Goal: Task Accomplishment & Management: Use online tool/utility

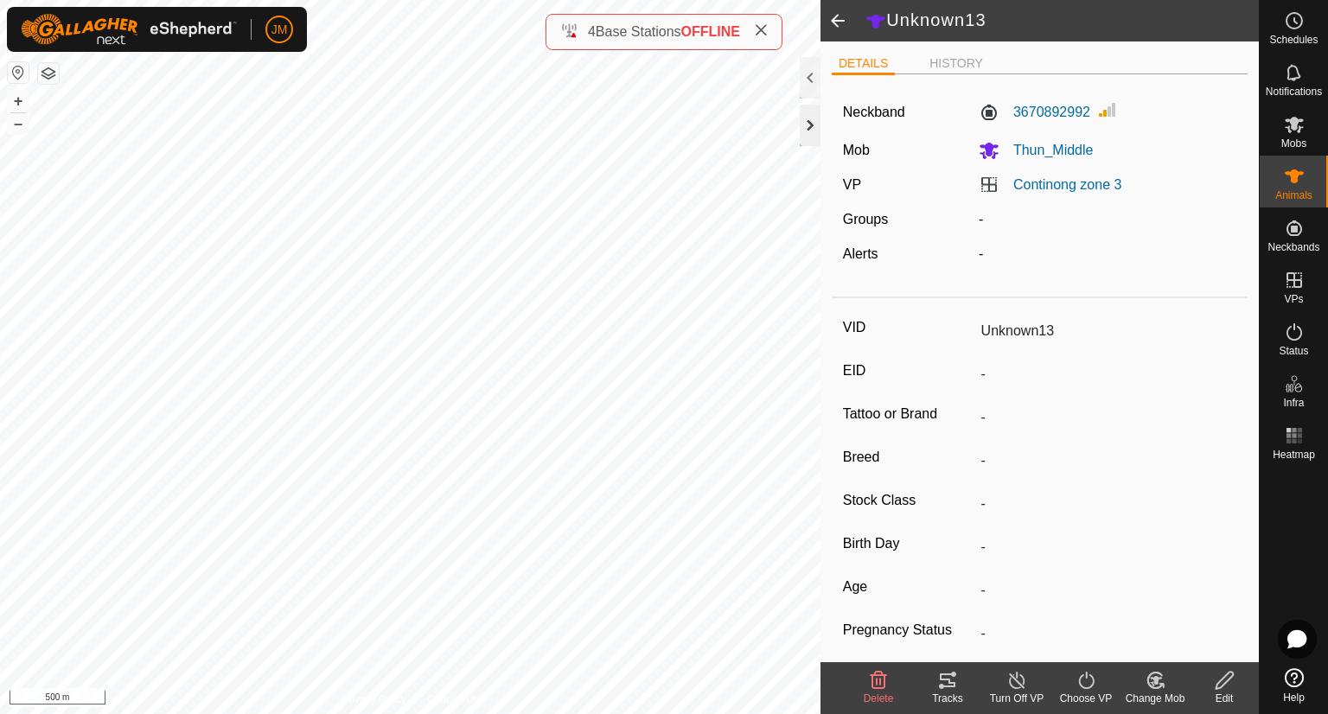
click at [809, 135] on div at bounding box center [810, 125] width 21 height 41
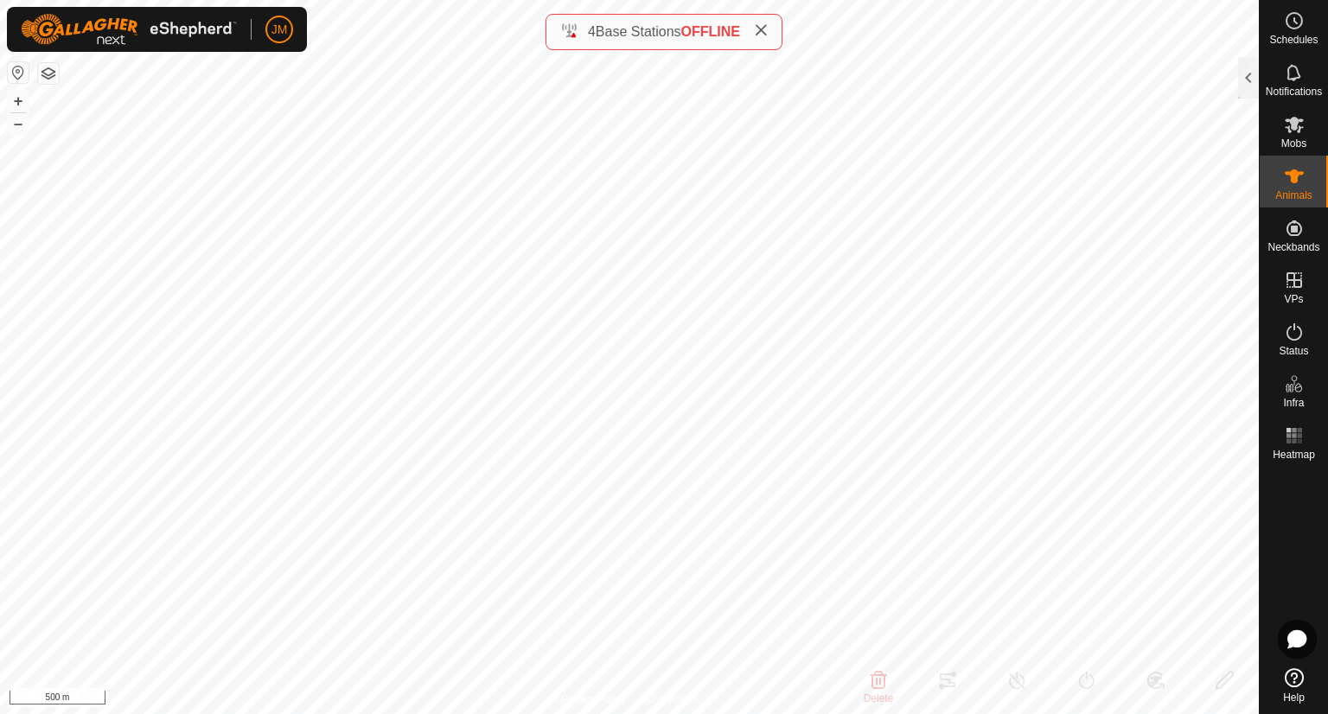
click at [768, 38] on span at bounding box center [761, 32] width 14 height 21
click at [20, 125] on button "–" at bounding box center [18, 123] width 21 height 21
click at [27, 99] on button "+" at bounding box center [18, 101] width 21 height 21
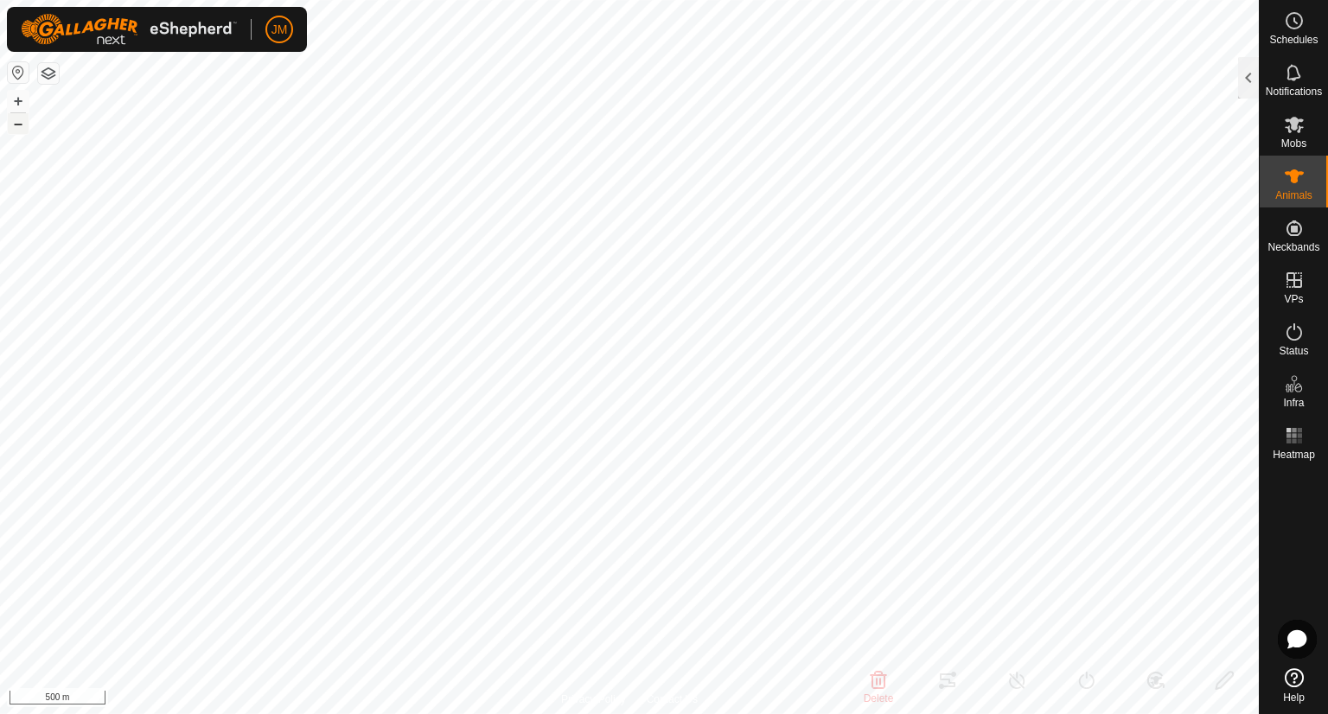
click at [24, 120] on button "–" at bounding box center [18, 123] width 21 height 21
click at [1248, 64] on div at bounding box center [1248, 77] width 21 height 41
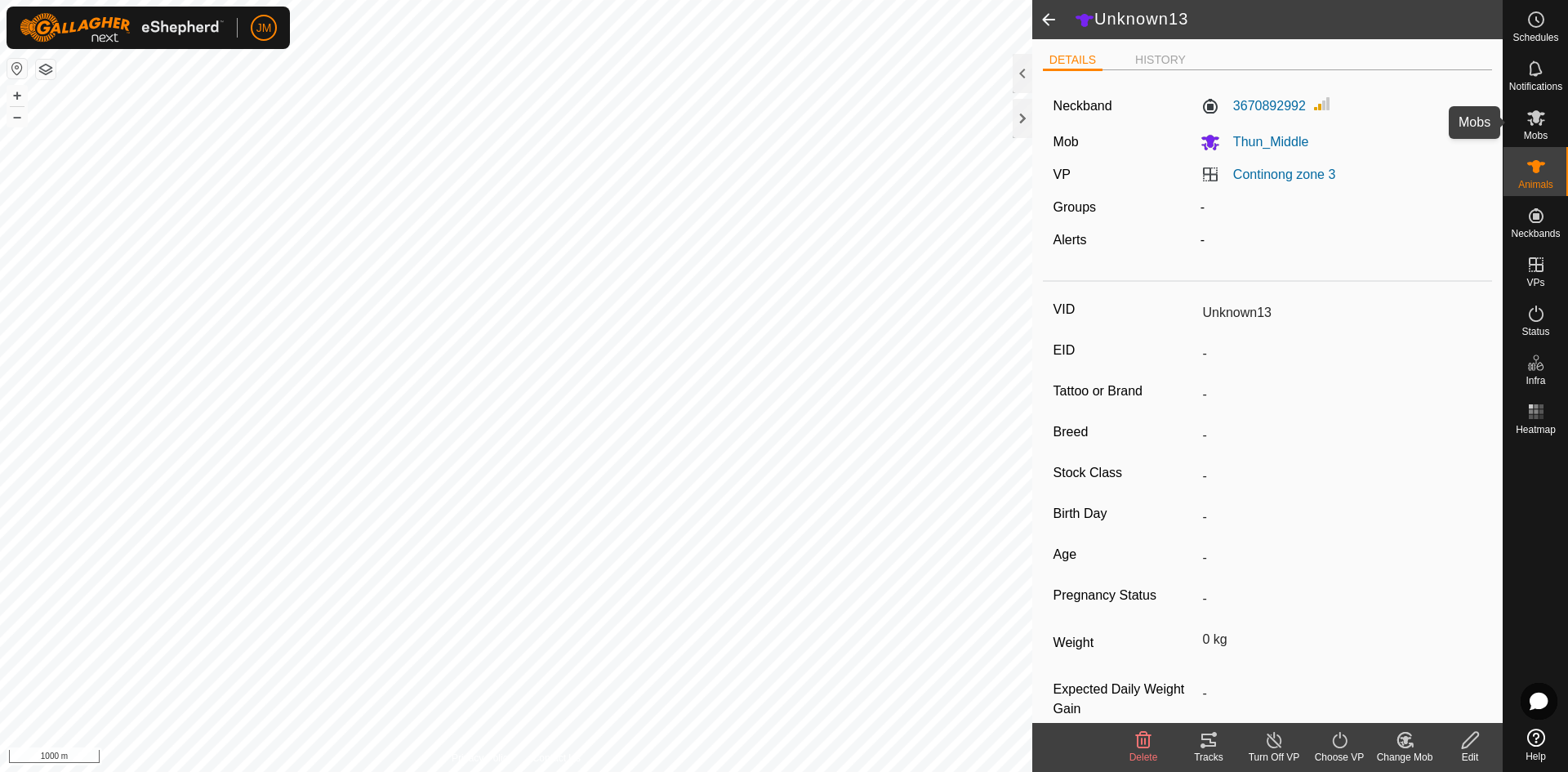
click at [1253, 132] on span "Mobs" at bounding box center [1535, 135] width 24 height 9
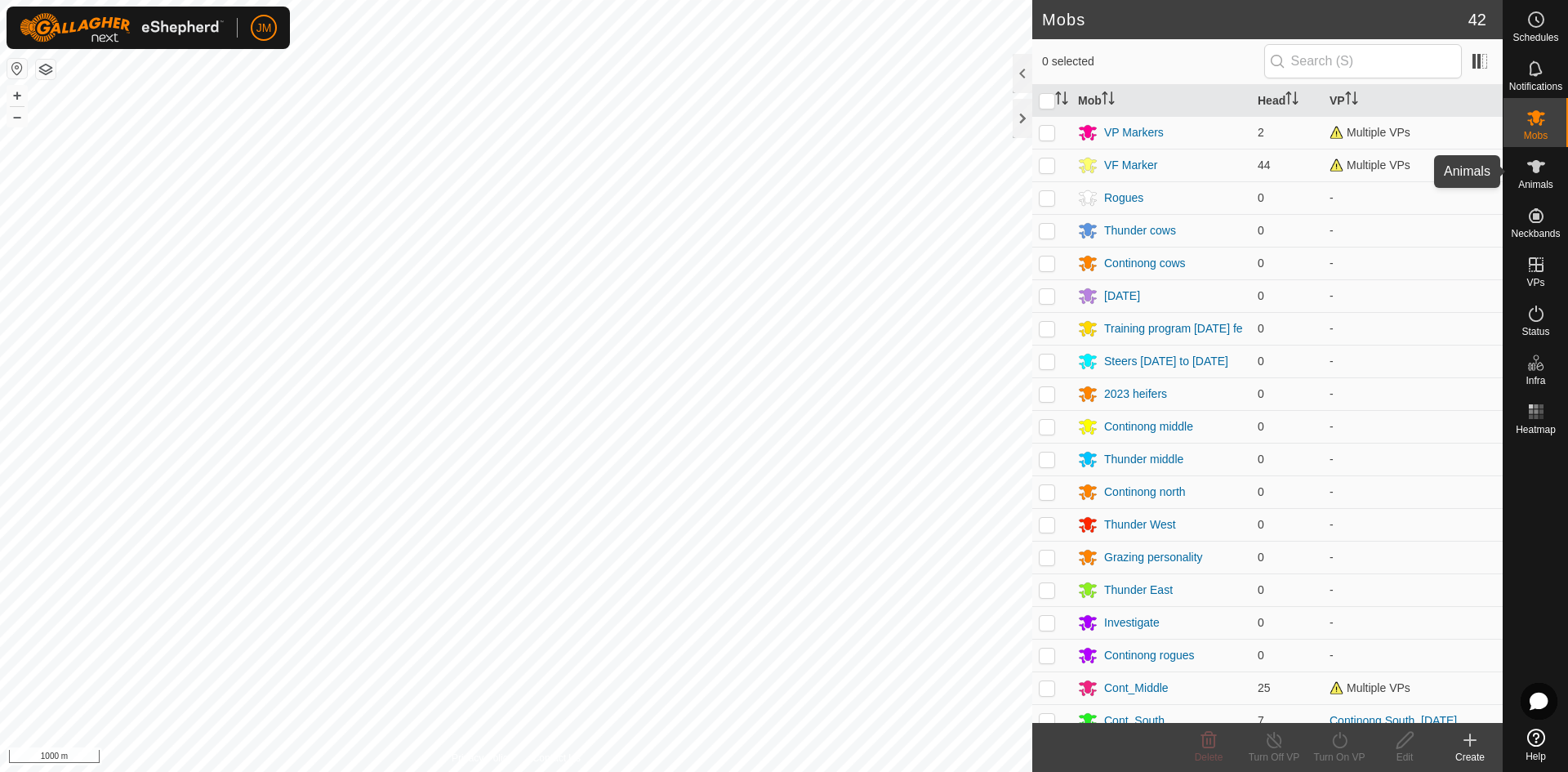
click at [1253, 180] on span "Animals" at bounding box center [1535, 184] width 35 height 9
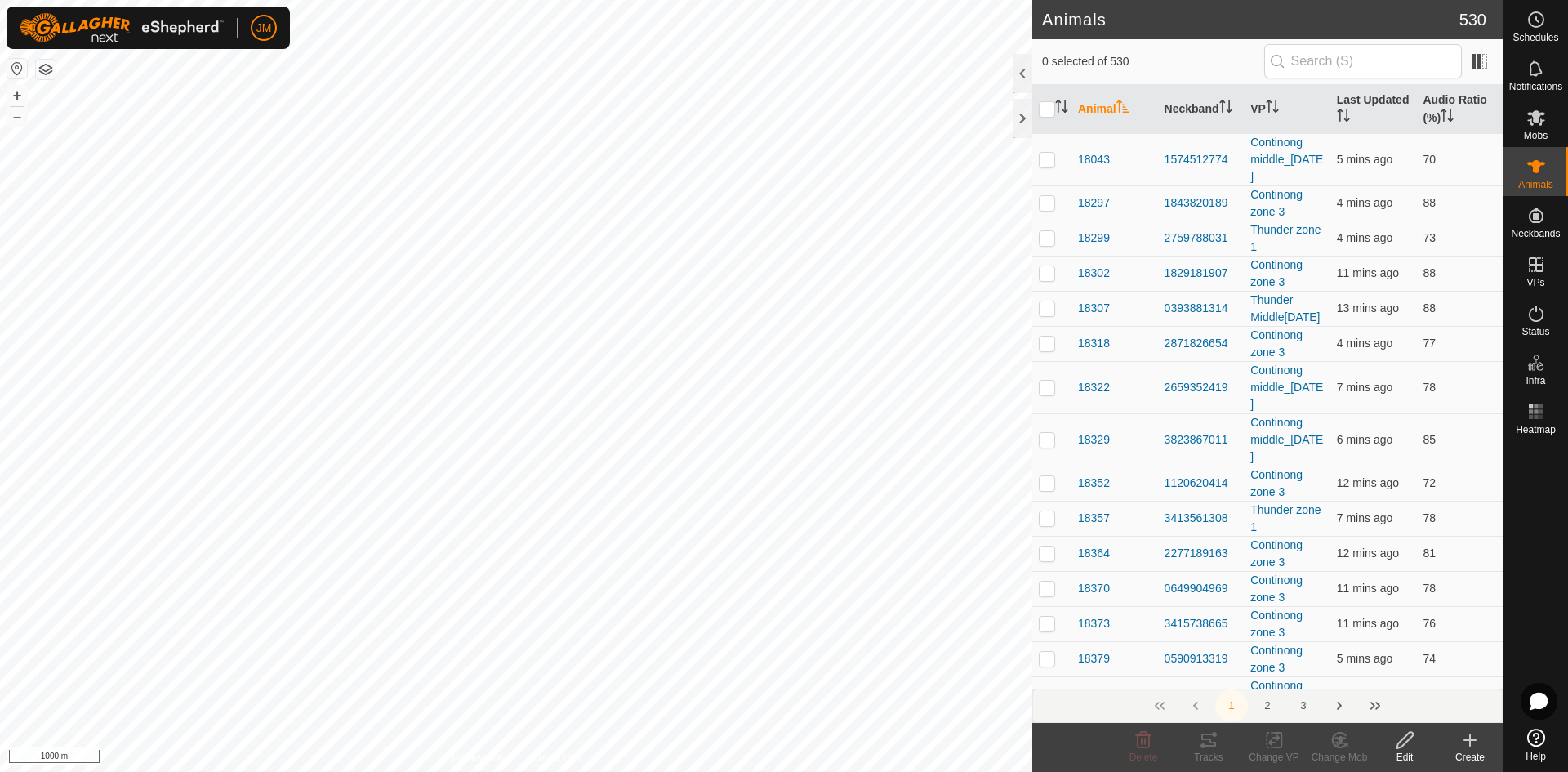
click at [1253, 66] on input "text" at bounding box center [1362, 61] width 197 height 34
click at [1253, 63] on input "text" at bounding box center [1362, 61] width 197 height 34
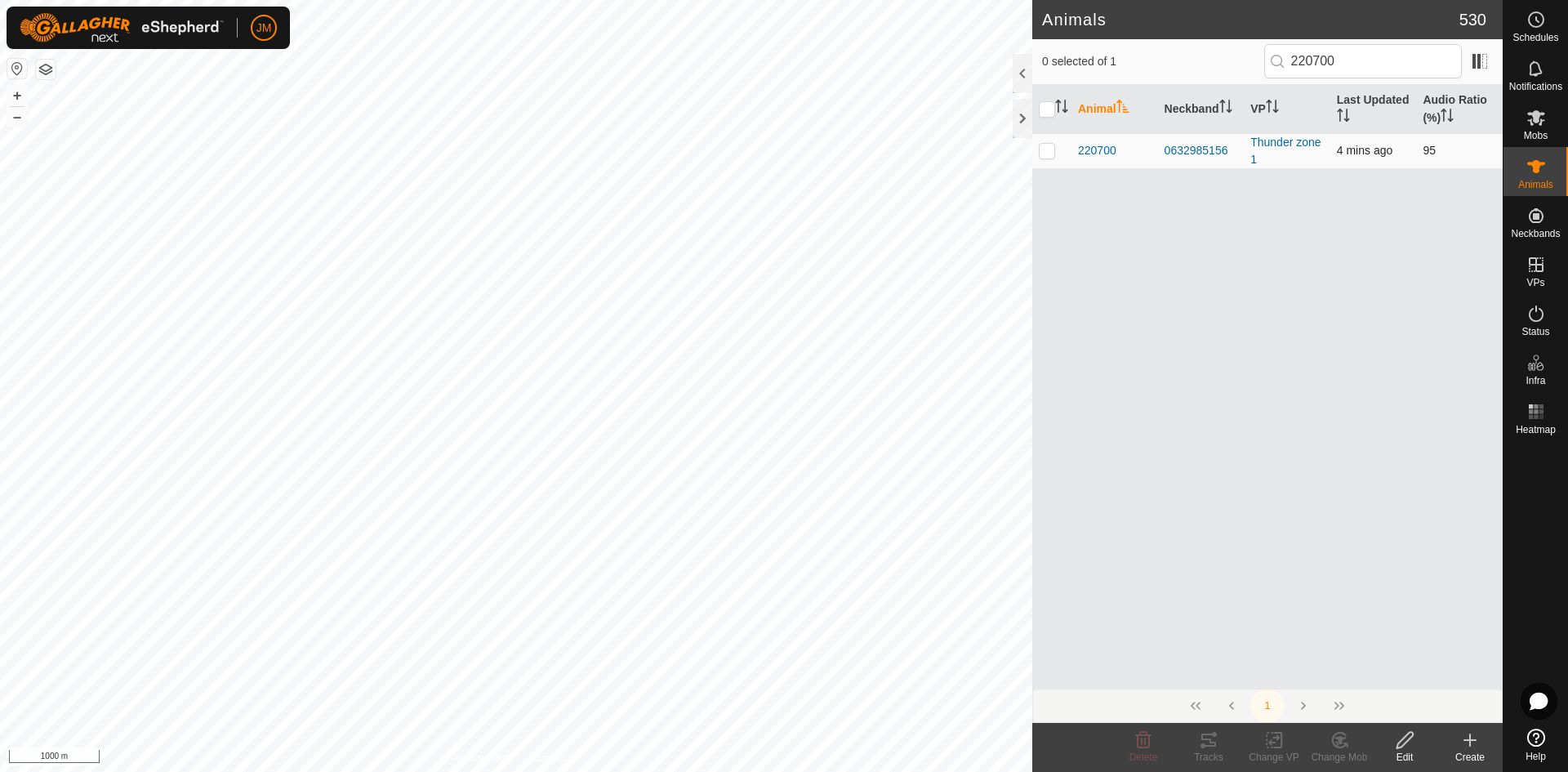
type input "220700"
click at [1040, 157] on p-tablecheckbox at bounding box center [1047, 150] width 16 height 13
checkbox input "true"
click at [1208, 674] on icon at bounding box center [1208, 740] width 20 height 20
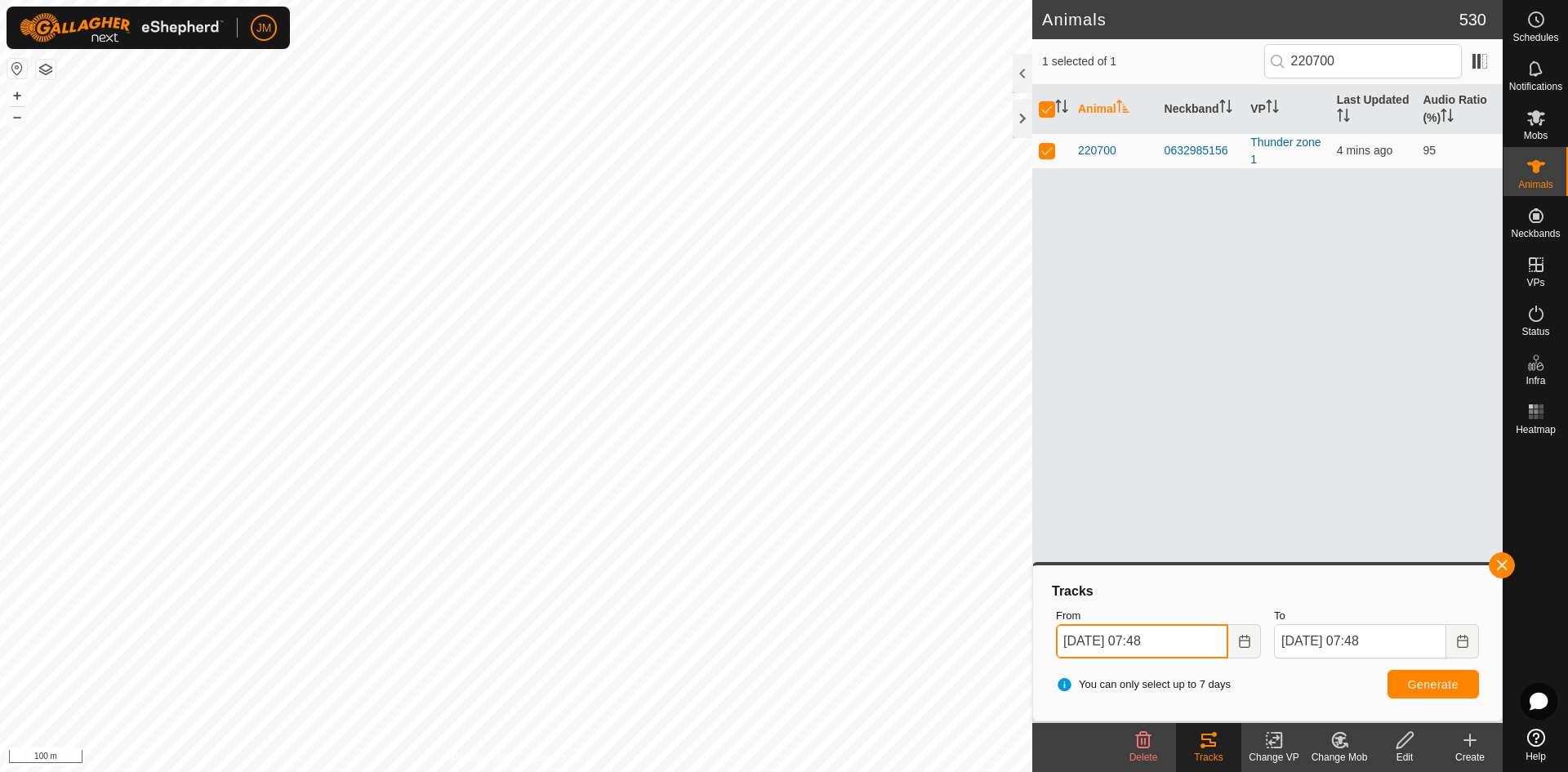
click at [1069, 644] on input "[DATE] 07:48" at bounding box center [1142, 641] width 172 height 34
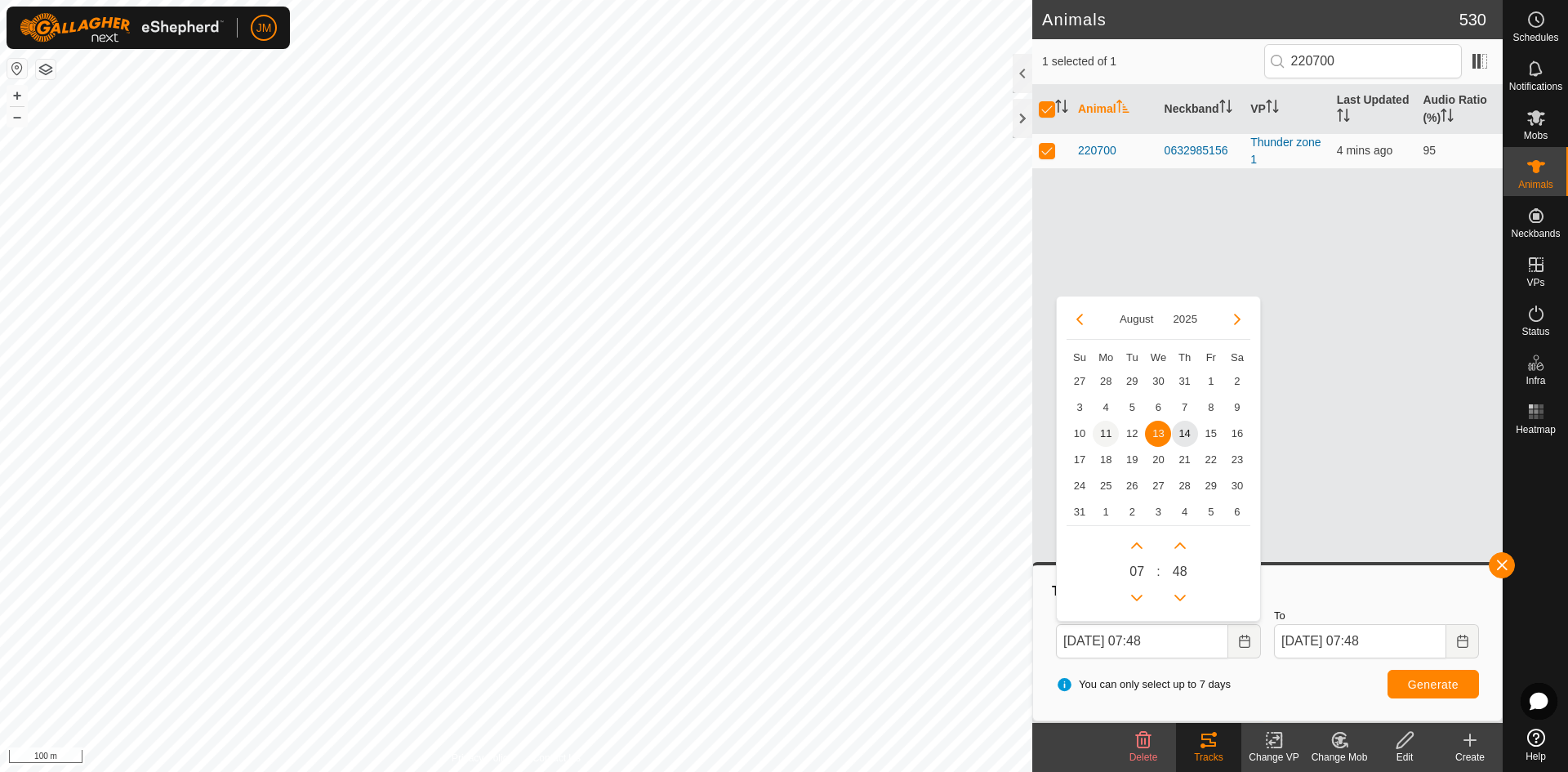
click at [1115, 436] on span "11" at bounding box center [1106, 434] width 26 height 26
type input "[DATE] 07:48"
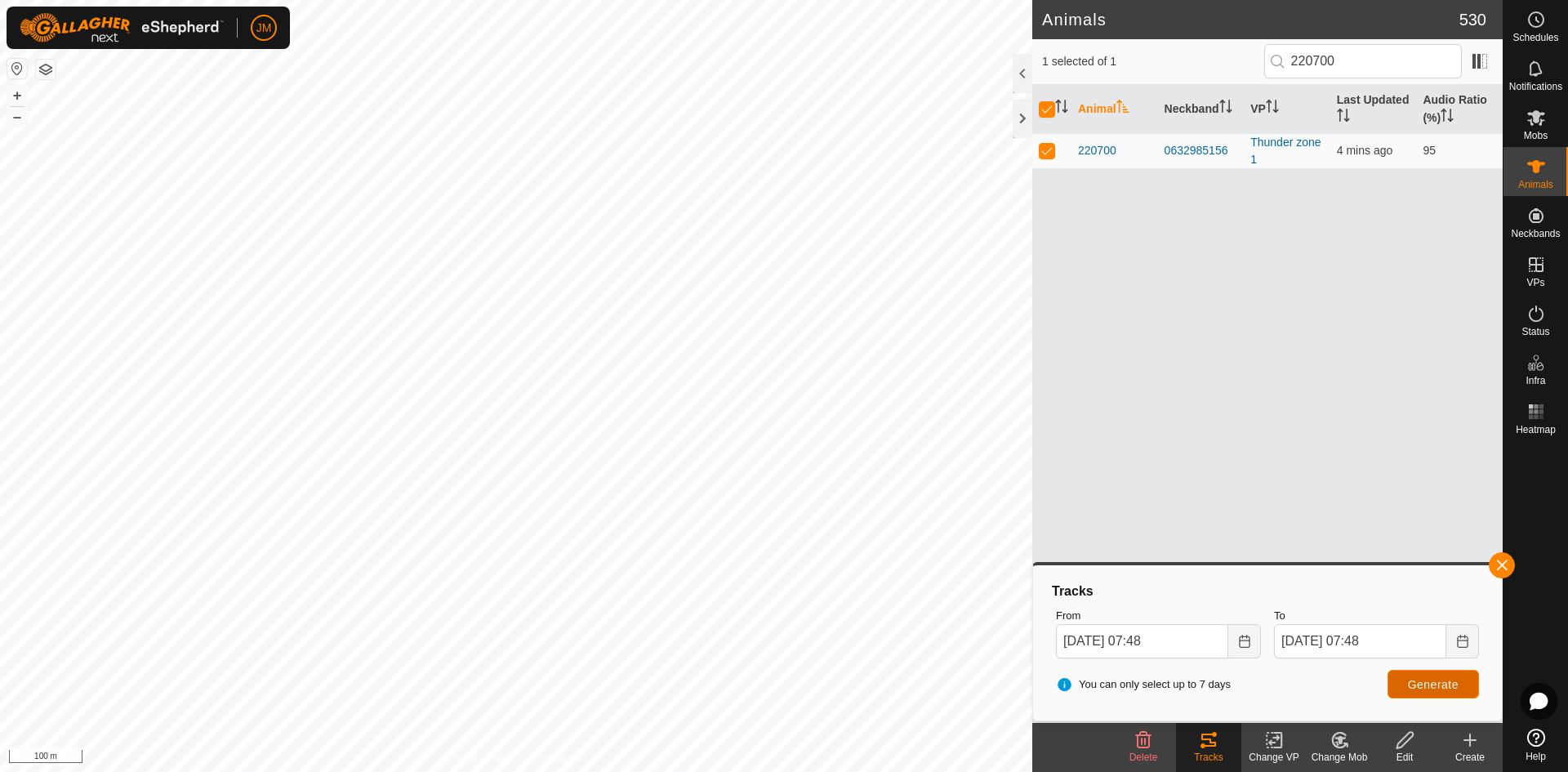
click at [1253, 674] on button "Generate" at bounding box center [1433, 684] width 92 height 28
click at [1049, 154] on p-checkbox at bounding box center [1047, 150] width 16 height 13
checkbox input "false"
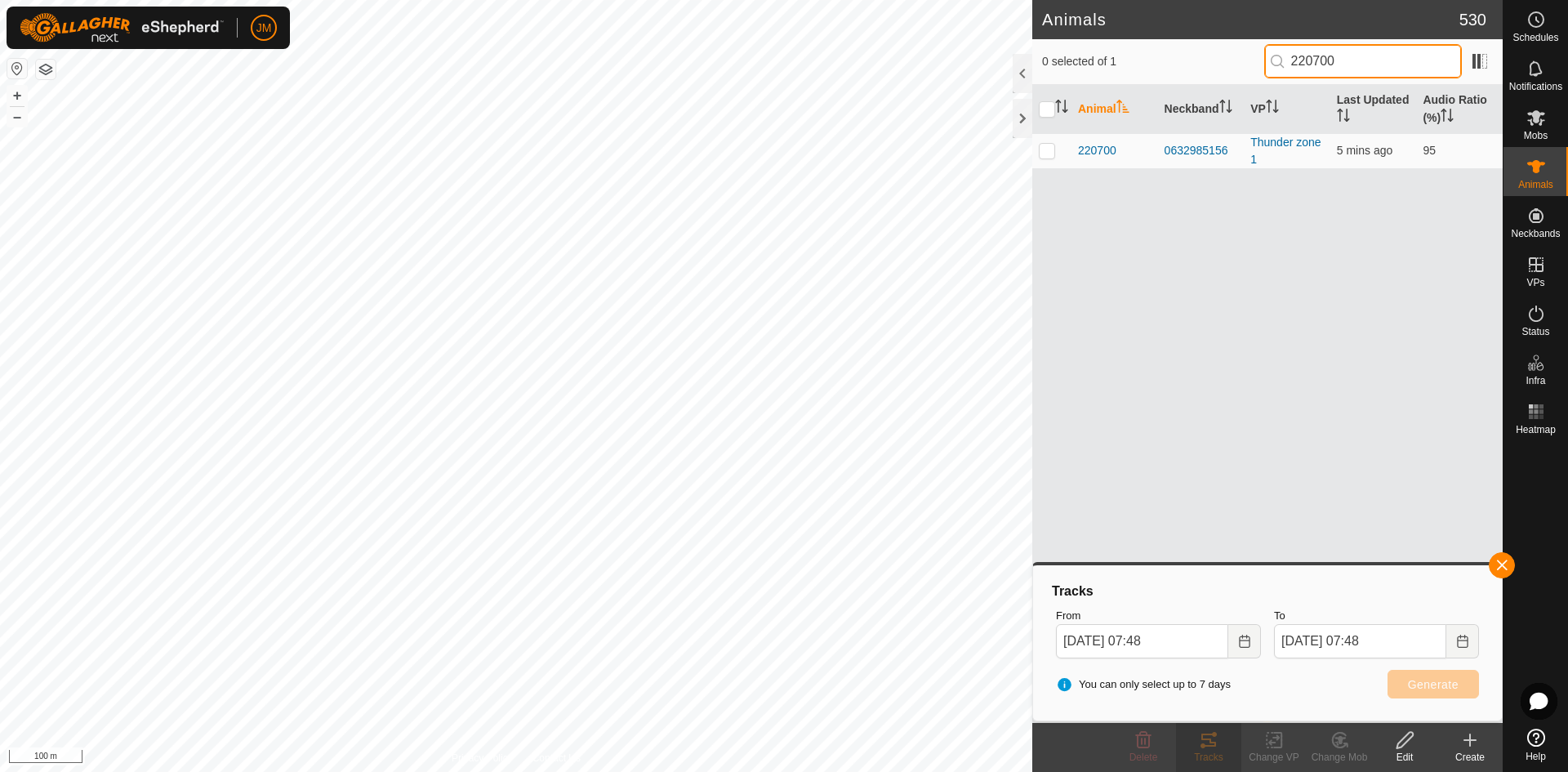
drag, startPoint x: 1350, startPoint y: 63, endPoint x: 1243, endPoint y: 60, distance: 107.0
click at [1243, 60] on div "0 selected of 1 220700" at bounding box center [1267, 61] width 451 height 34
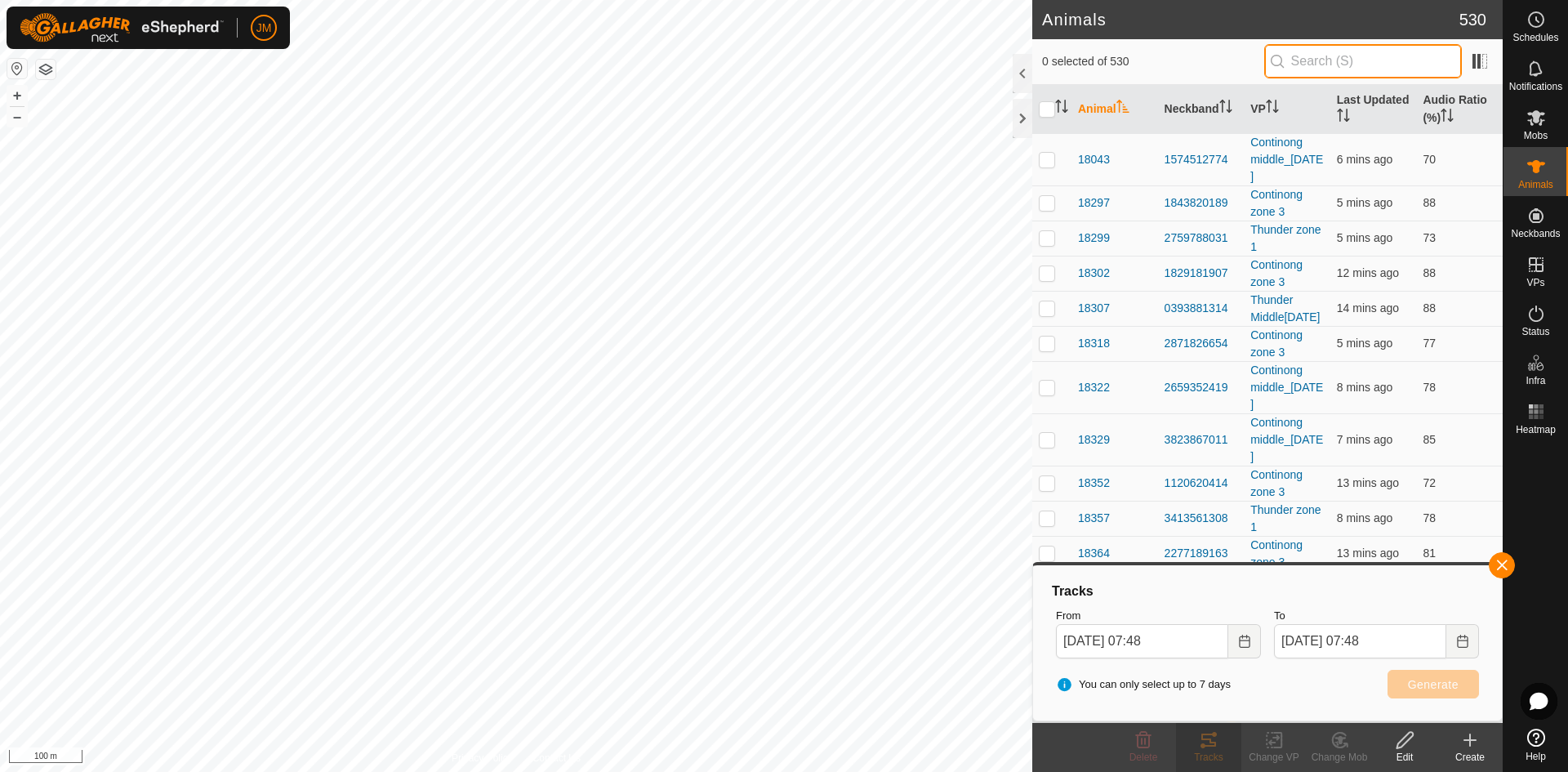
click at [1253, 72] on input "text" at bounding box center [1362, 61] width 197 height 34
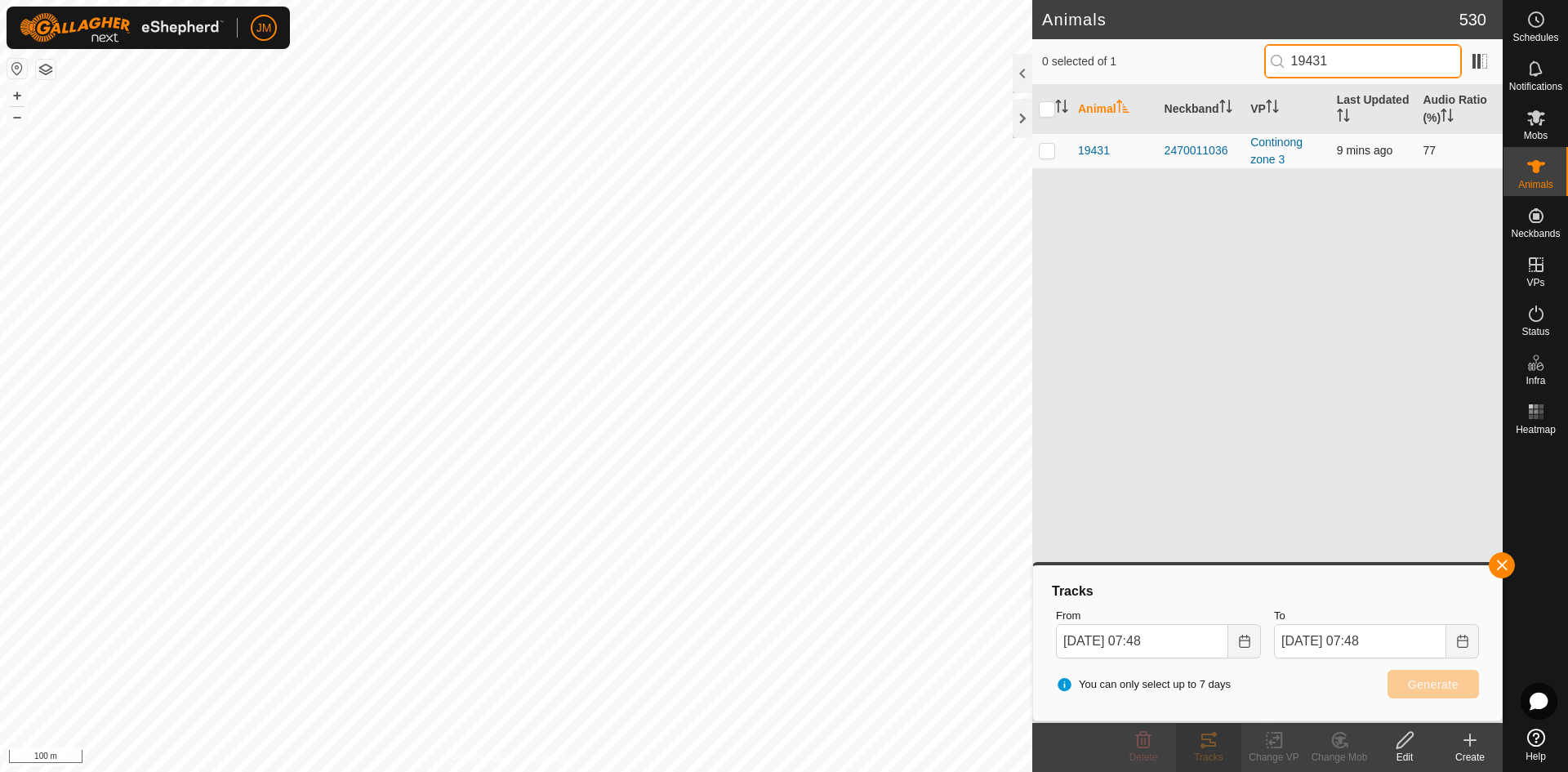
type input "19431"
click at [1053, 151] on p-checkbox at bounding box center [1047, 150] width 16 height 13
checkbox input "true"
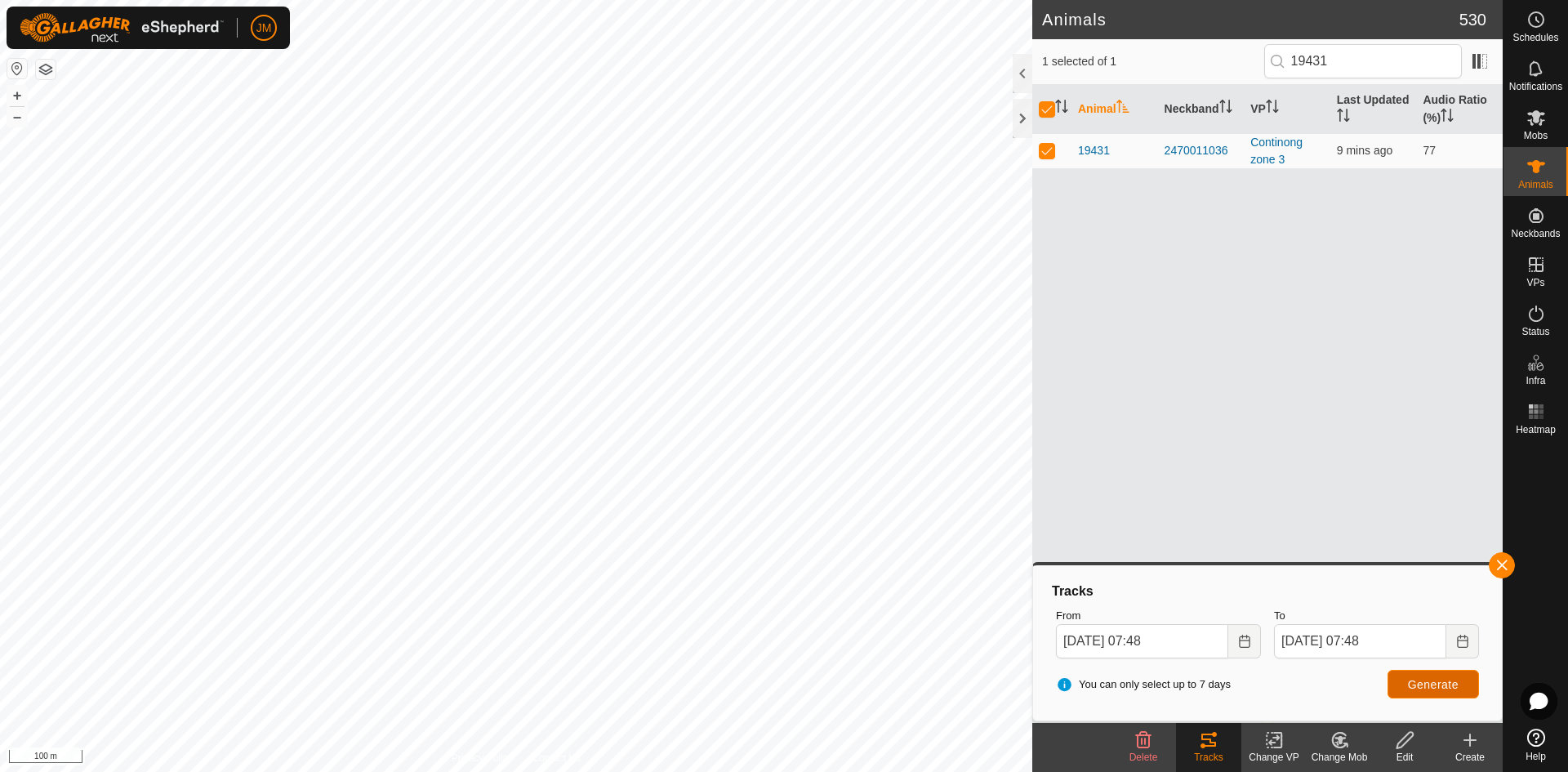
click at [1253, 674] on span "Generate" at bounding box center [1433, 685] width 51 height 13
click at [19, 122] on button "–" at bounding box center [17, 116] width 20 height 20
click at [20, 97] on button "+" at bounding box center [17, 95] width 20 height 20
click at [1069, 642] on input "[DATE] 07:48" at bounding box center [1142, 641] width 172 height 34
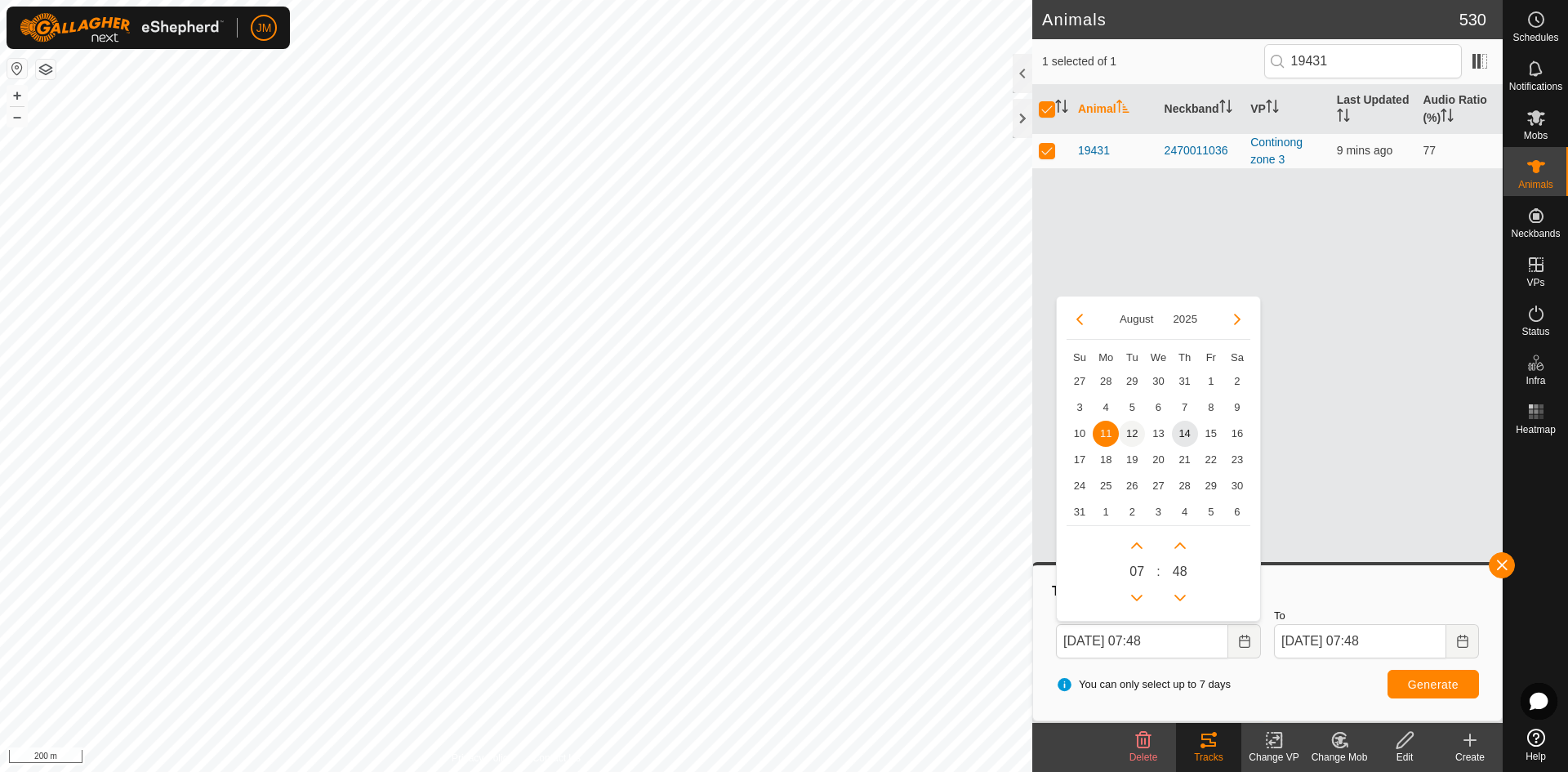
click at [1135, 429] on span "12" at bounding box center [1132, 434] width 26 height 26
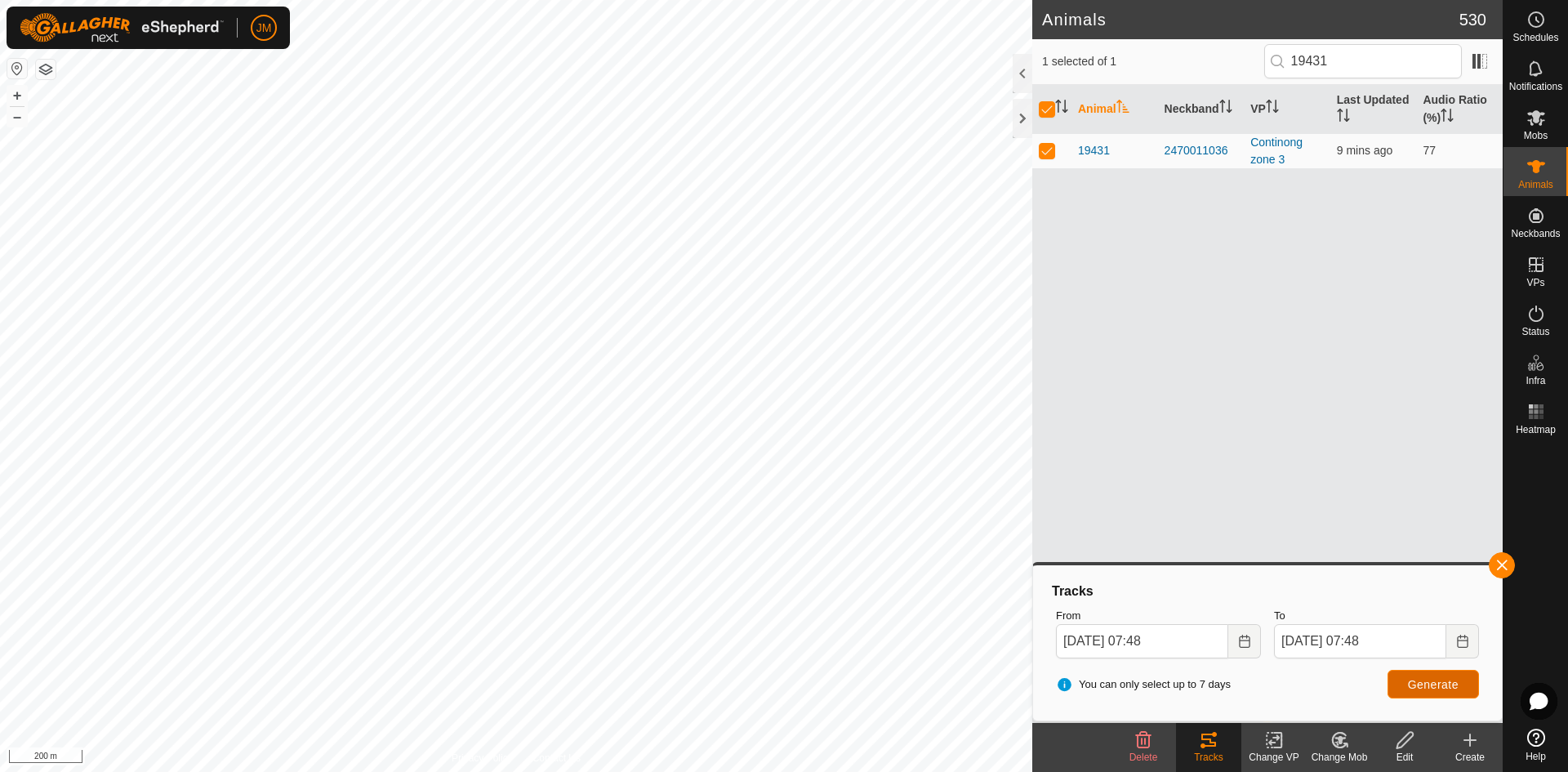
click at [1253, 674] on span "Generate" at bounding box center [1433, 685] width 51 height 13
click at [11, 96] on button "+" at bounding box center [17, 95] width 20 height 20
click at [13, 97] on button "+" at bounding box center [17, 95] width 20 height 20
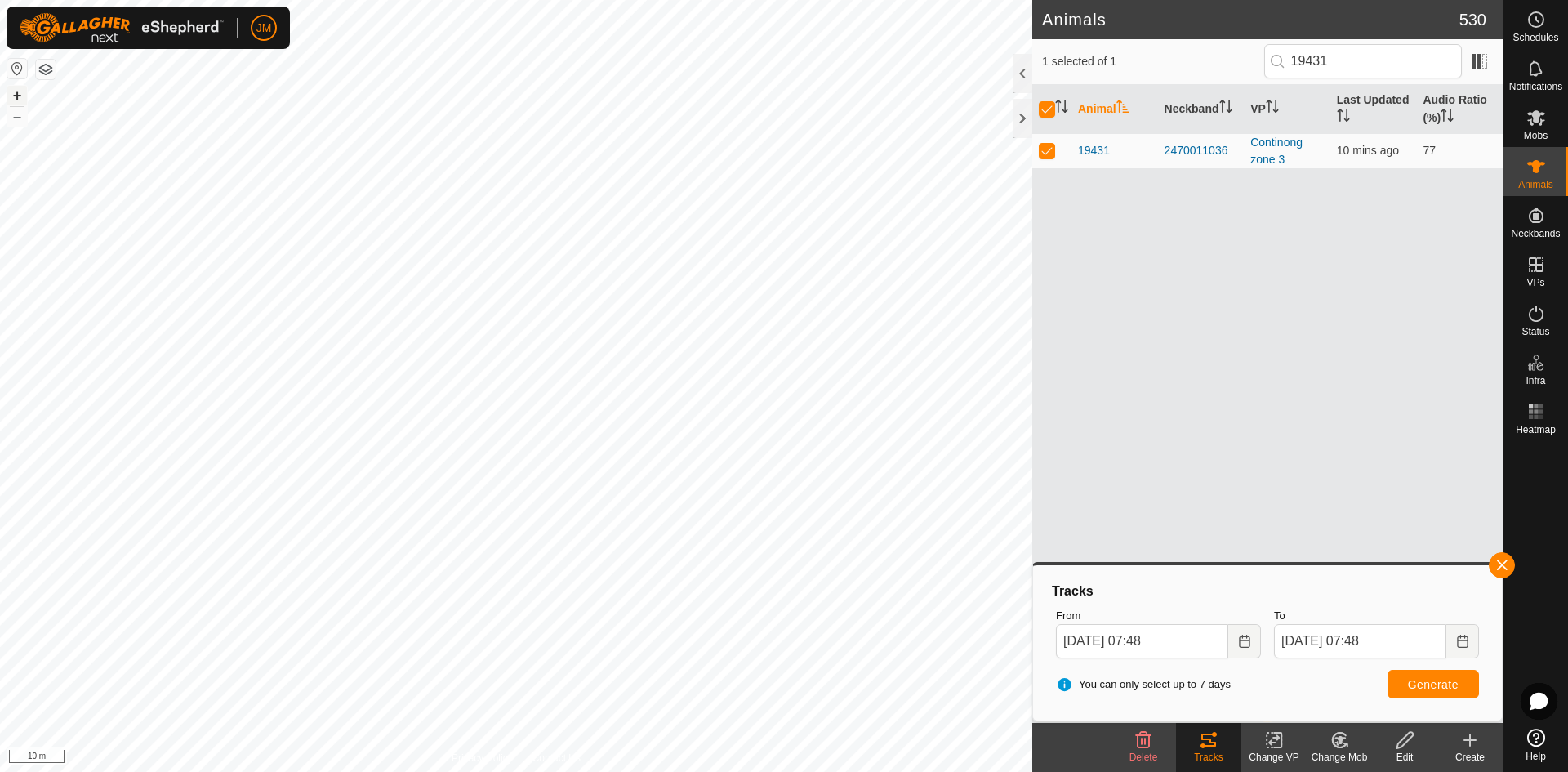
click at [21, 98] on button "+" at bounding box center [17, 95] width 20 height 20
click at [21, 122] on button "–" at bounding box center [17, 116] width 20 height 20
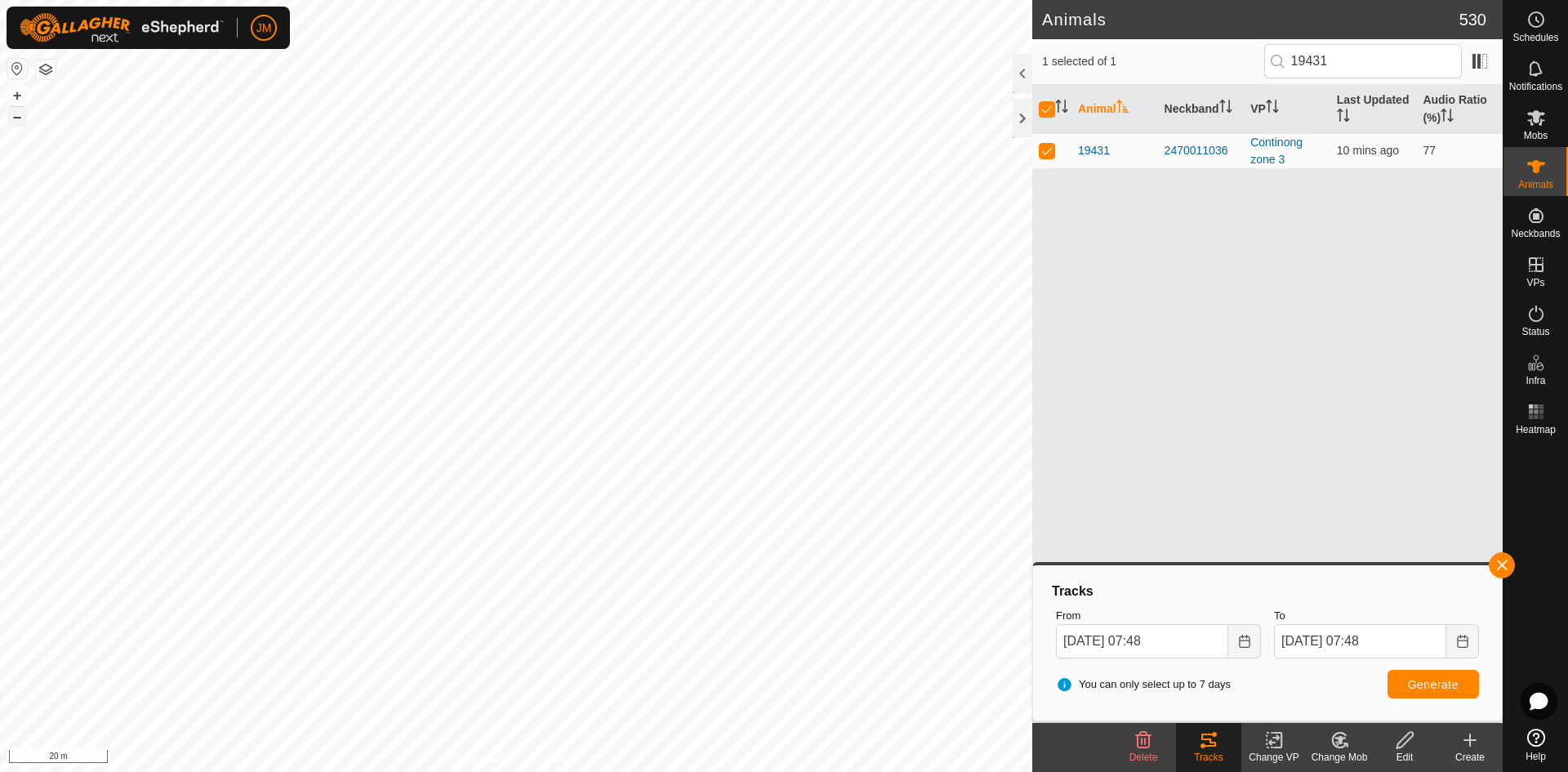
click at [21, 122] on button "–" at bounding box center [17, 116] width 20 height 20
click at [1253, 674] on button "Generate" at bounding box center [1433, 684] width 92 height 28
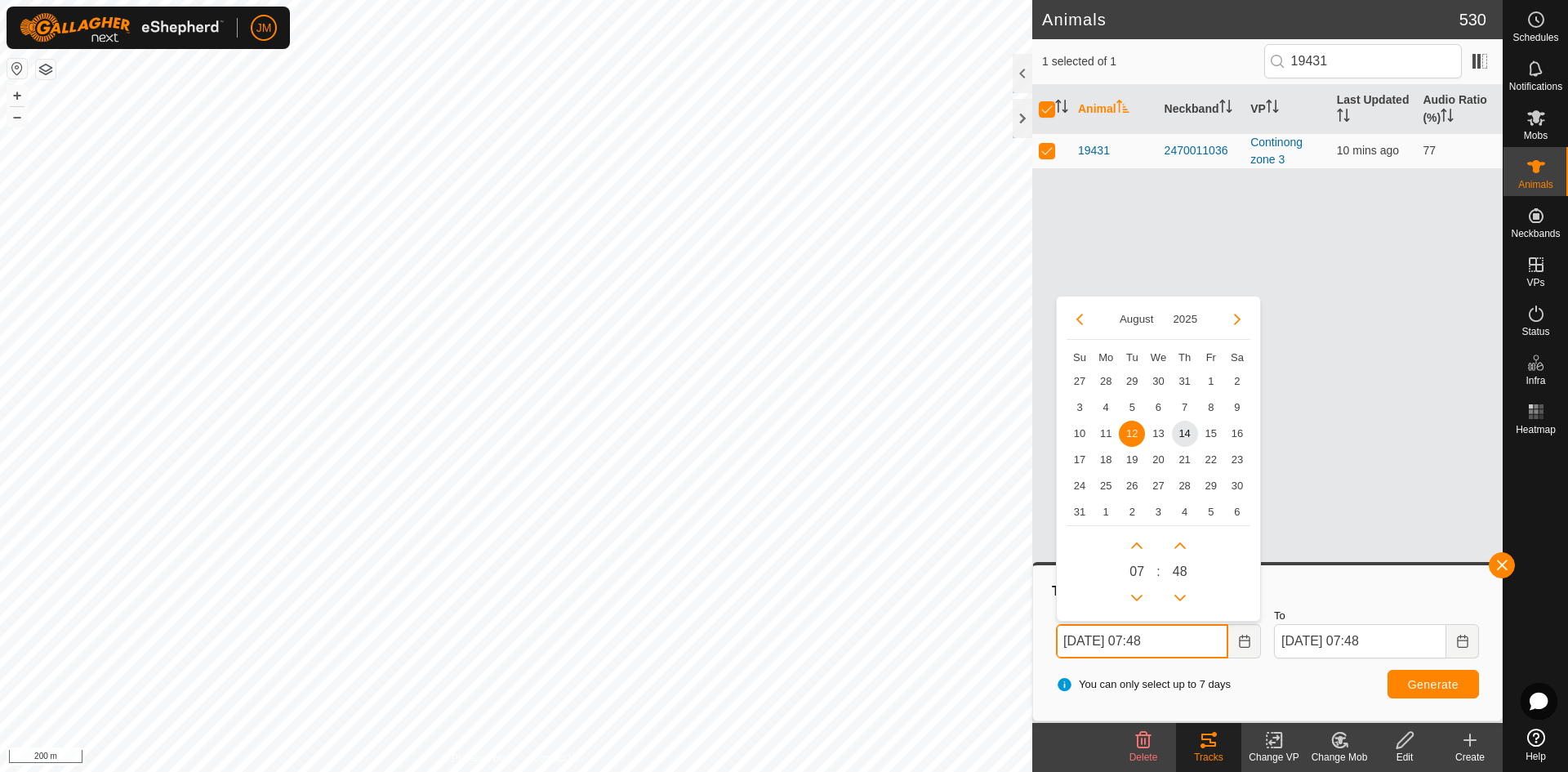
click at [1068, 646] on input "[DATE] 07:48" at bounding box center [1142, 641] width 172 height 34
click at [1081, 434] on span "10" at bounding box center [1080, 434] width 26 height 26
type input "[DATE] 07:48"
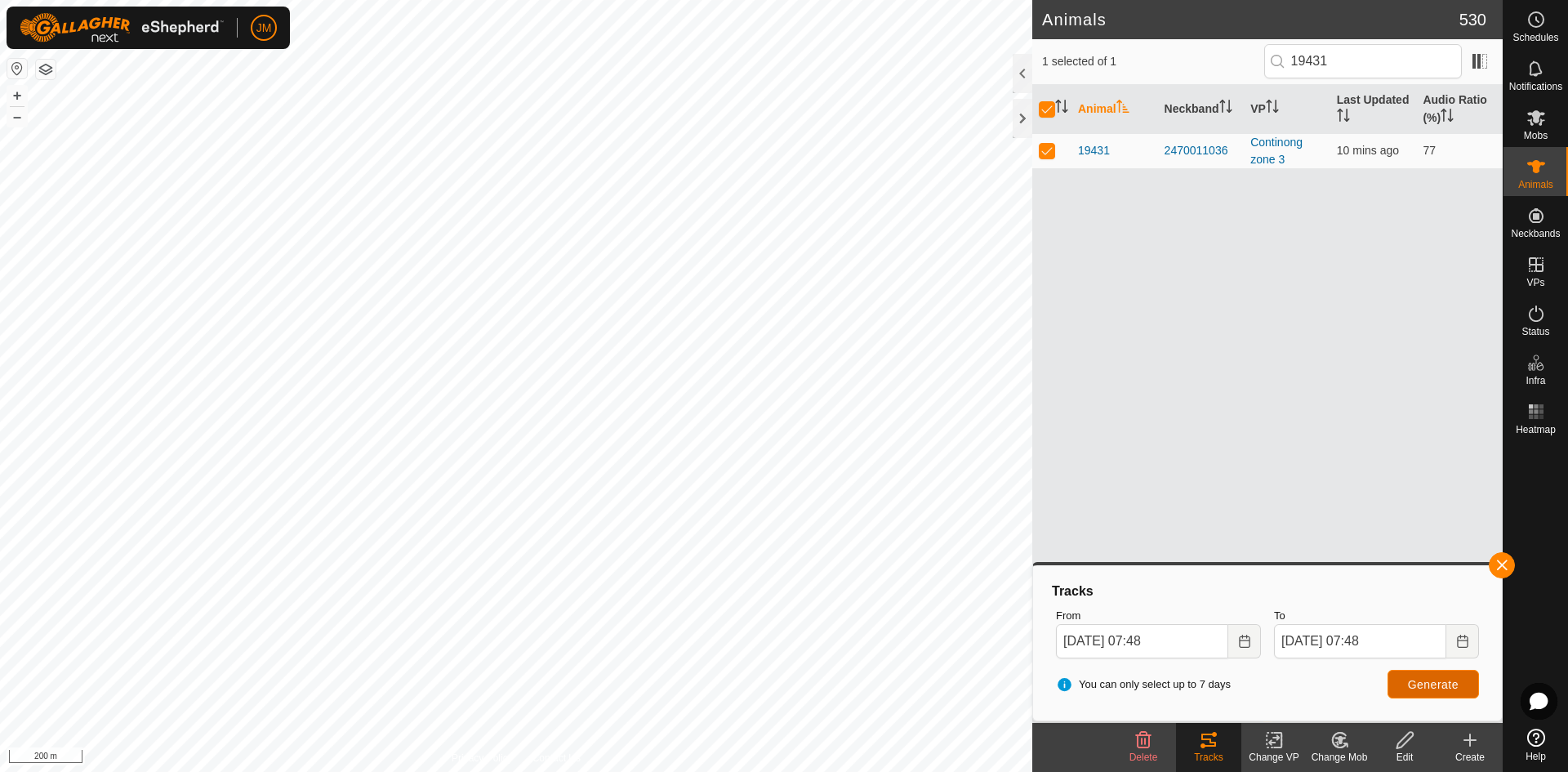
click at [1253, 674] on button "Generate" at bounding box center [1433, 684] width 92 height 28
click at [21, 120] on button "–" at bounding box center [17, 116] width 20 height 20
click at [1098, 149] on span "19431" at bounding box center [1094, 150] width 32 height 17
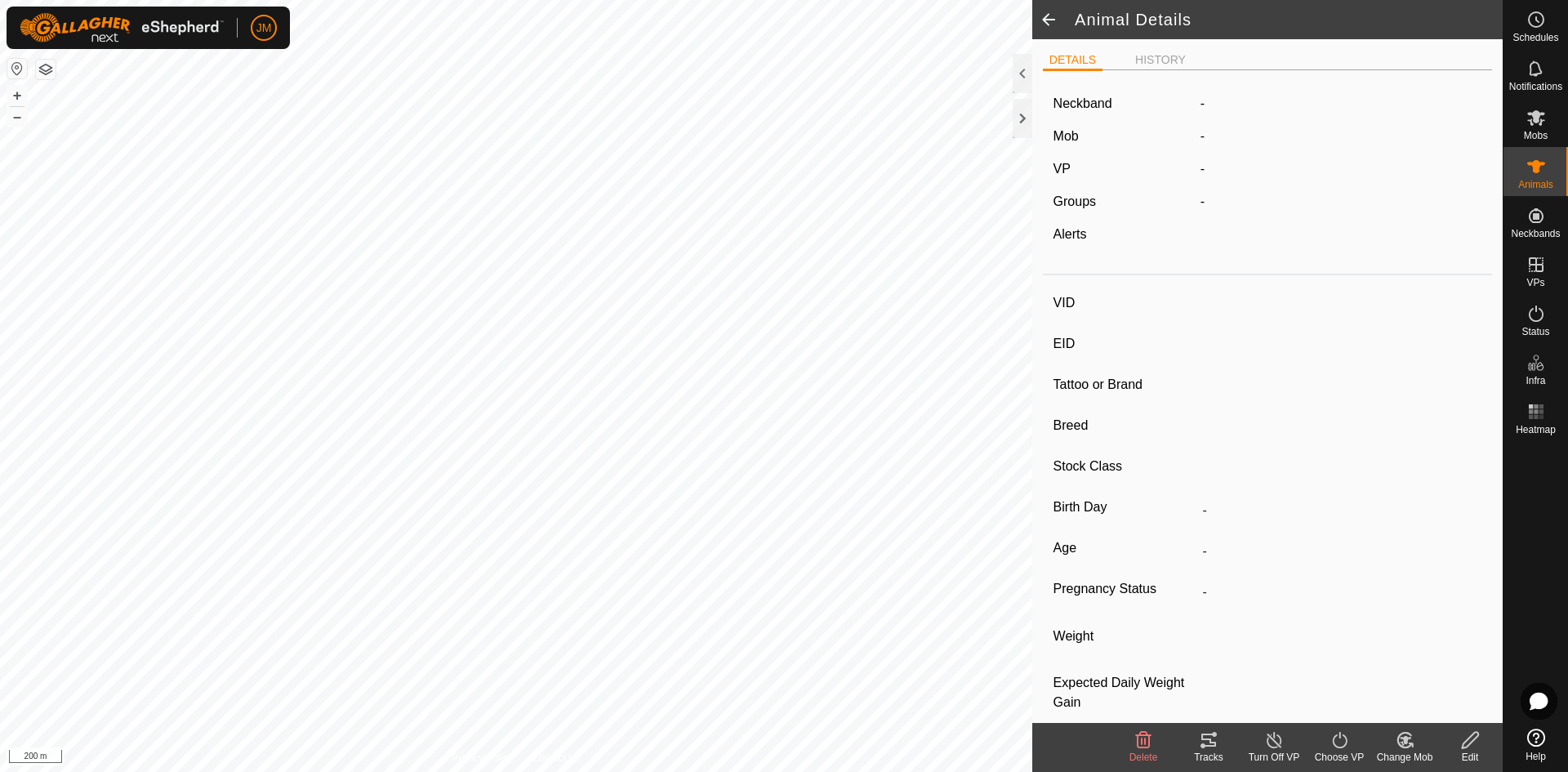
type input "19431"
type input "-"
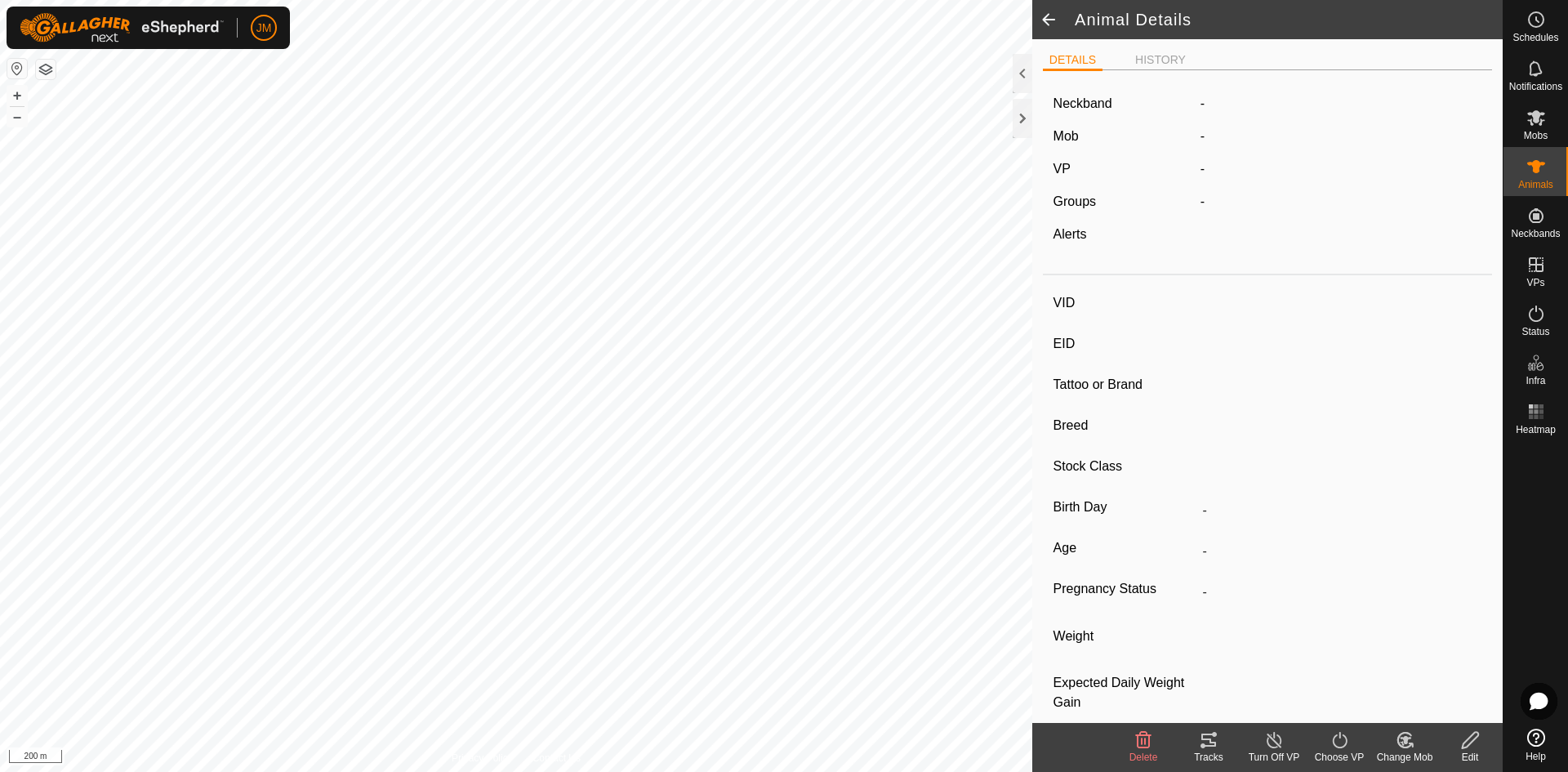
type input "-"
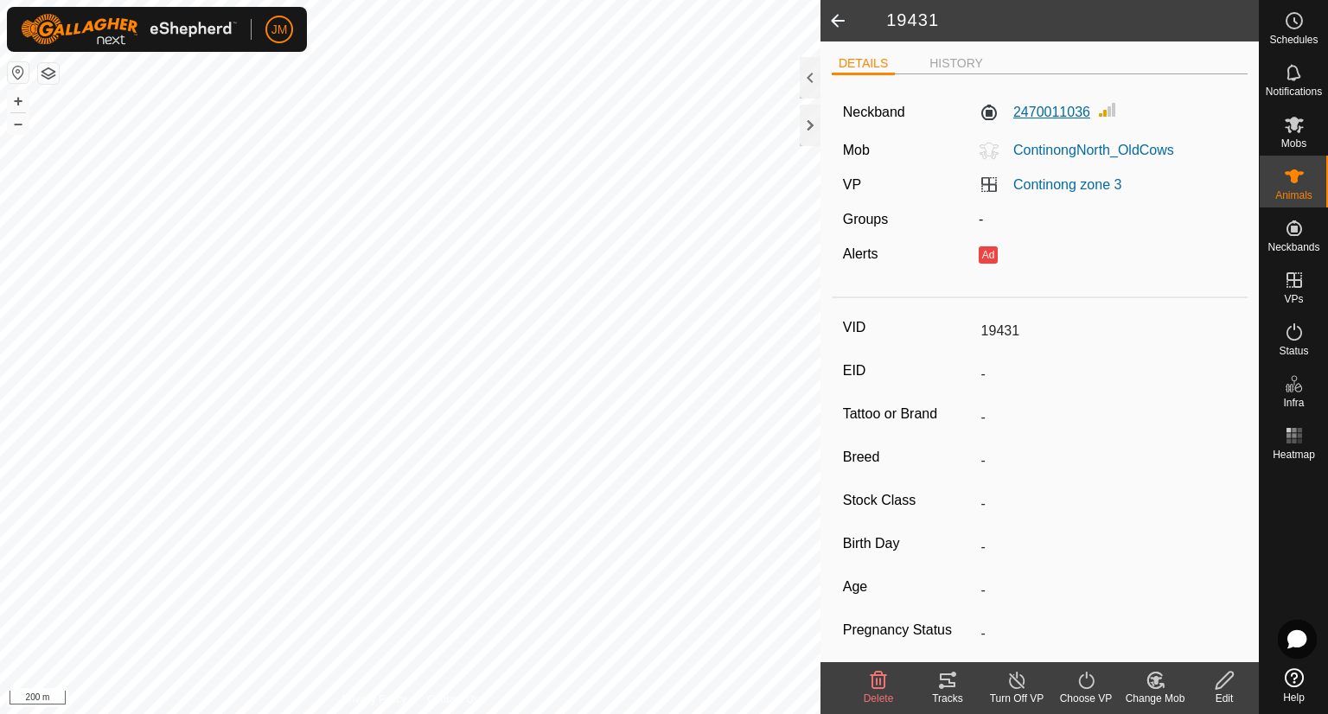
click at [1041, 105] on label "2470011036" at bounding box center [1035, 112] width 112 height 21
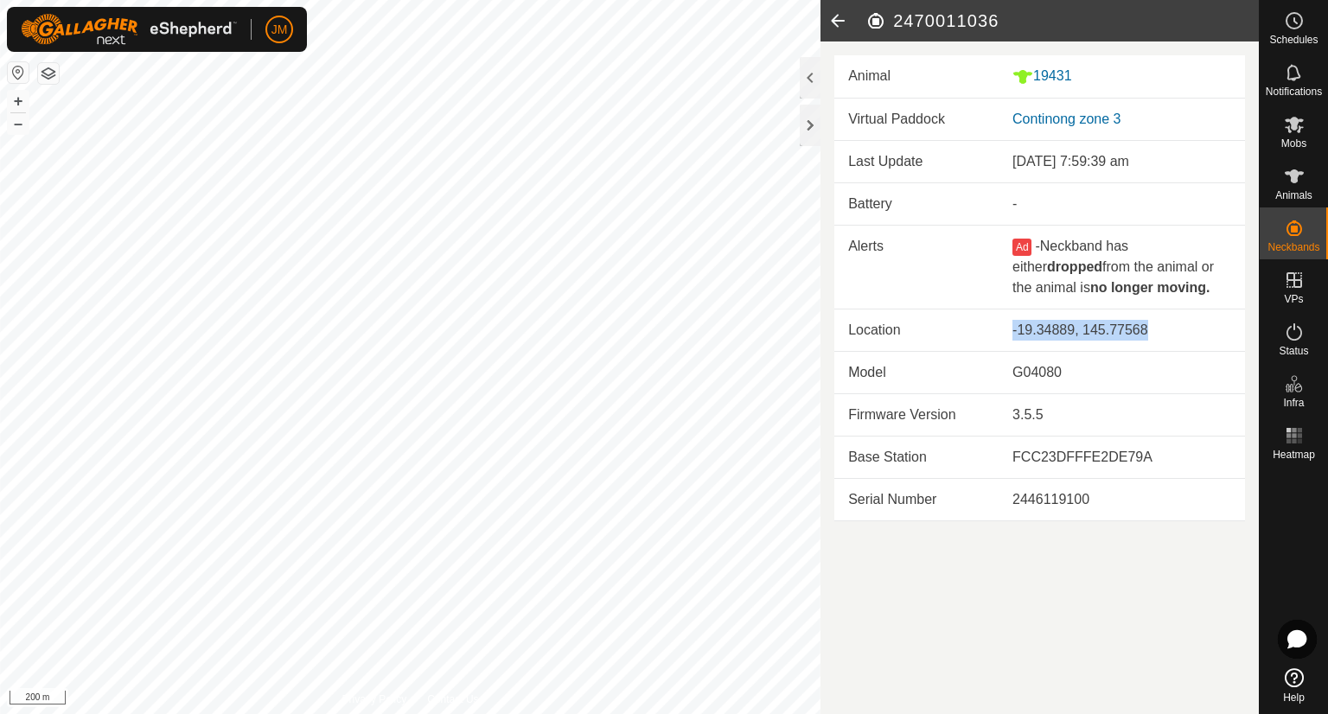
drag, startPoint x: 1158, startPoint y: 326, endPoint x: 1013, endPoint y: 317, distance: 145.5
click at [1013, 317] on td "-19.34889, 145.77568" at bounding box center [1121, 330] width 246 height 42
copy div "-19.34889, 145.77568"
click at [807, 123] on div at bounding box center [810, 125] width 21 height 41
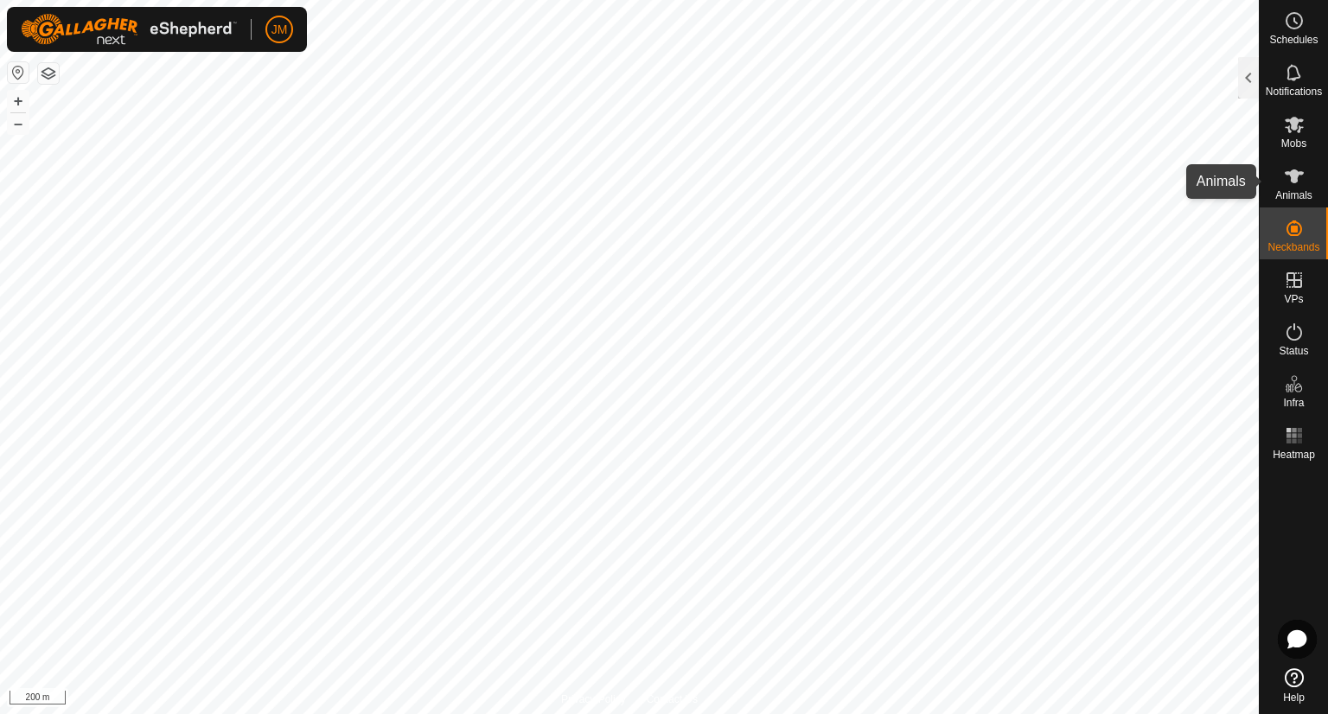
drag, startPoint x: 1293, startPoint y: 182, endPoint x: 1267, endPoint y: 142, distance: 47.5
click at [1293, 182] on icon at bounding box center [1294, 176] width 19 height 14
click at [1248, 85] on div at bounding box center [1248, 77] width 21 height 41
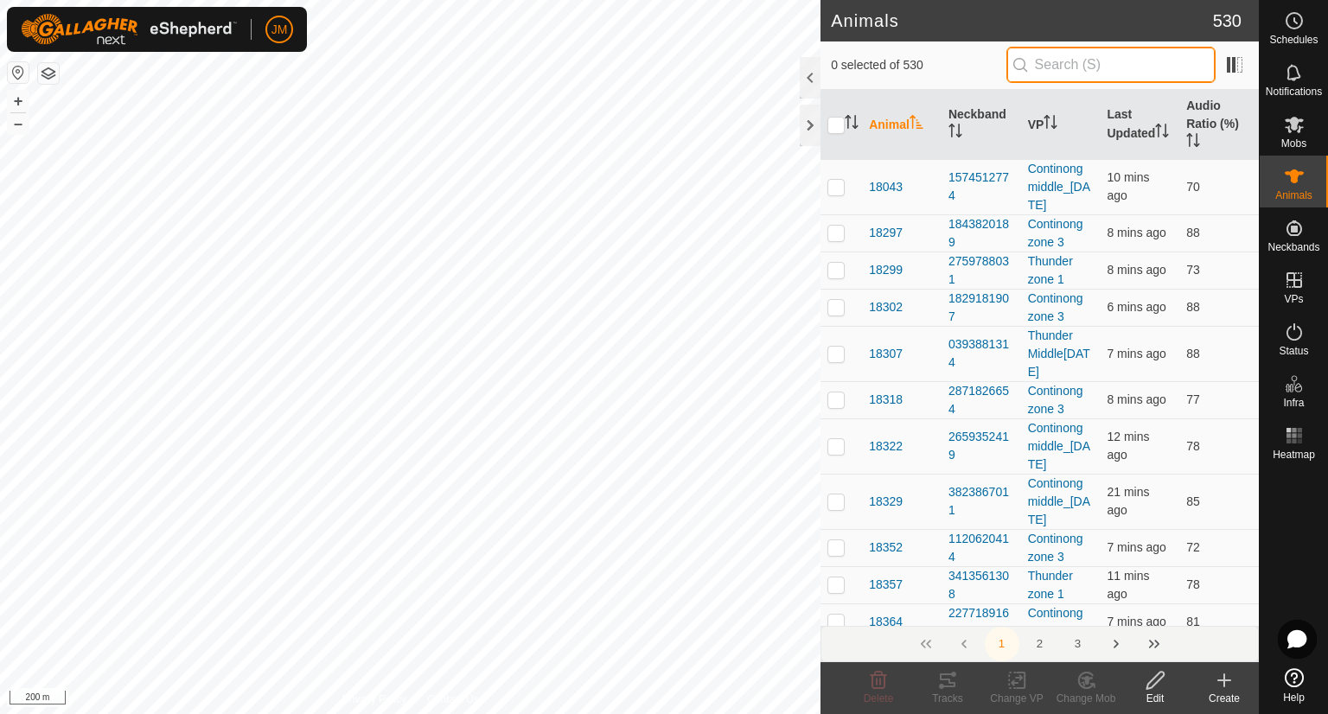
click at [1100, 63] on input "text" at bounding box center [1110, 65] width 209 height 36
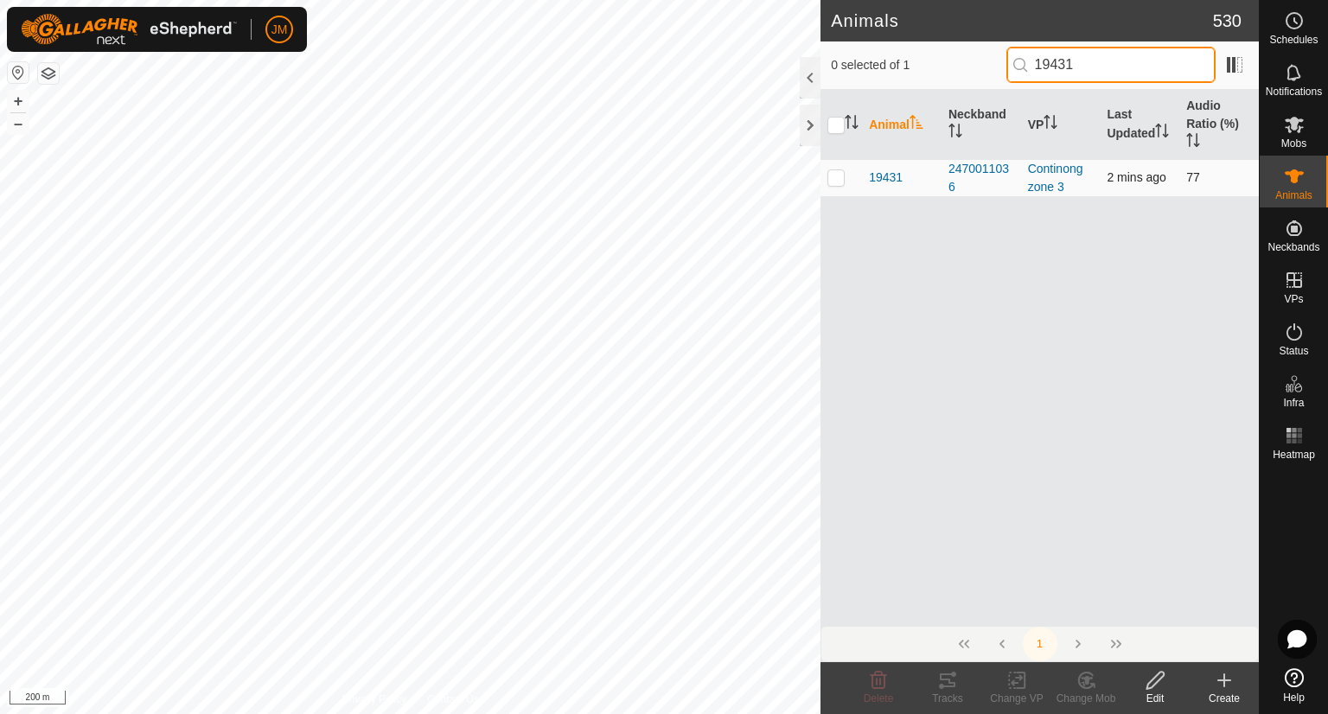
type input "19431"
click at [839, 177] on p-checkbox at bounding box center [835, 177] width 17 height 14
checkbox input "true"
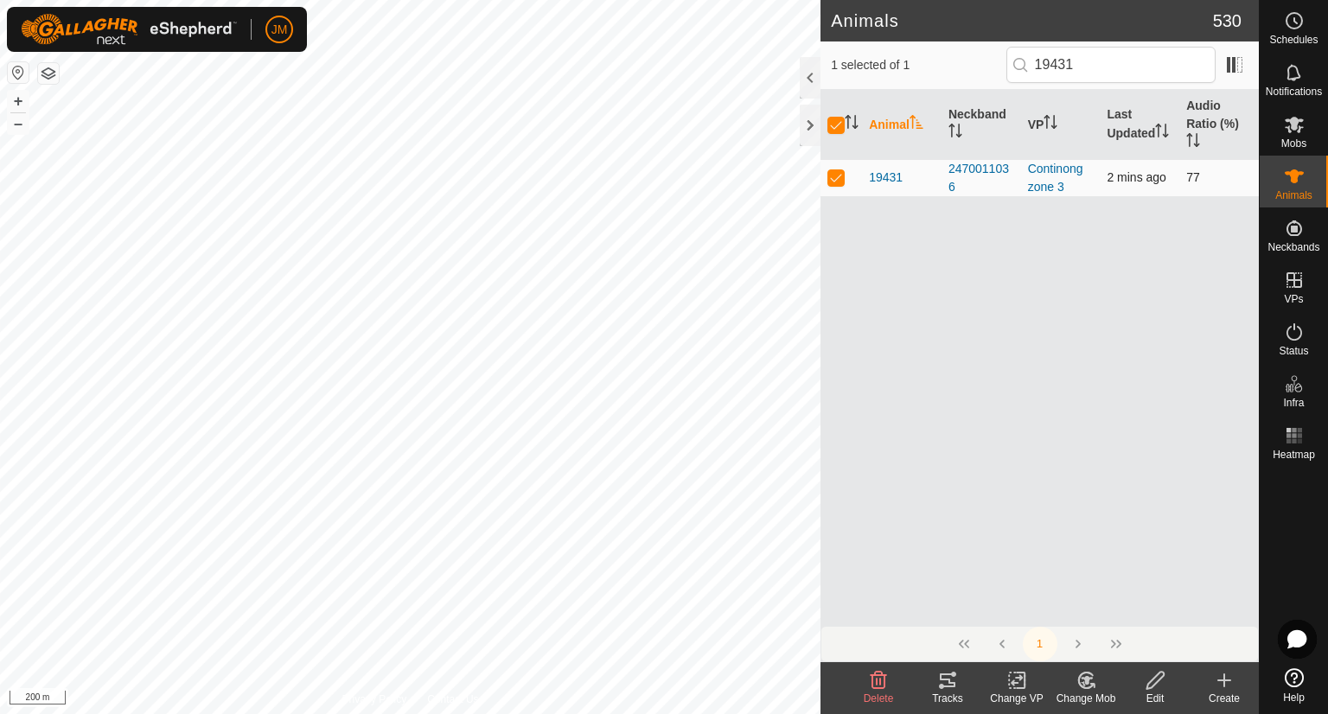
drag, startPoint x: 1218, startPoint y: 169, endPoint x: 1108, endPoint y: 169, distance: 109.8
click at [1108, 169] on tr "19431 2470011036 Continong zone 3 2 mins ago 77" at bounding box center [1039, 177] width 438 height 37
click at [1108, 169] on td "2 mins ago" at bounding box center [1140, 177] width 80 height 37
drag, startPoint x: 1105, startPoint y: 174, endPoint x: 1209, endPoint y: 188, distance: 104.7
click at [1209, 188] on tr "19431 2470011036 Continong zone 3 2 mins ago 77" at bounding box center [1039, 177] width 438 height 37
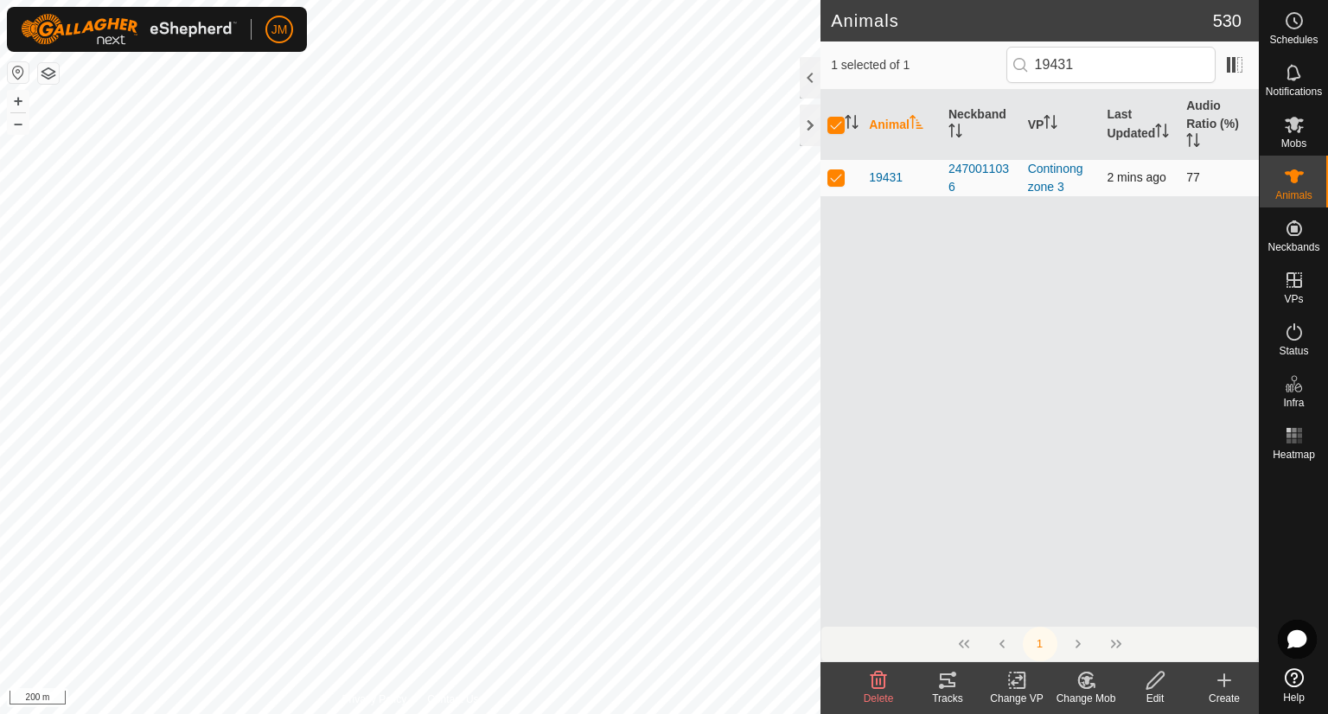
click at [1209, 188] on td "77" at bounding box center [1219, 177] width 80 height 37
drag, startPoint x: 1209, startPoint y: 188, endPoint x: 1108, endPoint y: 180, distance: 100.6
click at [1108, 180] on tr "19431 2470011036 Continong zone 3 2 mins ago 77" at bounding box center [1039, 177] width 438 height 37
click at [1108, 180] on span "2 mins ago" at bounding box center [1136, 177] width 59 height 14
drag, startPoint x: 1108, startPoint y: 180, endPoint x: 1207, endPoint y: 170, distance: 99.0
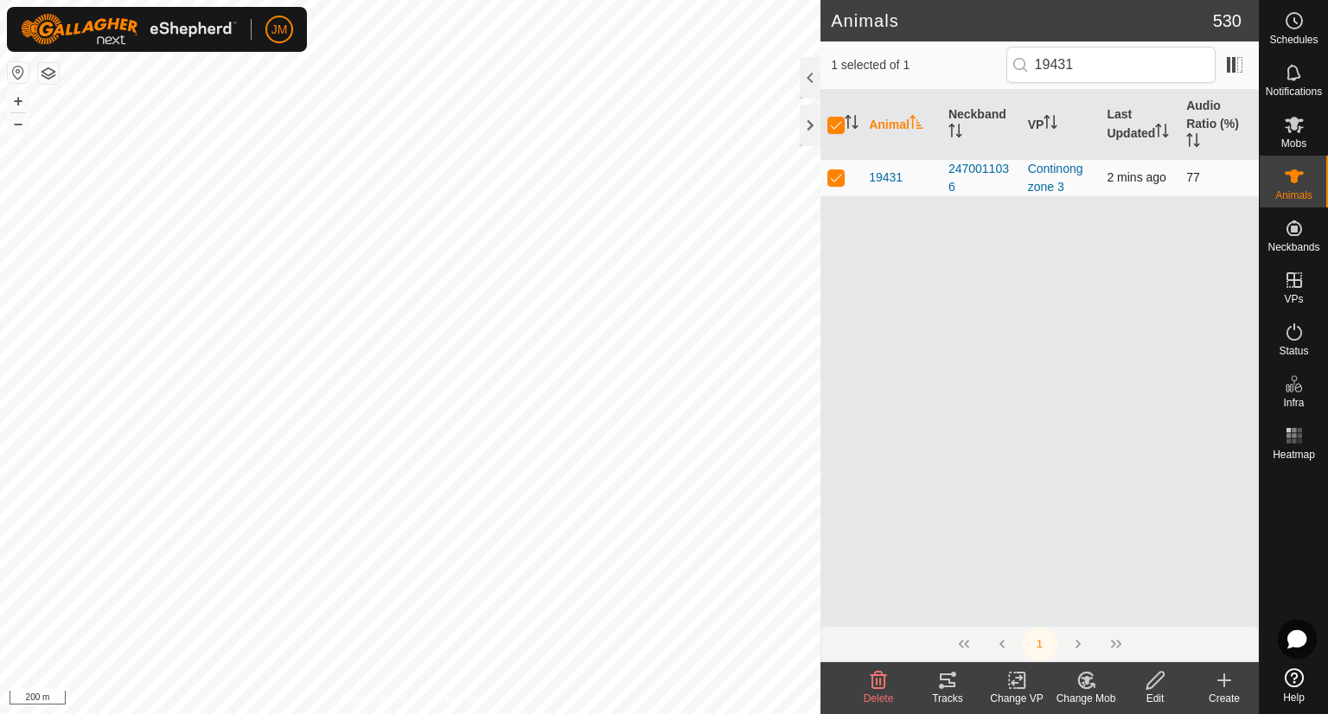
click at [1207, 170] on tr "19431 2470011036 Continong zone 3 2 mins ago 77" at bounding box center [1039, 177] width 438 height 37
click at [1207, 170] on td "77" at bounding box center [1219, 177] width 80 height 37
click at [1235, 182] on td "77" at bounding box center [1219, 177] width 80 height 37
drag, startPoint x: 1227, startPoint y: 177, endPoint x: 1102, endPoint y: 169, distance: 124.7
click at [1102, 169] on tr "19431 2470011036 Continong zone 3 2 mins ago 77" at bounding box center [1039, 177] width 438 height 37
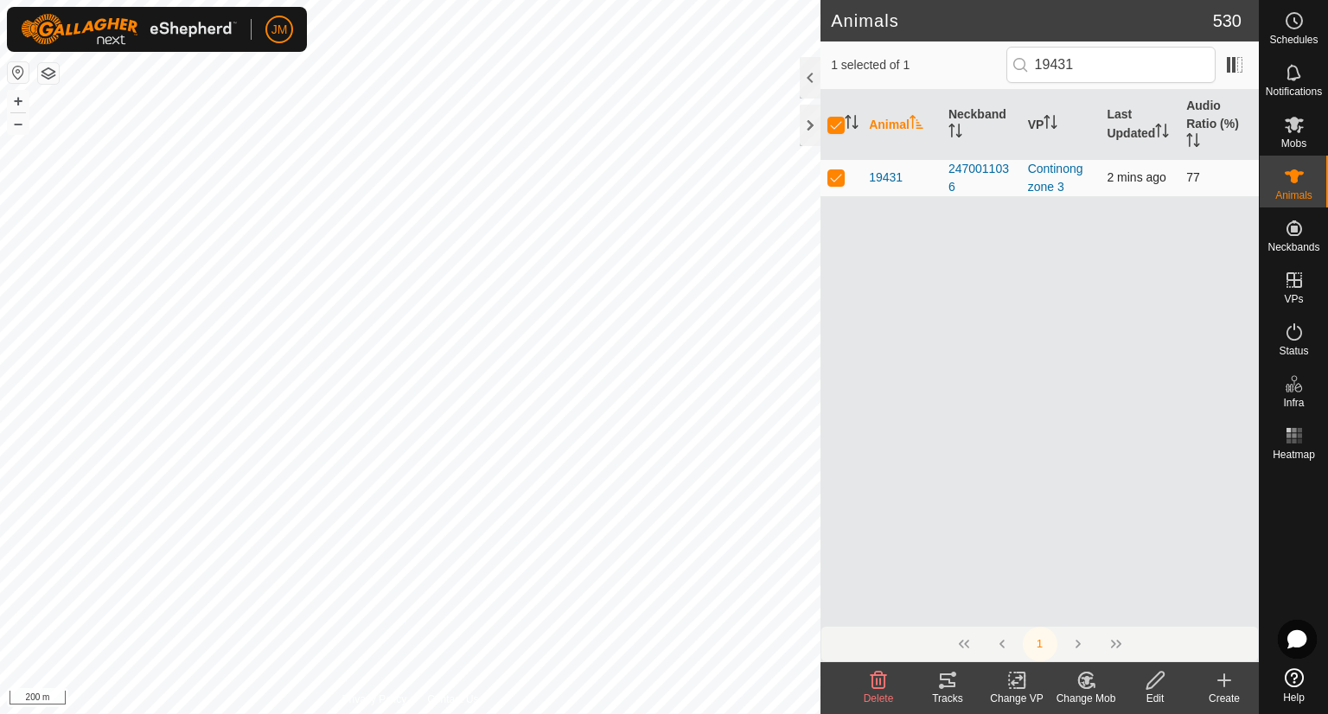
click at [1102, 169] on td "2 mins ago" at bounding box center [1140, 177] width 80 height 37
drag, startPoint x: 1102, startPoint y: 169, endPoint x: 1206, endPoint y: 178, distance: 104.1
click at [1206, 178] on tr "19431 2470011036 Continong zone 3 2 mins ago 77" at bounding box center [1039, 177] width 438 height 37
click at [1206, 178] on td "77" at bounding box center [1219, 177] width 80 height 37
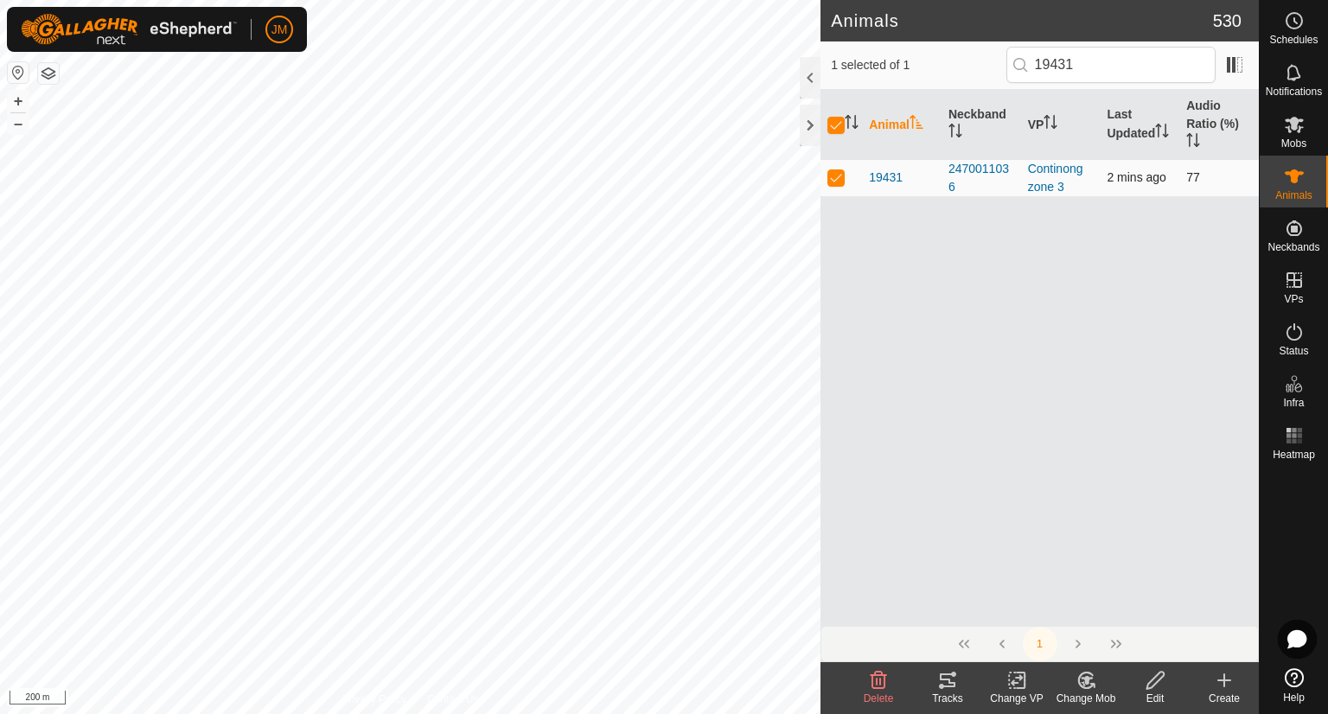
click at [1223, 175] on td "77" at bounding box center [1219, 177] width 80 height 37
click at [813, 130] on div at bounding box center [810, 125] width 21 height 41
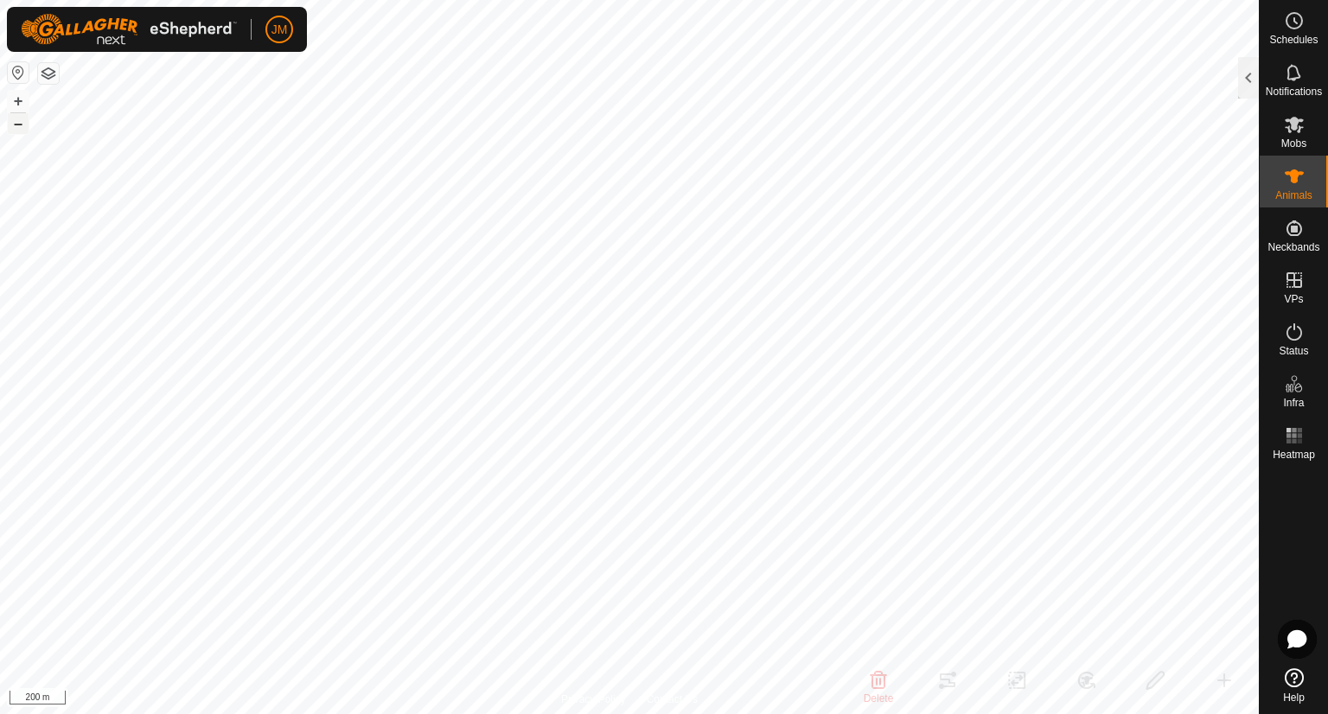
click at [14, 124] on button "–" at bounding box center [18, 123] width 21 height 21
click at [21, 101] on button "+" at bounding box center [18, 101] width 21 height 21
type input "220700"
type input "-"
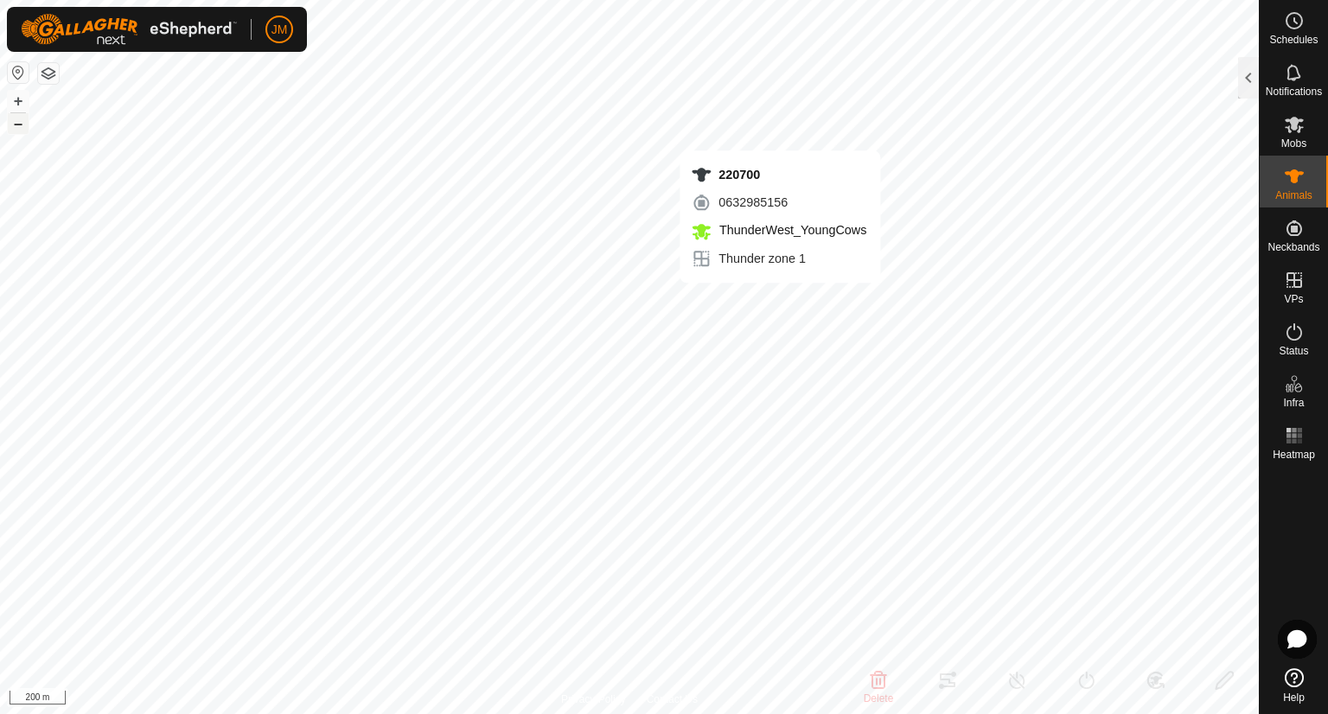
type input "-"
click at [1247, 94] on div at bounding box center [1248, 77] width 21 height 41
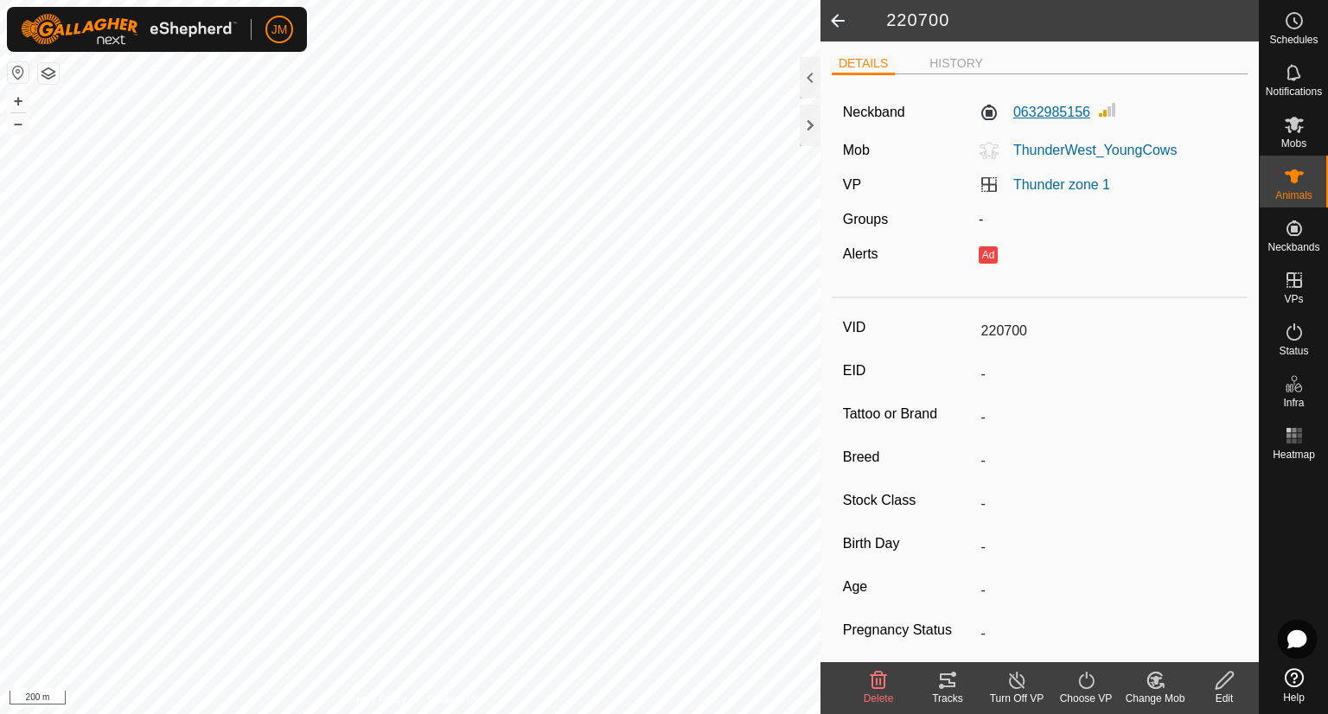
click at [1035, 118] on label "0632985156" at bounding box center [1035, 112] width 112 height 21
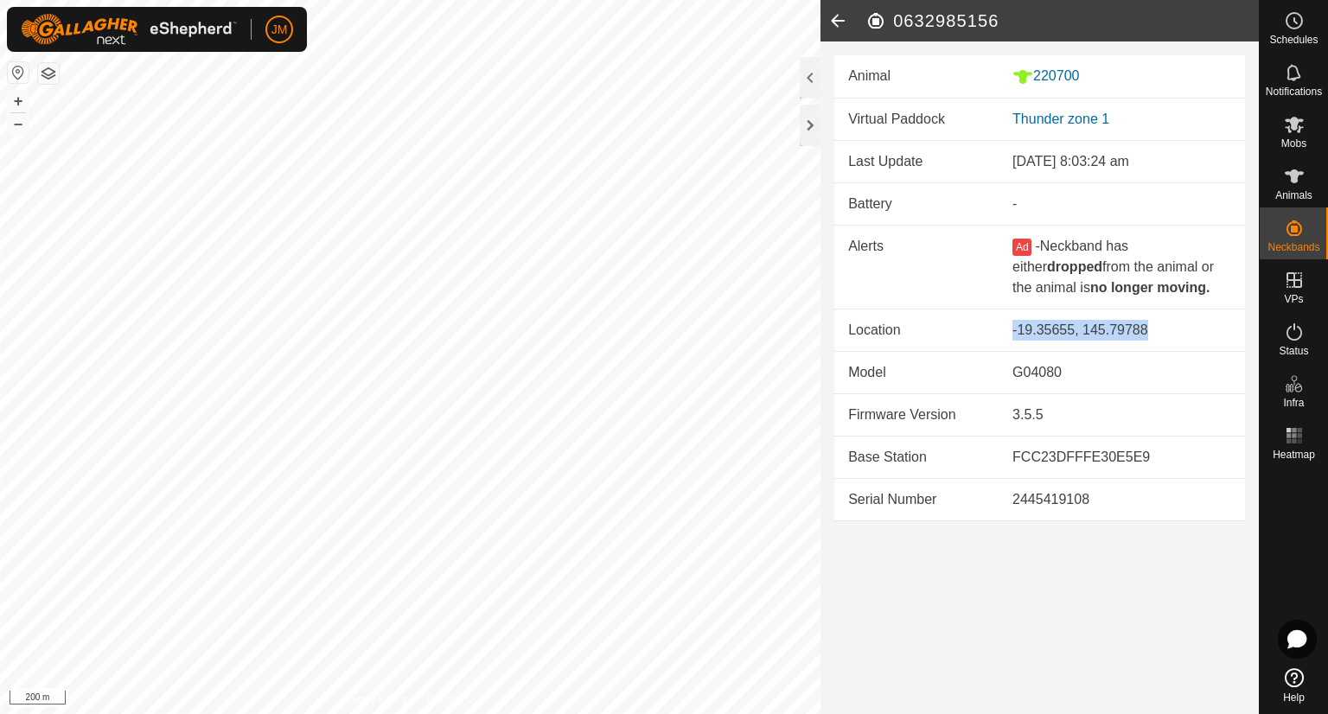
drag, startPoint x: 1159, startPoint y: 328, endPoint x: 1011, endPoint y: 322, distance: 148.8
click at [1011, 322] on td "-19.35655, 145.79788" at bounding box center [1121, 330] width 246 height 42
copy div "-19.35655, 145.79788"
click at [814, 125] on div at bounding box center [810, 125] width 21 height 41
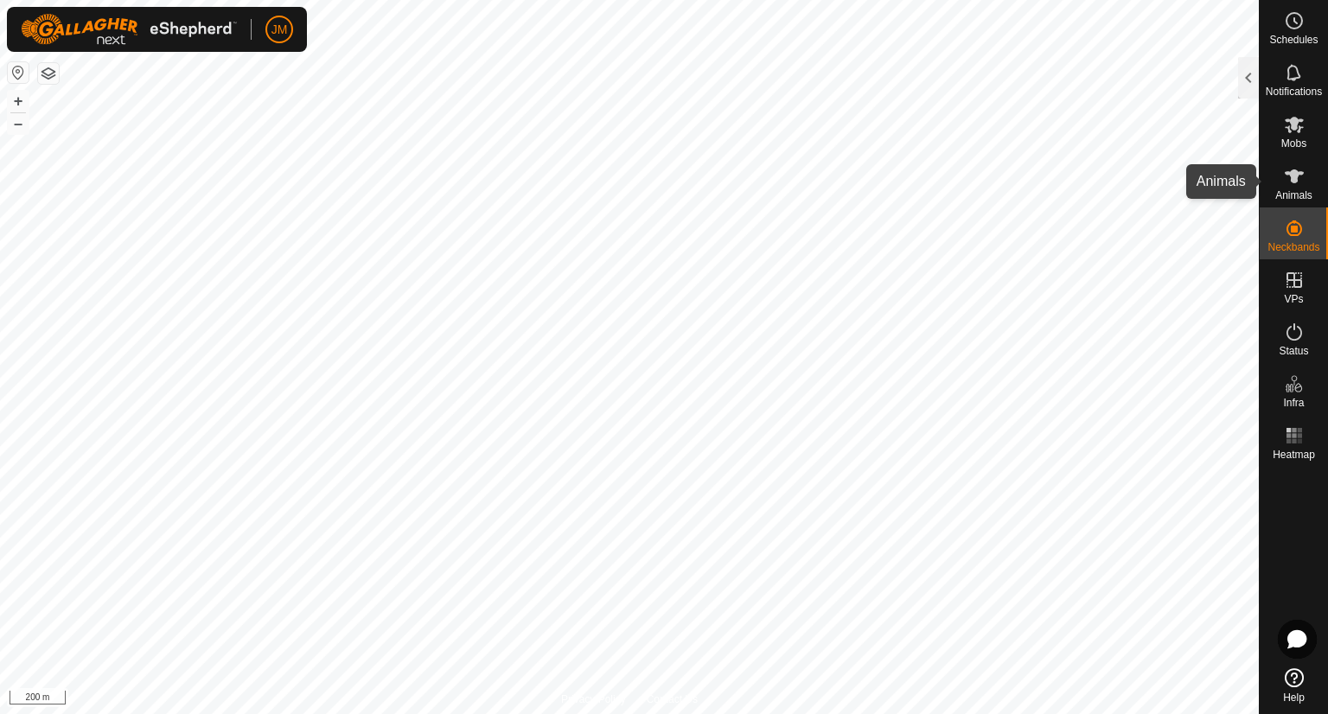
click at [1290, 182] on icon at bounding box center [1294, 176] width 21 height 21
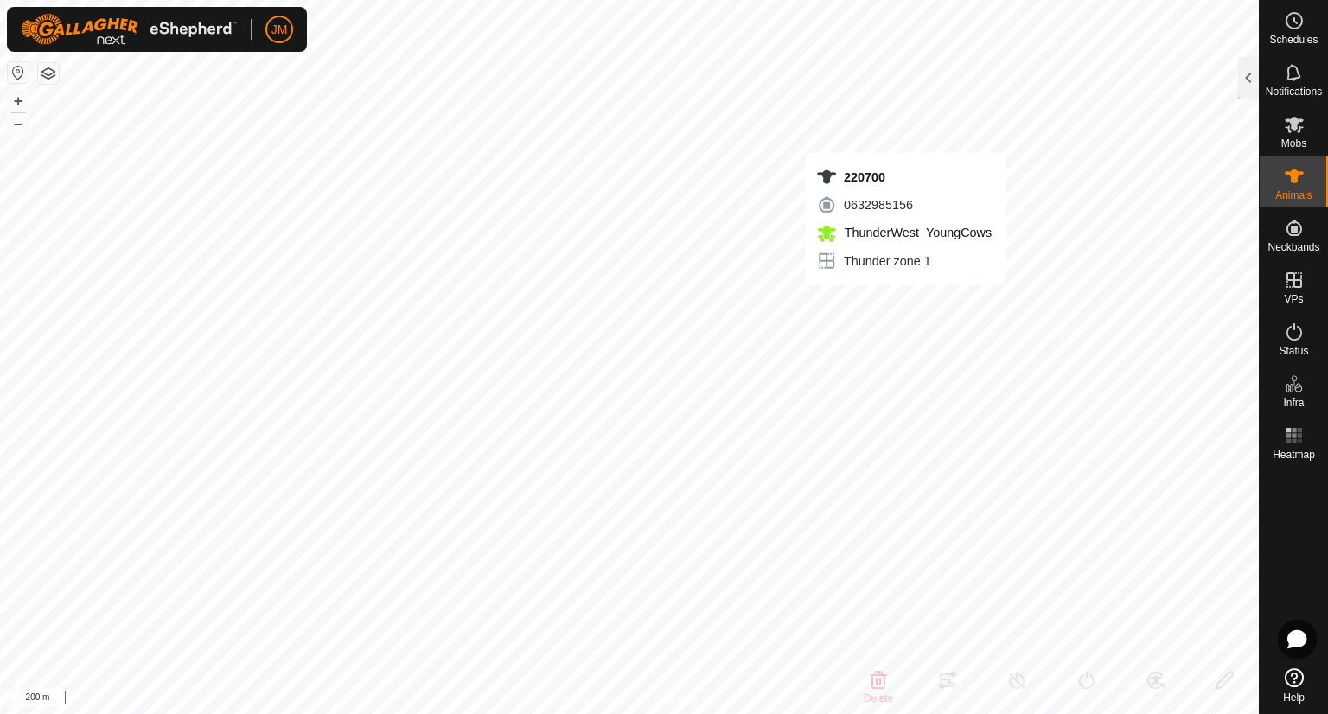
type input "220700"
type input "-"
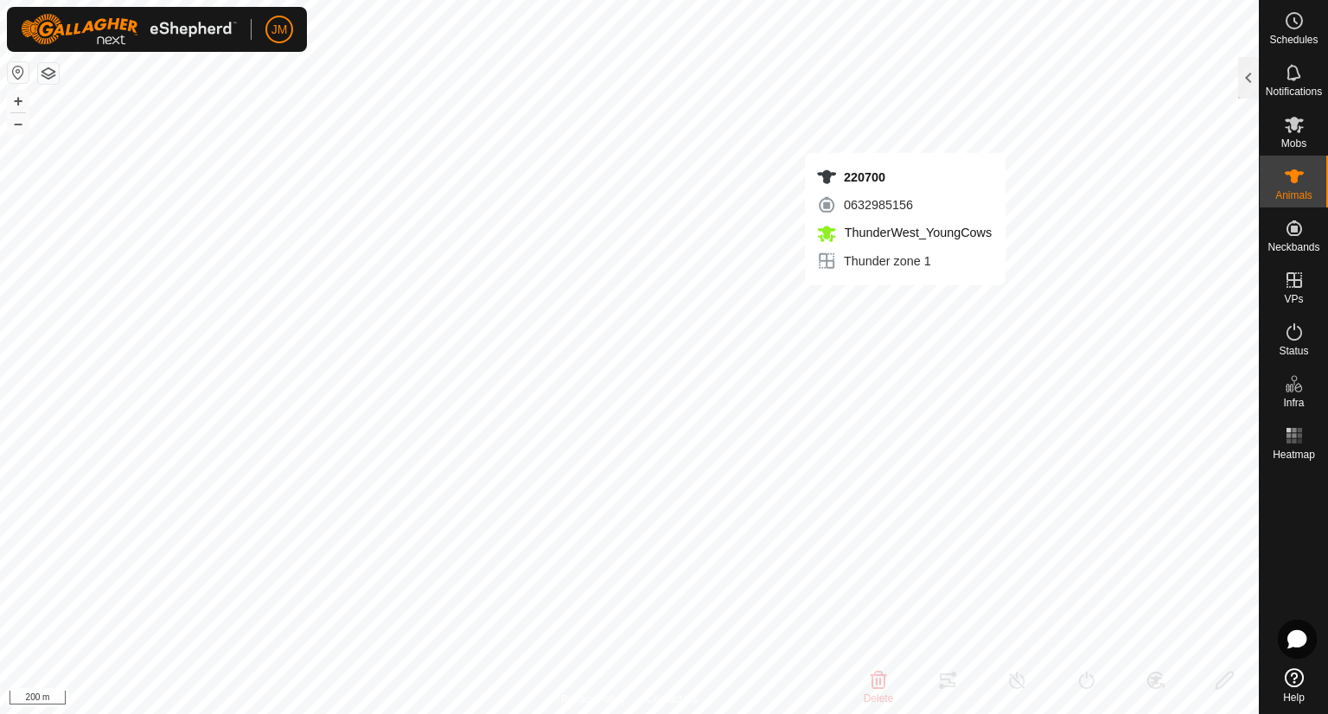
type input "-"
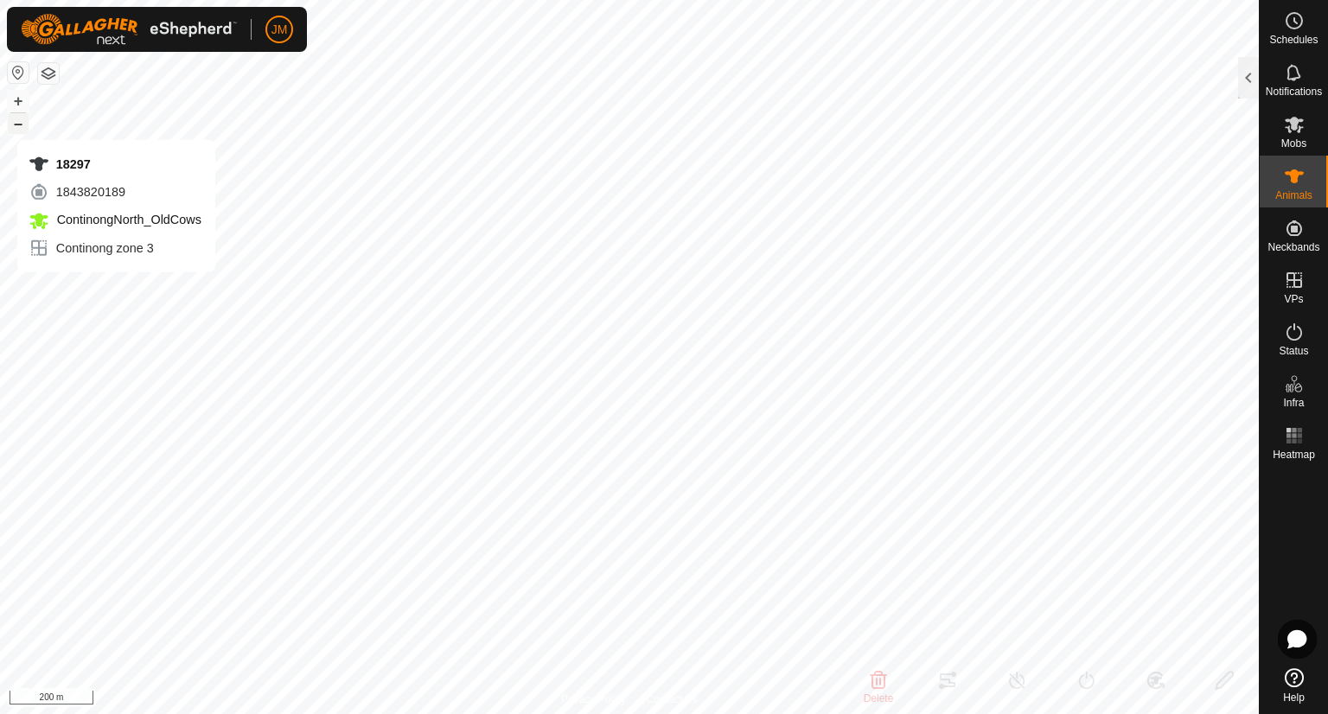
click at [17, 122] on button "–" at bounding box center [18, 123] width 21 height 21
click at [1241, 80] on div at bounding box center [1248, 77] width 21 height 41
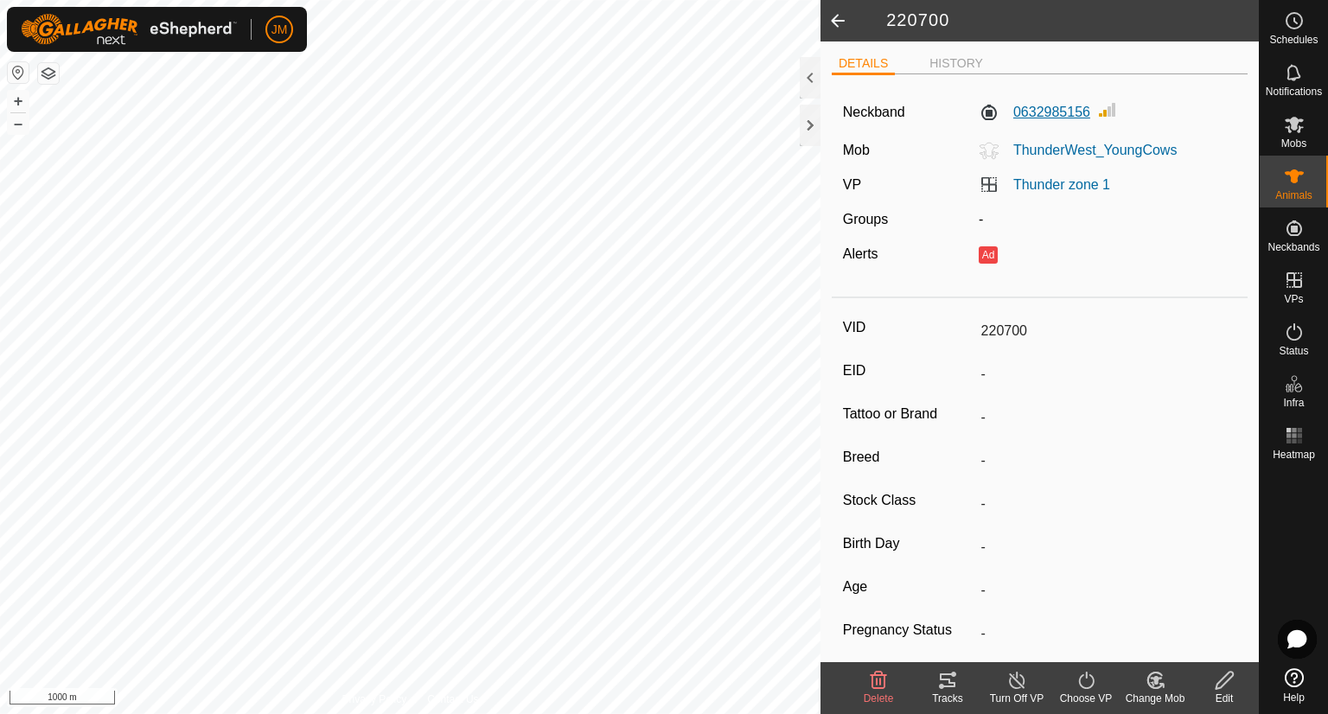
click at [1075, 118] on label "0632985156" at bounding box center [1035, 112] width 112 height 21
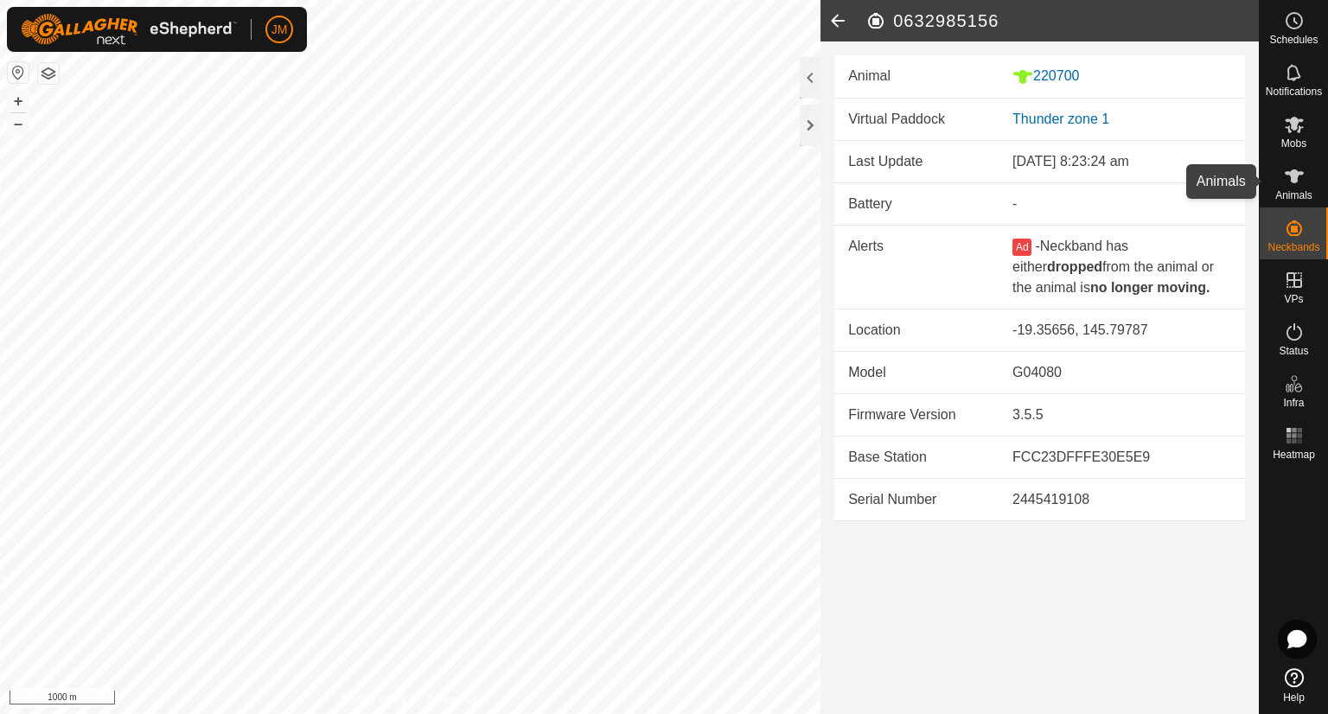
click at [1289, 181] on icon at bounding box center [1294, 176] width 21 height 21
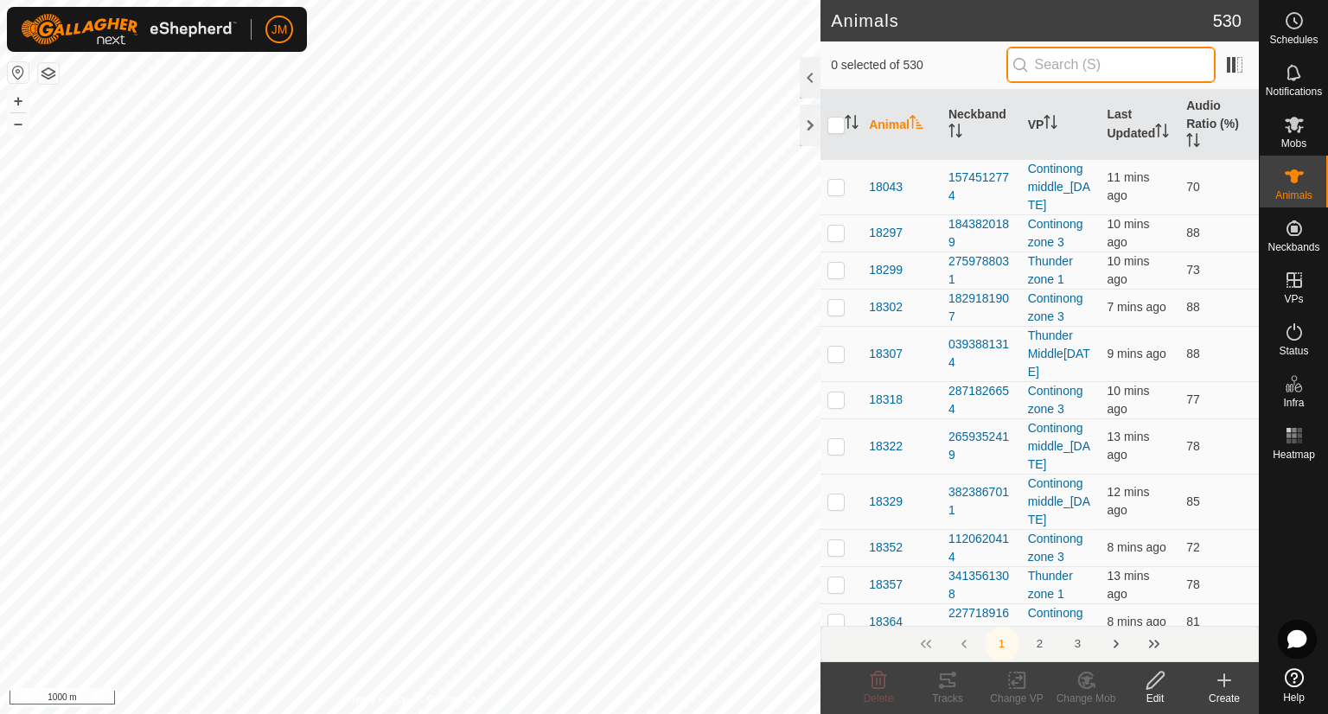
click at [1132, 58] on input "text" at bounding box center [1110, 65] width 209 height 36
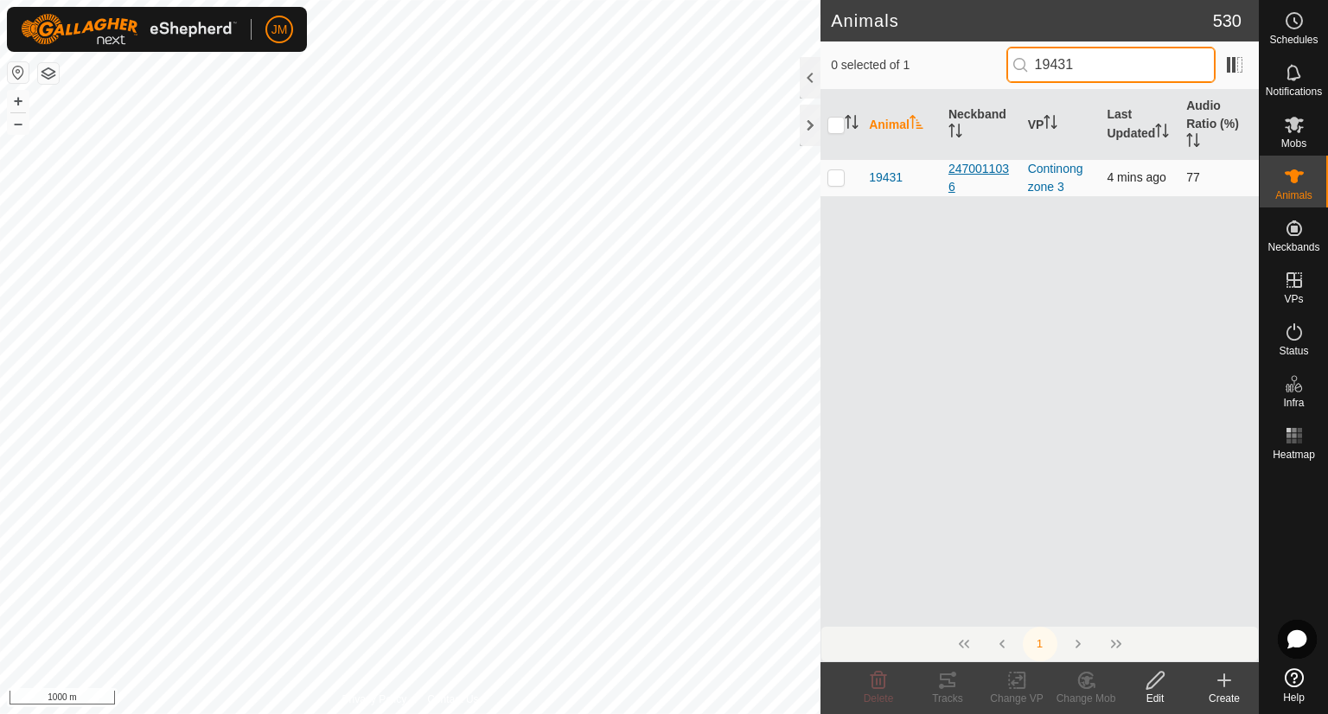
type input "19431"
click at [975, 167] on div "2470011036" at bounding box center [981, 178] width 66 height 36
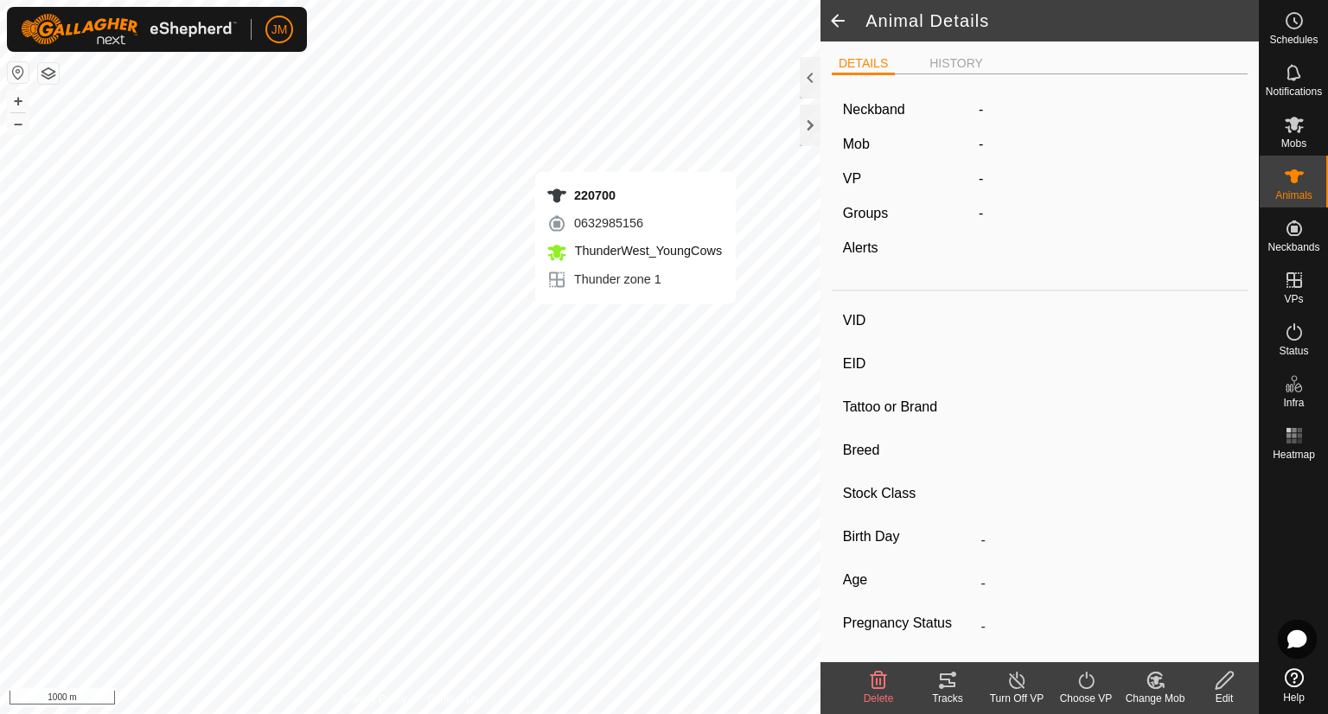
type input "220700"
type input "-"
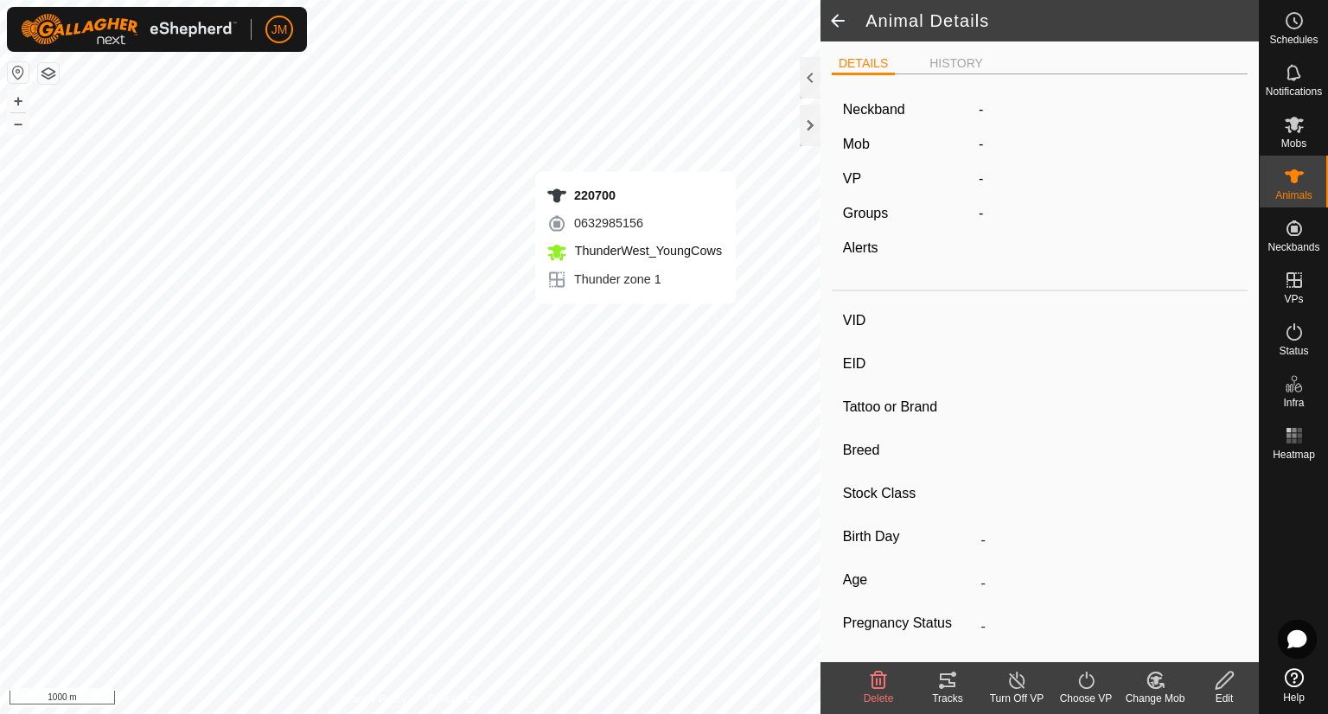
type input "-"
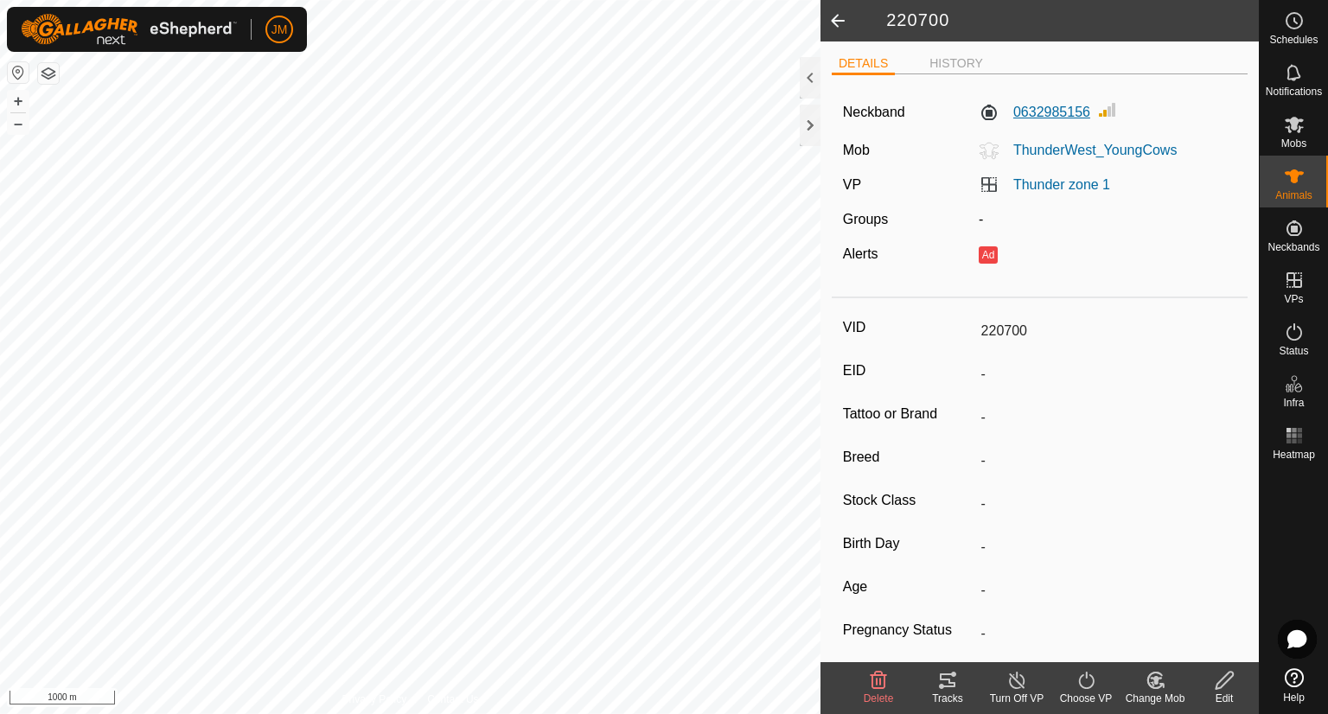
click at [1058, 116] on label "0632985156" at bounding box center [1035, 112] width 112 height 21
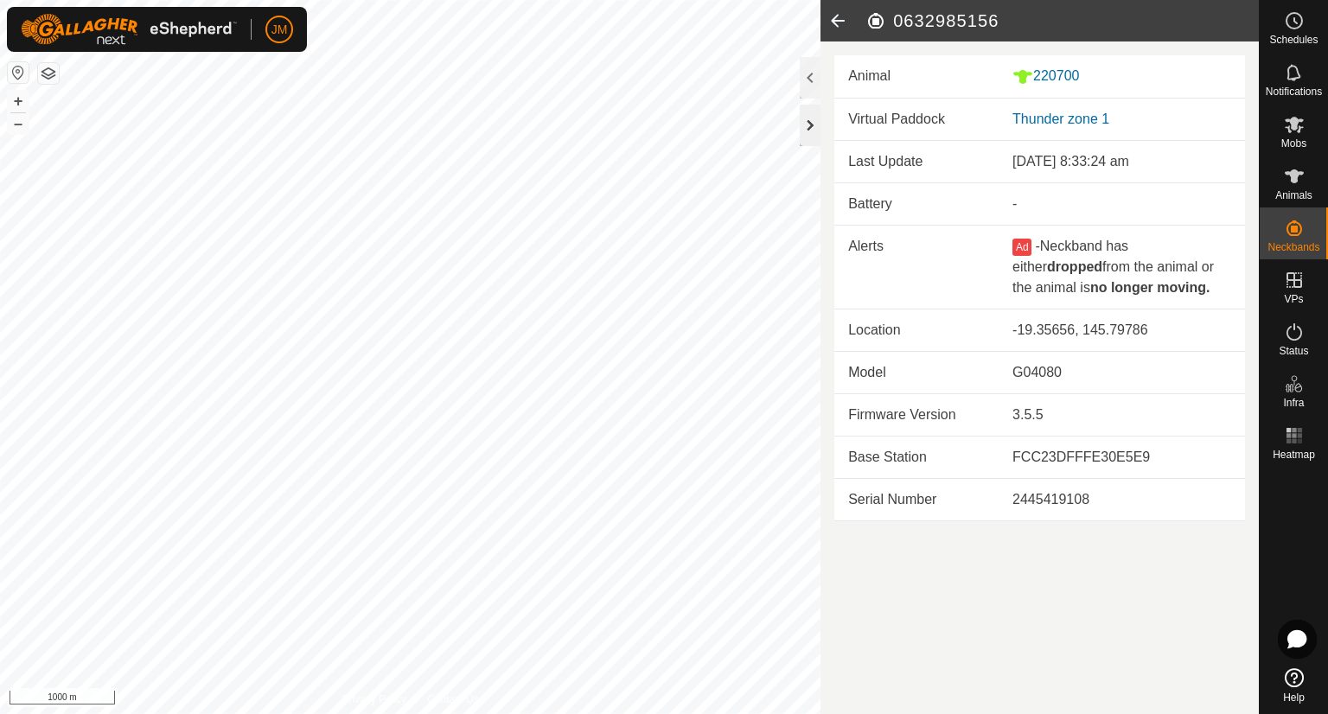
click at [805, 127] on div at bounding box center [810, 125] width 21 height 41
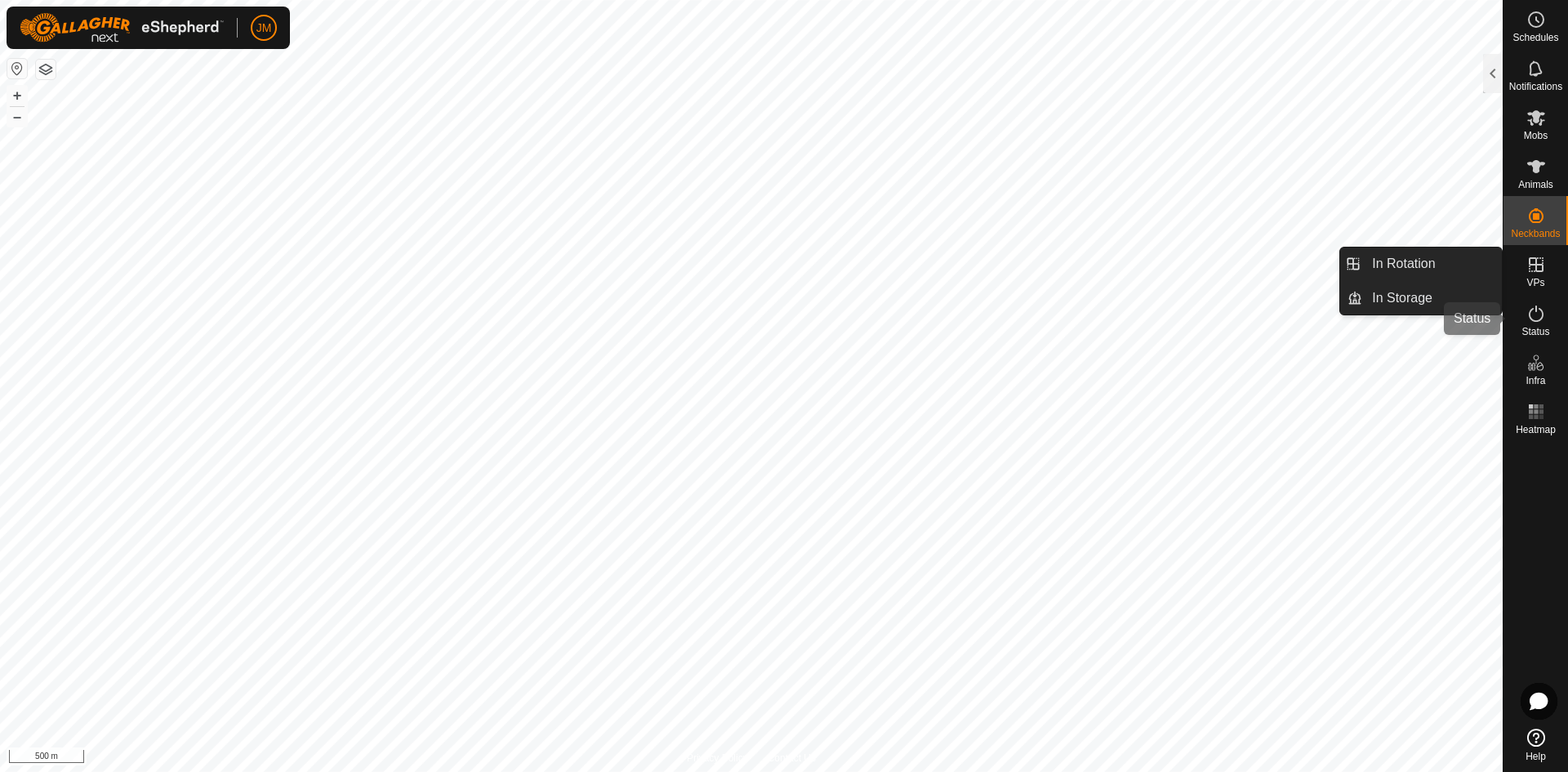
click at [1253, 313] on icon at bounding box center [1536, 314] width 20 height 20
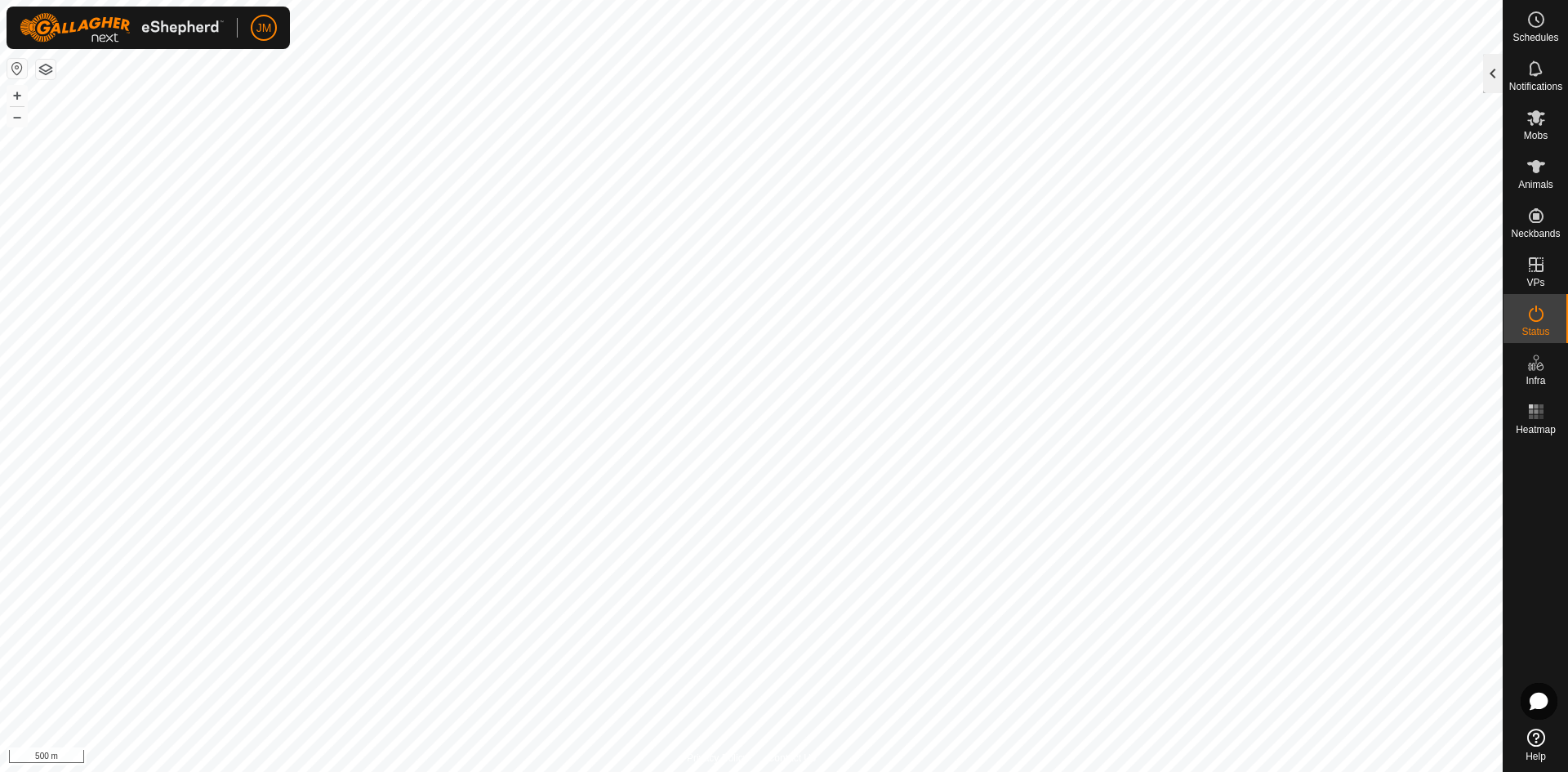
click at [1253, 75] on div at bounding box center [1492, 73] width 20 height 39
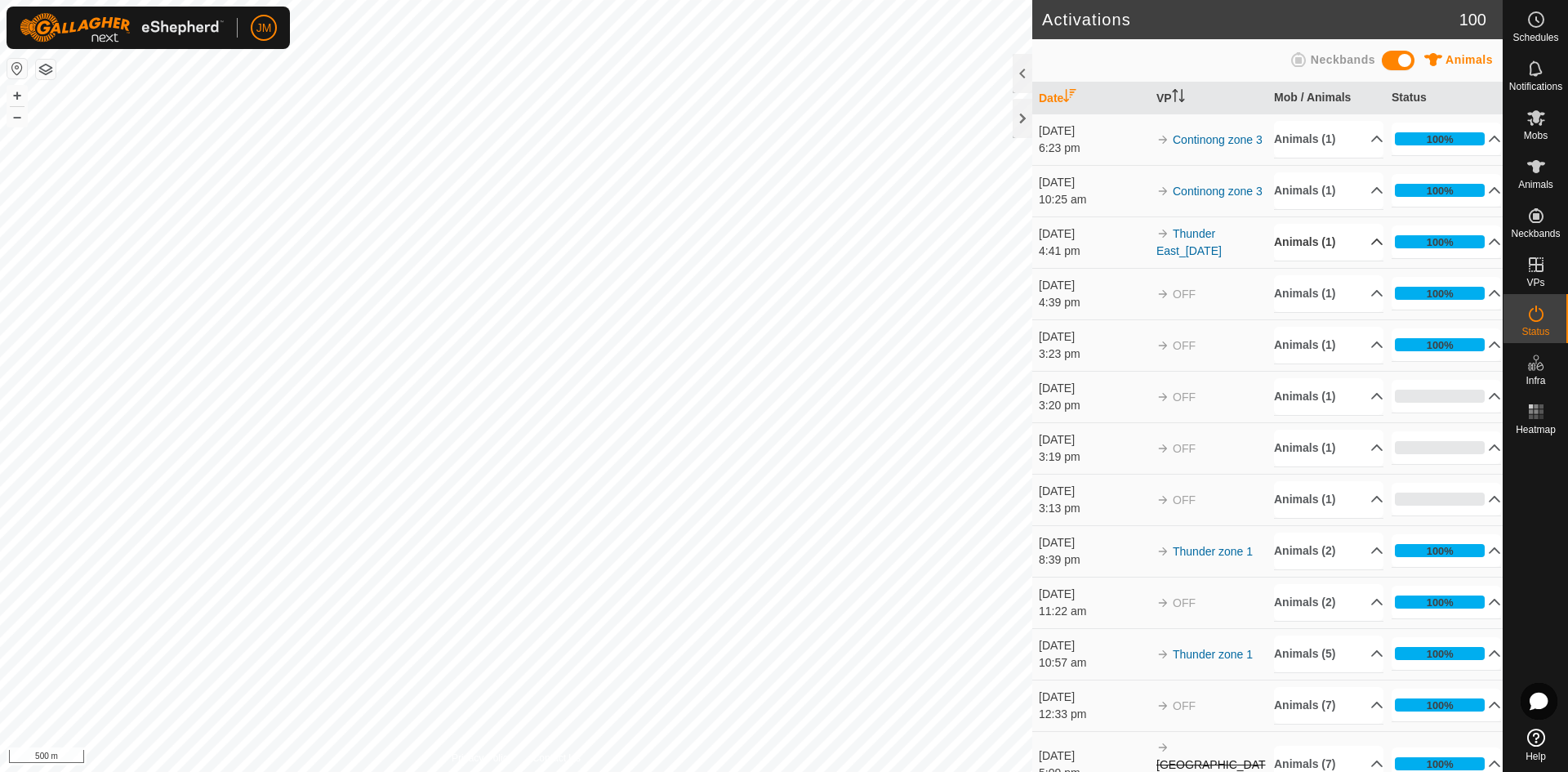
click at [1253, 250] on p-accordion-header "Animals (1)" at bounding box center [1329, 242] width 110 height 37
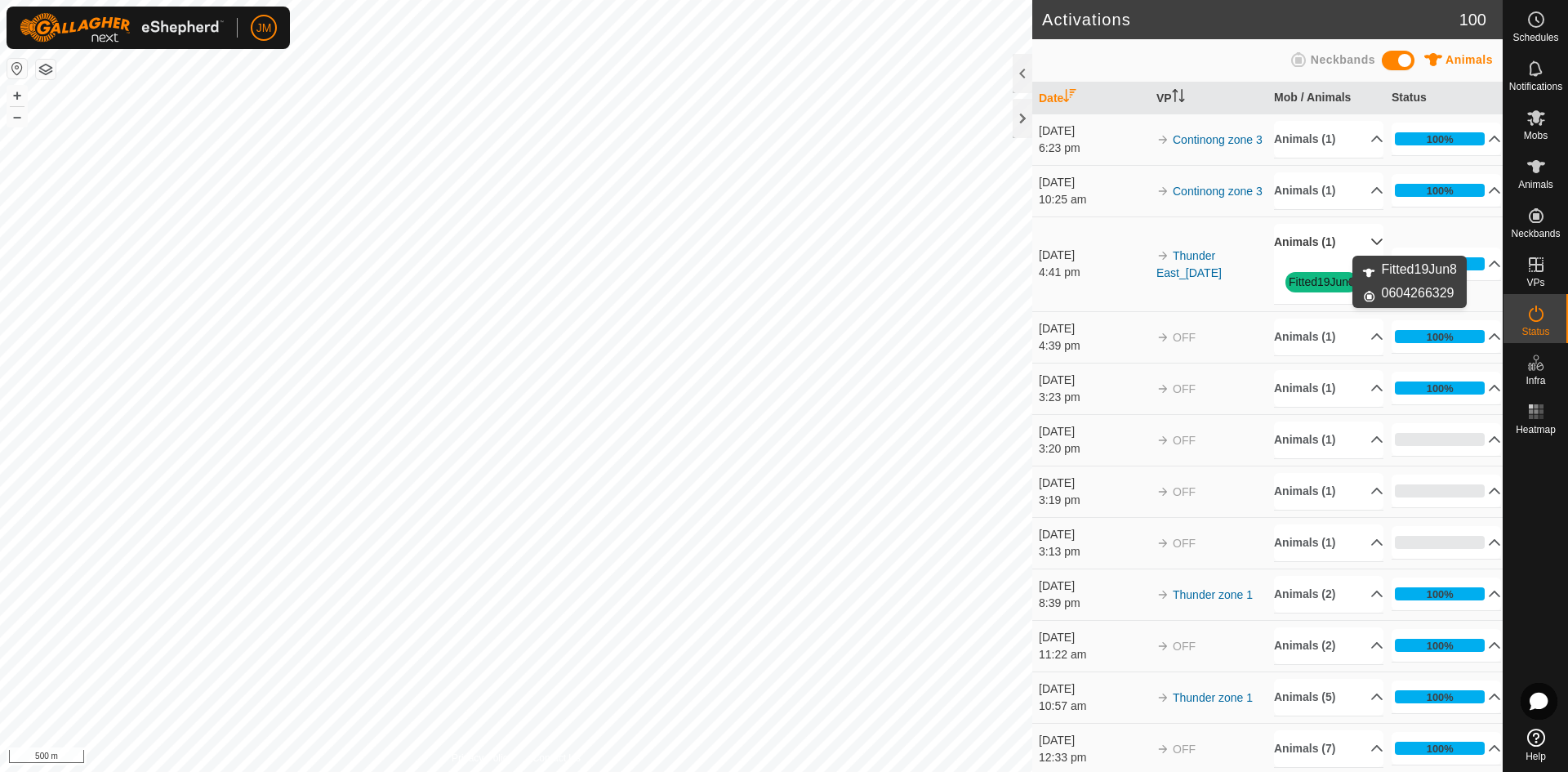
drag, startPoint x: 1278, startPoint y: 286, endPoint x: 1347, endPoint y: 281, distance: 69.2
click at [1253, 281] on div "Fitted19Jun8" at bounding box center [1329, 283] width 110 height 43
drag, startPoint x: 1335, startPoint y: 283, endPoint x: 1536, endPoint y: 180, distance: 225.9
click at [1253, 184] on span "Animals" at bounding box center [1535, 184] width 35 height 9
click at [1253, 180] on span "Animals" at bounding box center [1535, 184] width 35 height 9
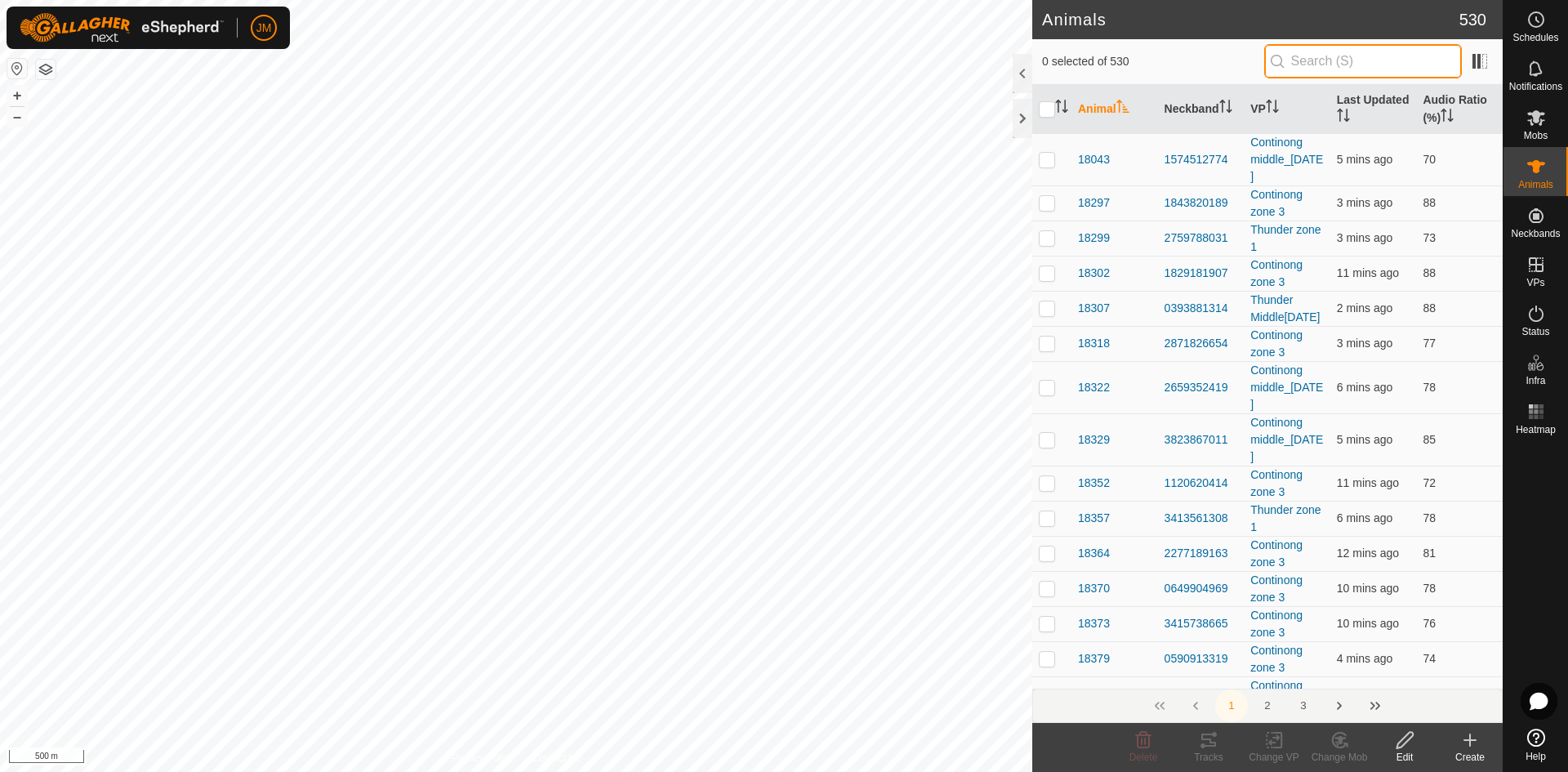
click at [1253, 71] on input "text" at bounding box center [1362, 61] width 197 height 34
paste input "Collar in Continong north Cow ID: 19431. Co-ordinates: -19.34891, 145.77568"
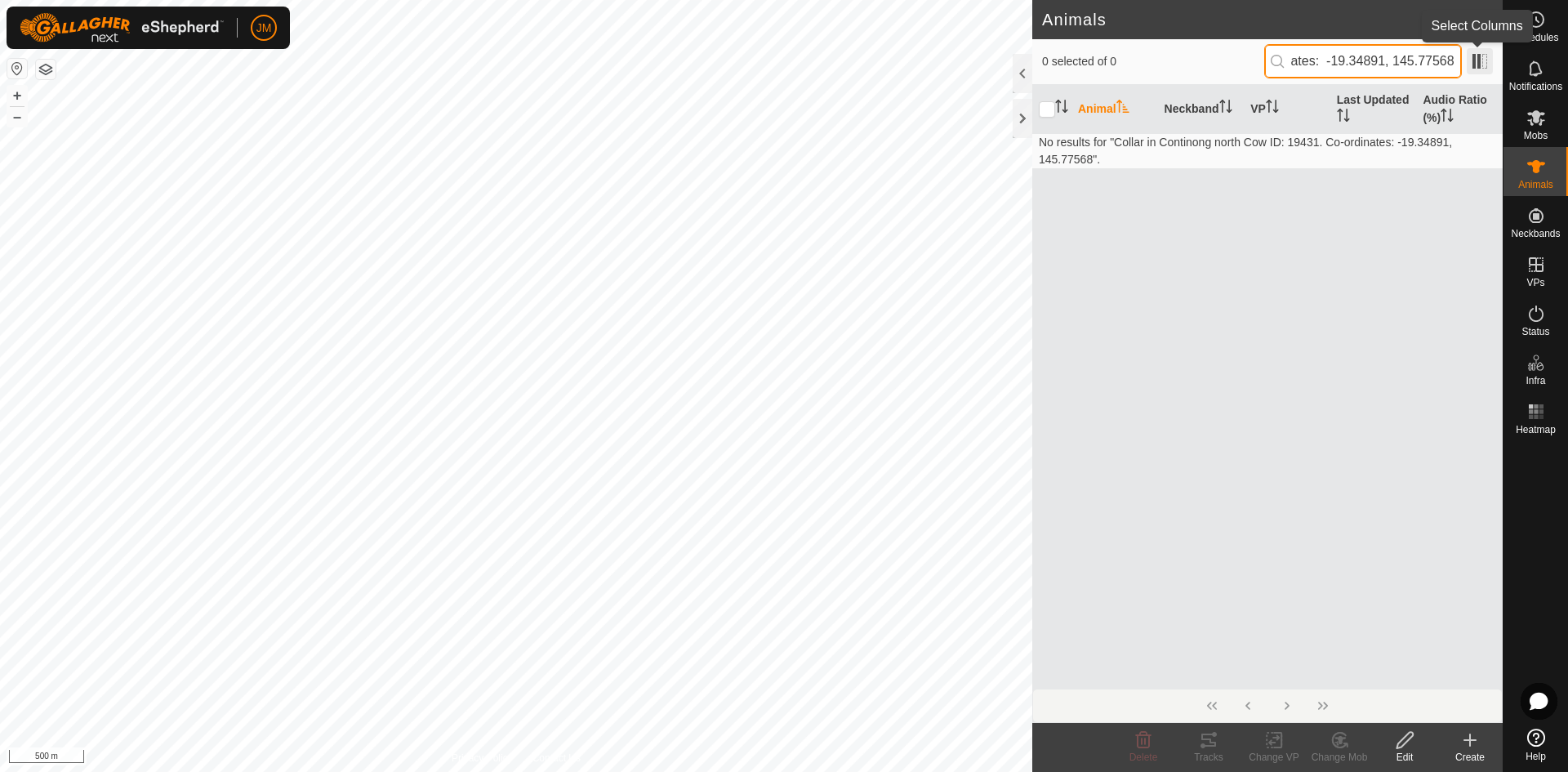
drag, startPoint x: 1321, startPoint y: 63, endPoint x: 1468, endPoint y: 59, distance: 147.1
click at [1253, 59] on div "0 selected of 0 Collar in Continong north Cow ID: 19431. Co-ordinates: -19.3489…" at bounding box center [1267, 61] width 451 height 34
type input "Collar in Continon"
click at [1253, 60] on input "Collar in Continon" at bounding box center [1362, 61] width 197 height 34
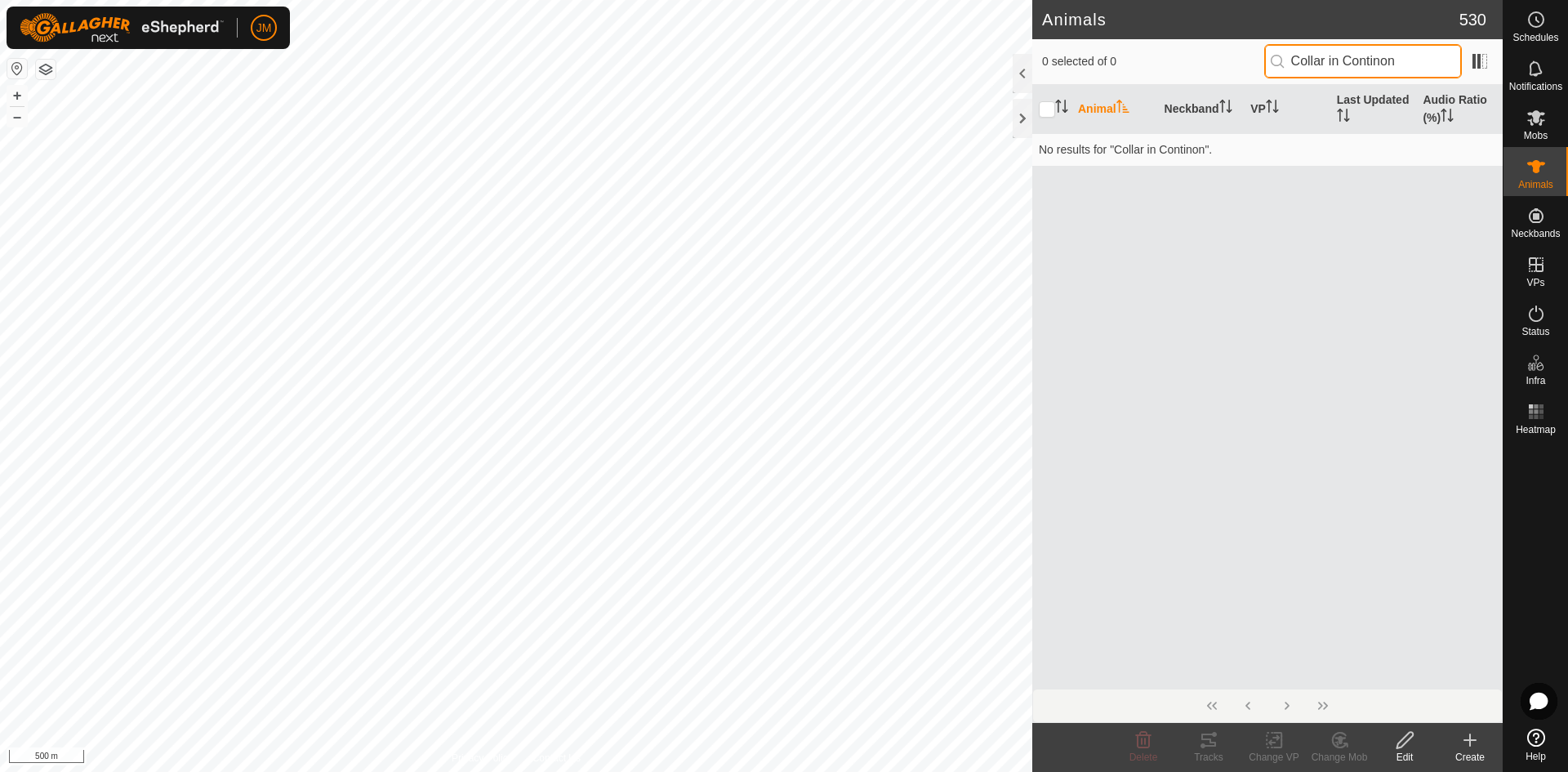
click at [1253, 60] on input "Collar in Continon" at bounding box center [1362, 61] width 197 height 34
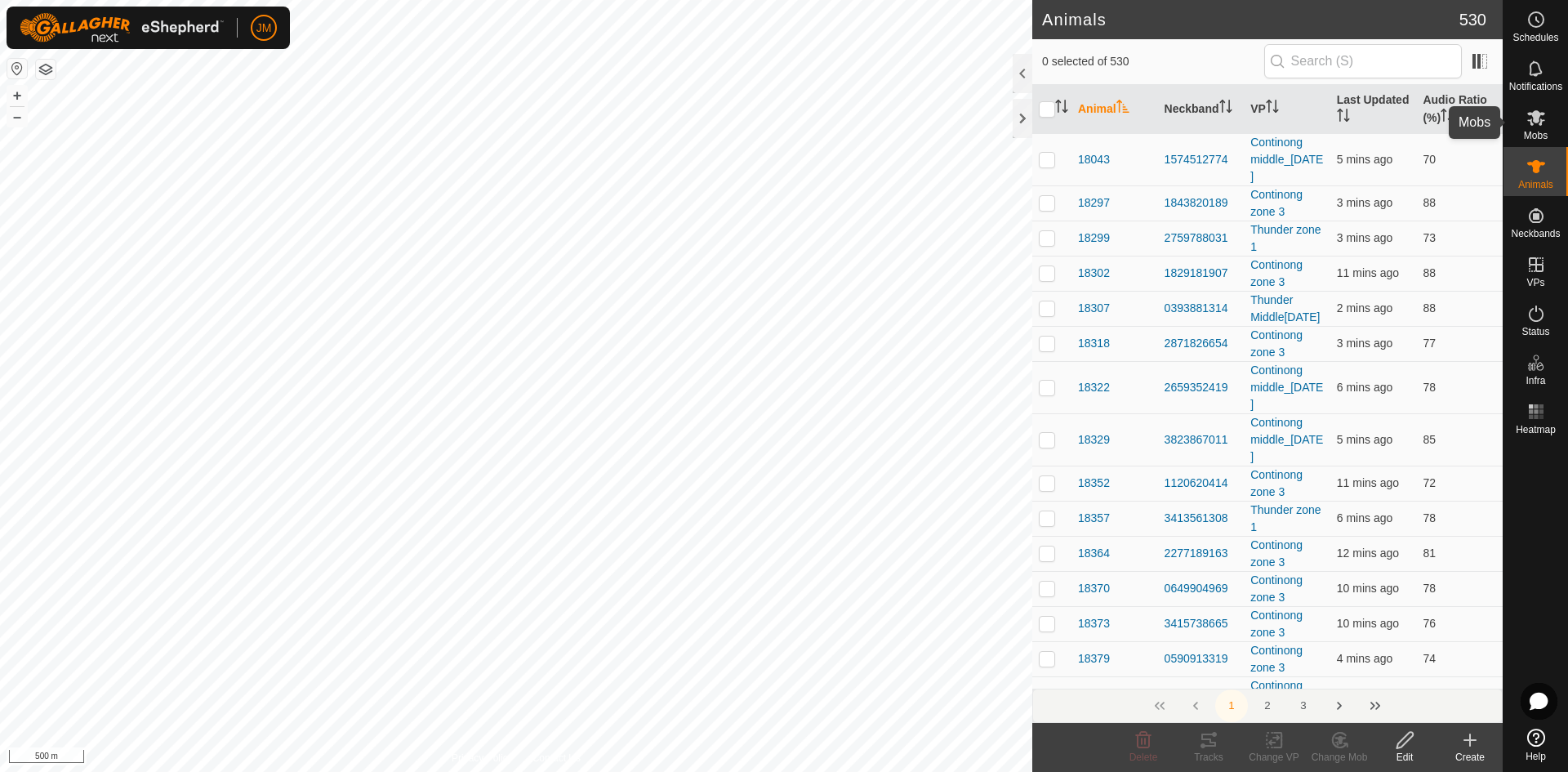
click at [1253, 117] on icon at bounding box center [1536, 118] width 18 height 15
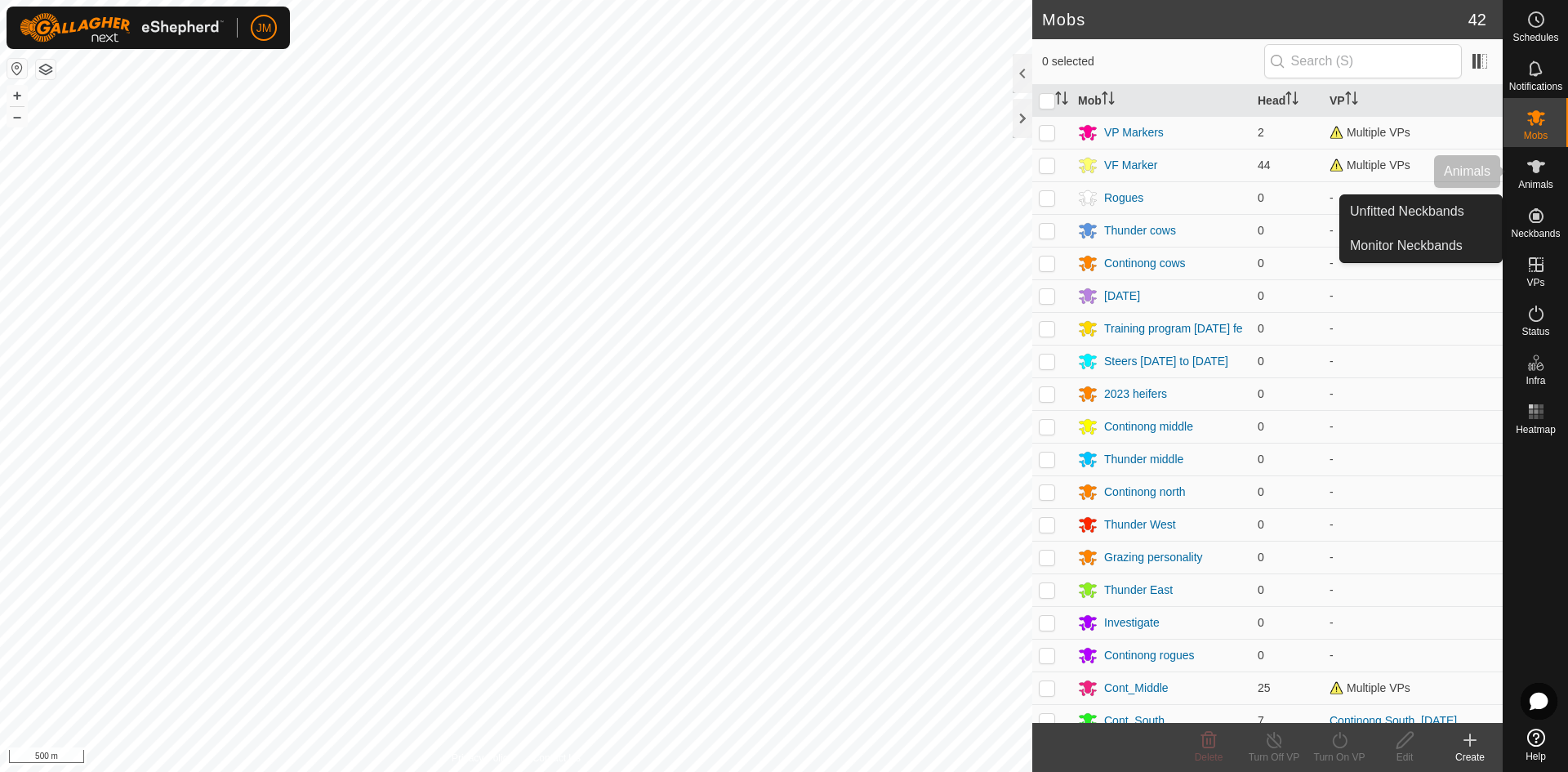
click at [1253, 177] on es-animals-svg-icon at bounding box center [1536, 167] width 29 height 26
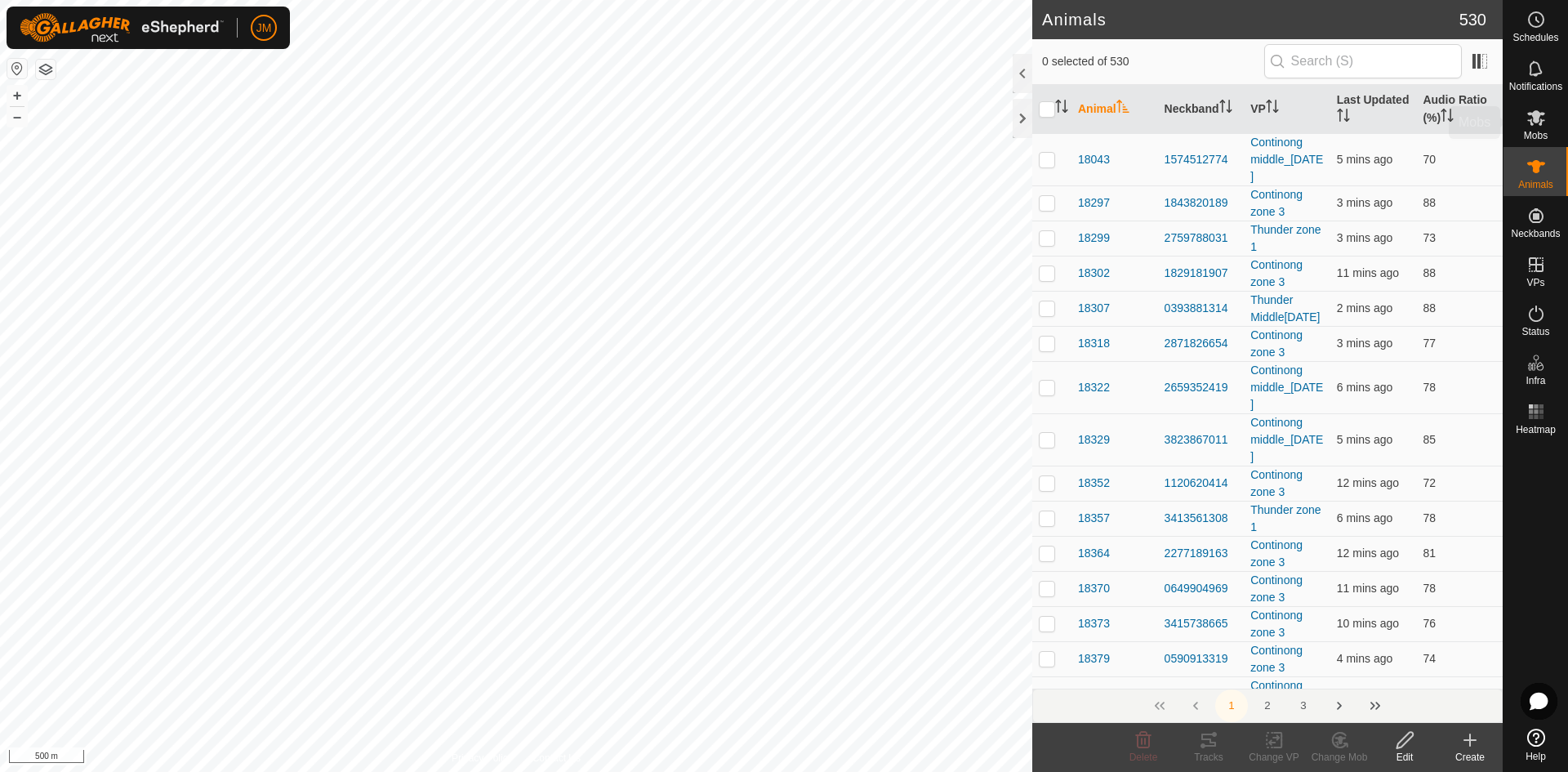
click at [1253, 134] on span "Mobs" at bounding box center [1535, 135] width 24 height 9
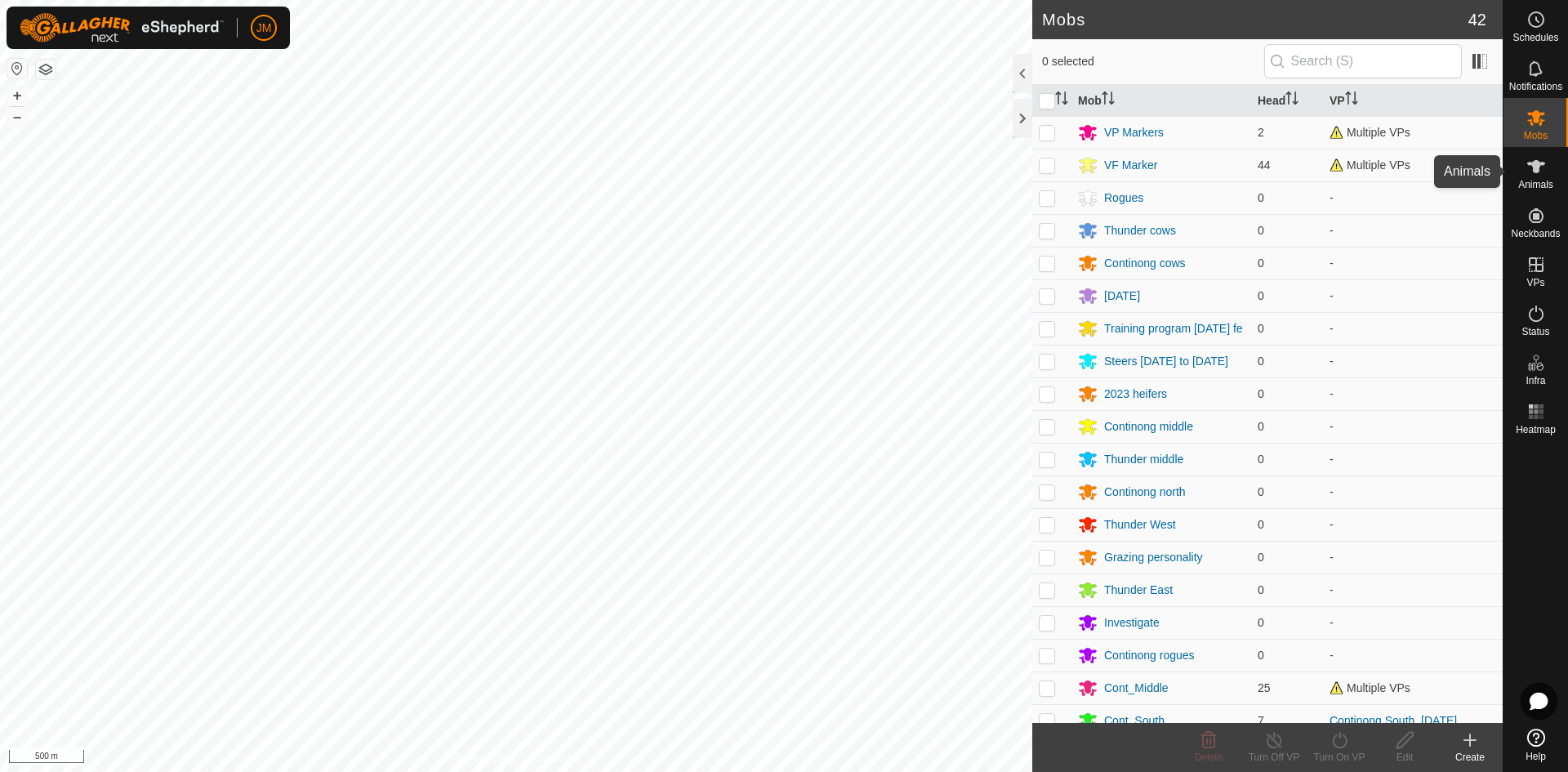
click at [1253, 178] on es-animals-svg-icon at bounding box center [1536, 167] width 29 height 26
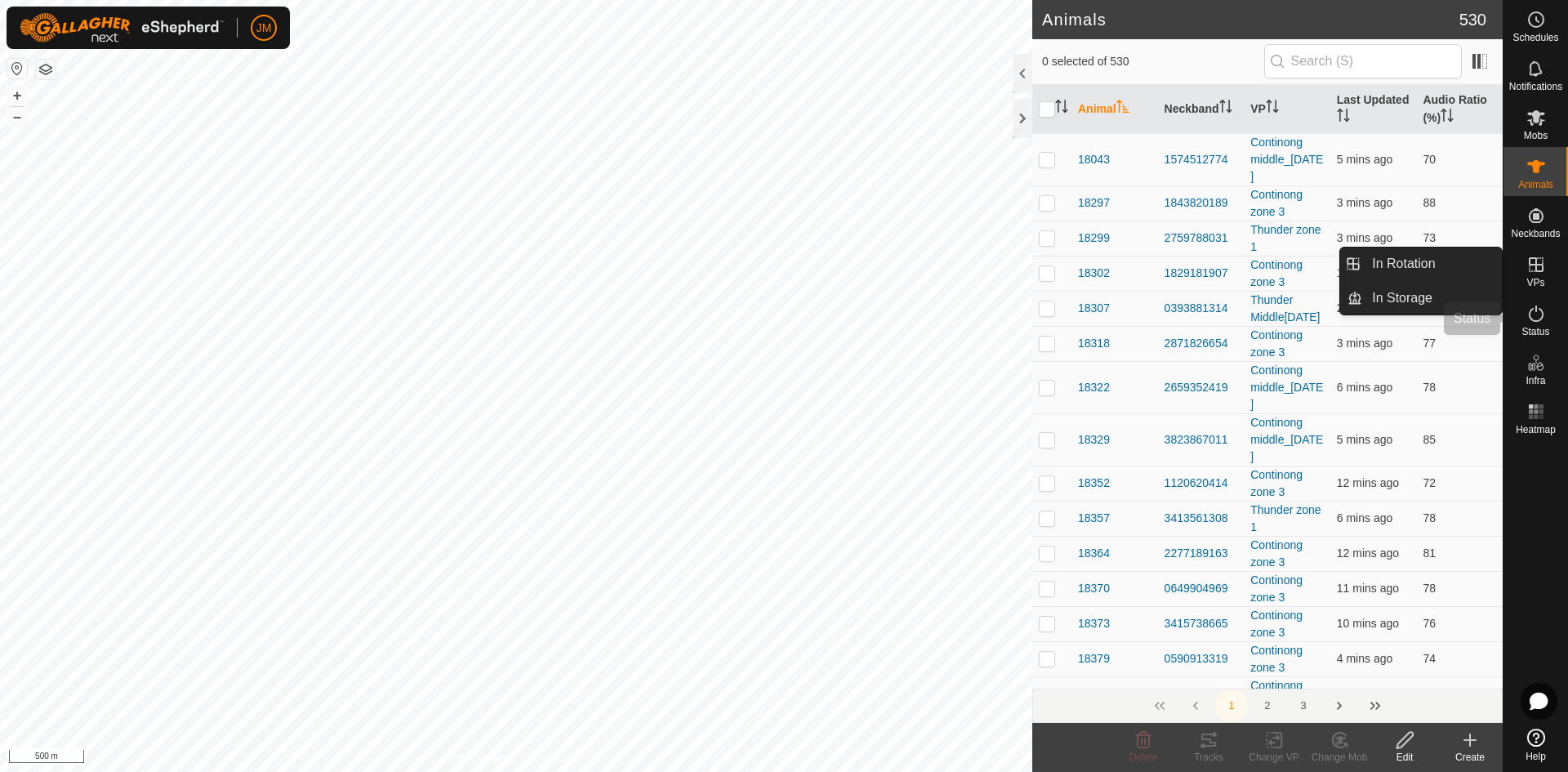
click at [1253, 316] on icon at bounding box center [1536, 314] width 20 height 20
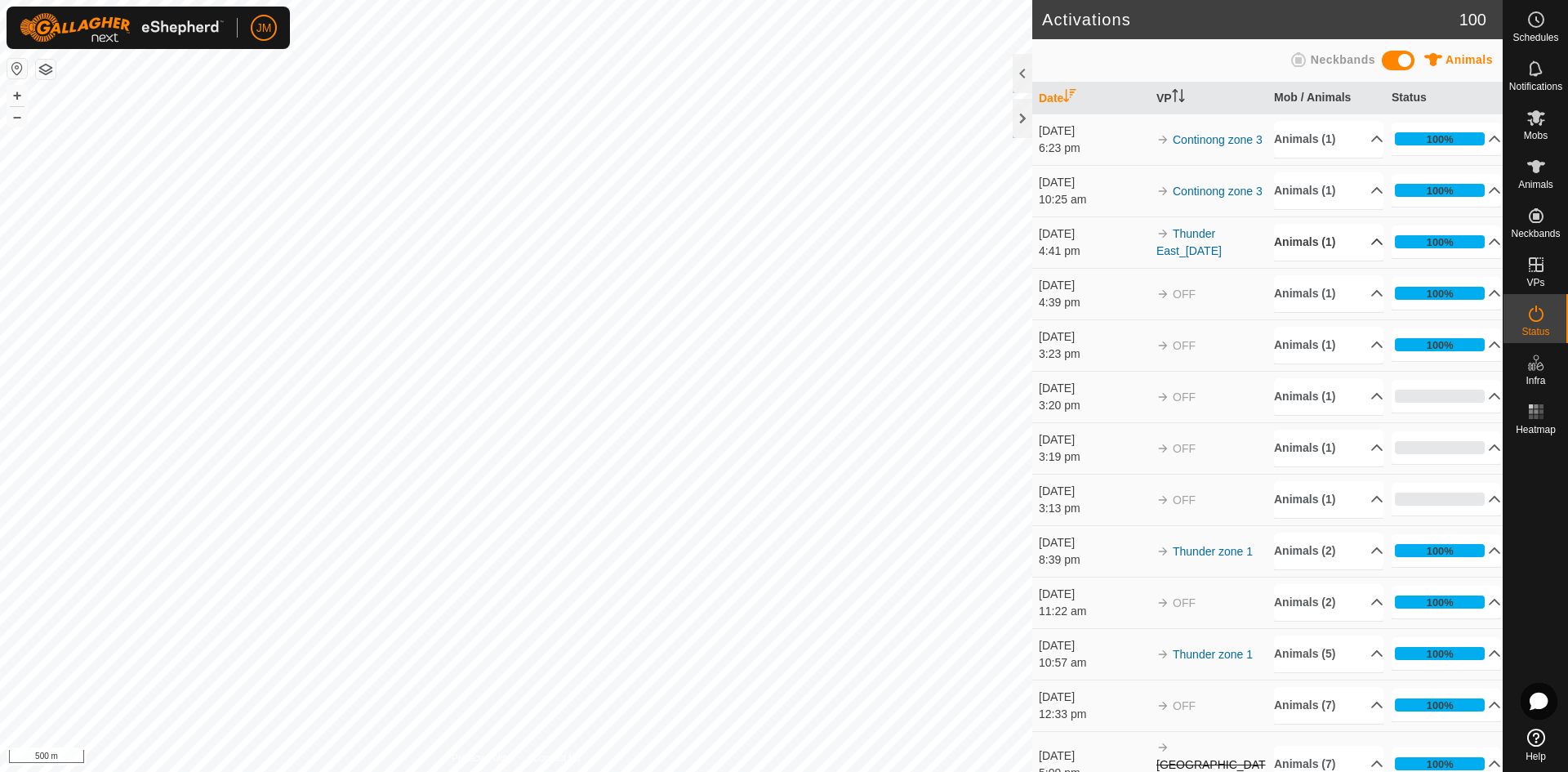
click at [1253, 236] on p-accordion-header "Animals (1)" at bounding box center [1329, 242] width 110 height 37
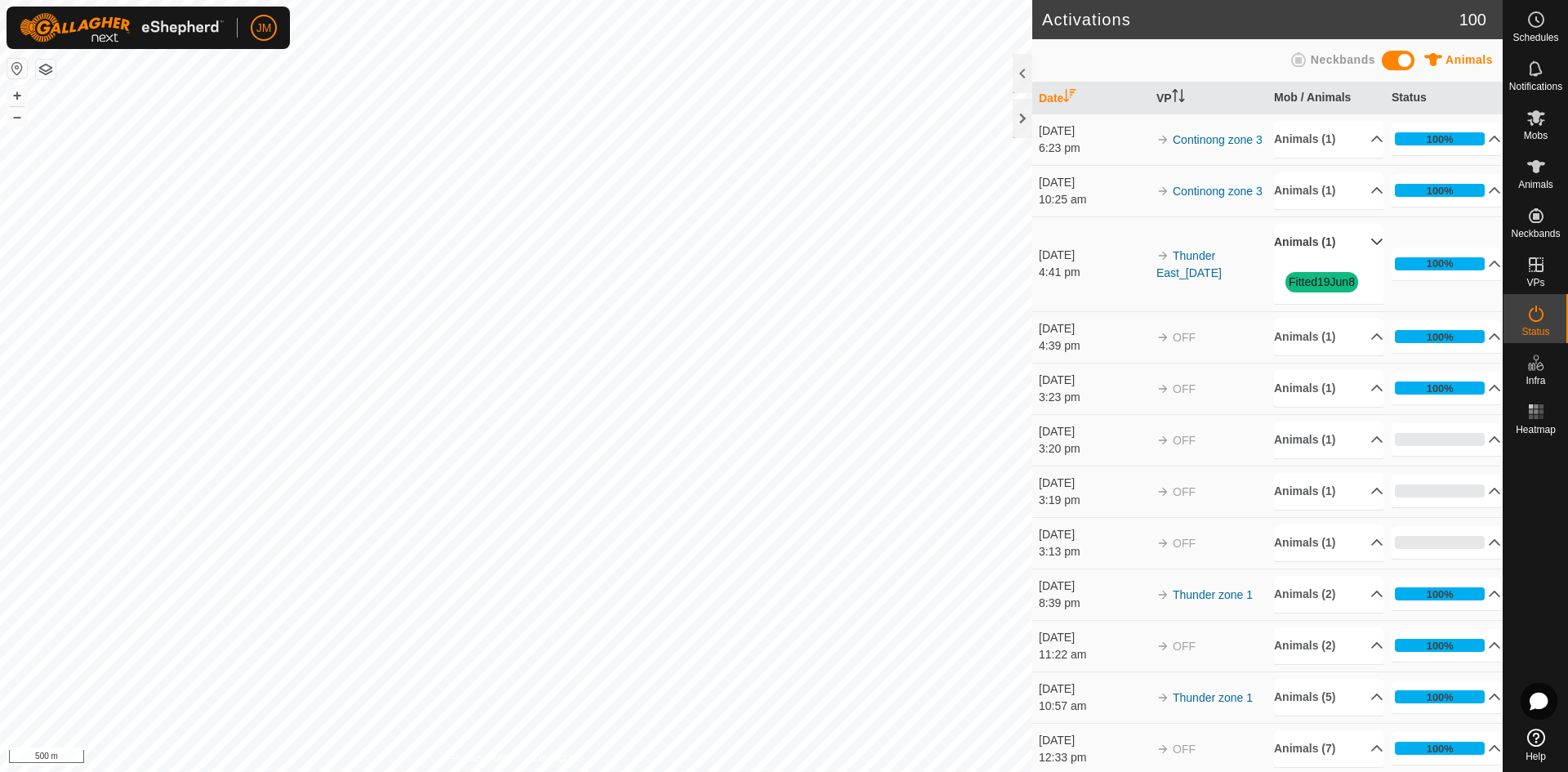
drag, startPoint x: 1358, startPoint y: 286, endPoint x: 1284, endPoint y: 288, distance: 74.0
click at [1253, 288] on div "Fitted19Jun8" at bounding box center [1329, 283] width 110 height 43
copy link "Fitted19Jun8"
click at [1253, 126] on icon at bounding box center [1536, 117] width 20 height 20
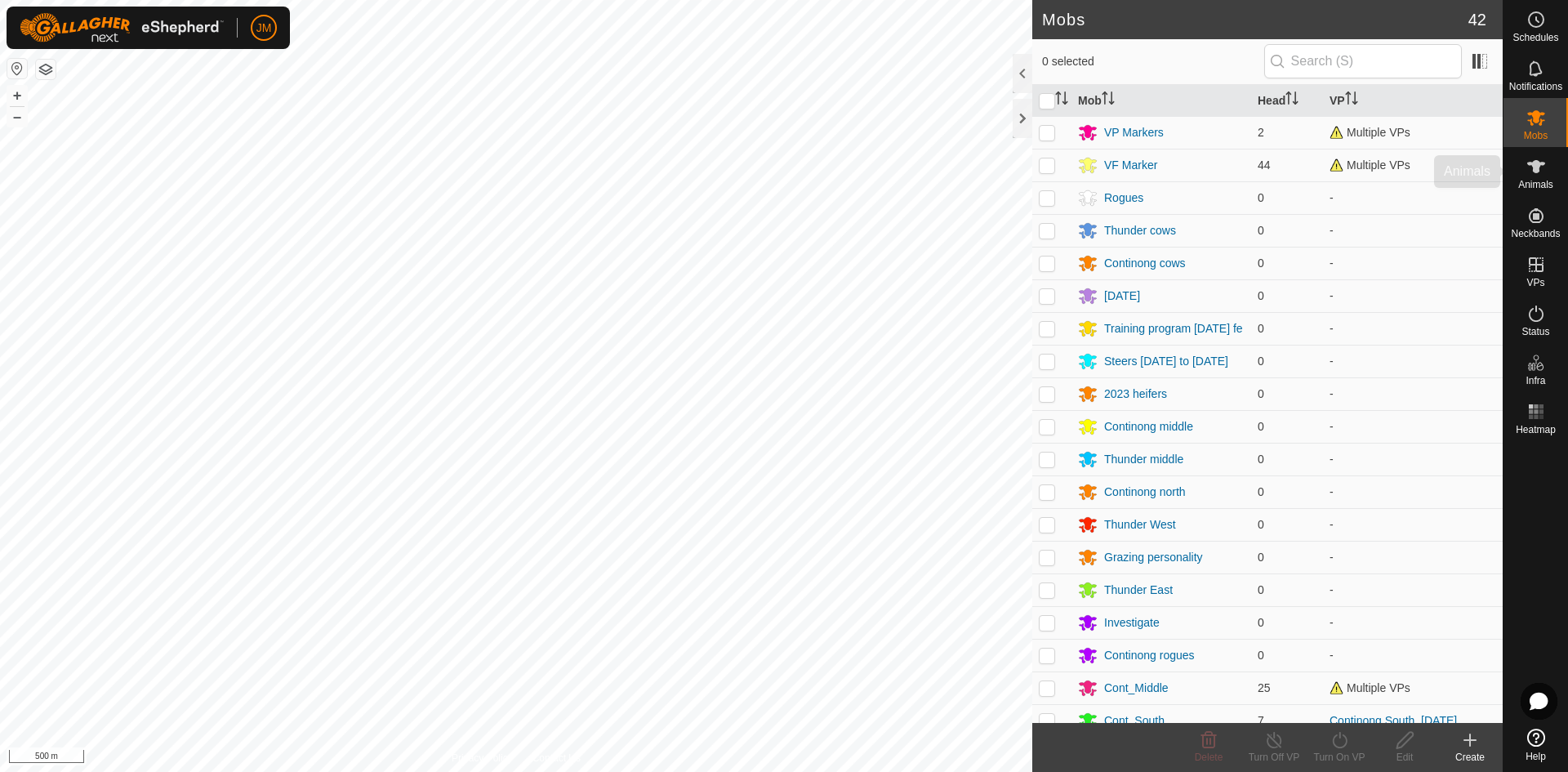
click at [1253, 194] on div "Animals" at bounding box center [1535, 172] width 64 height 49
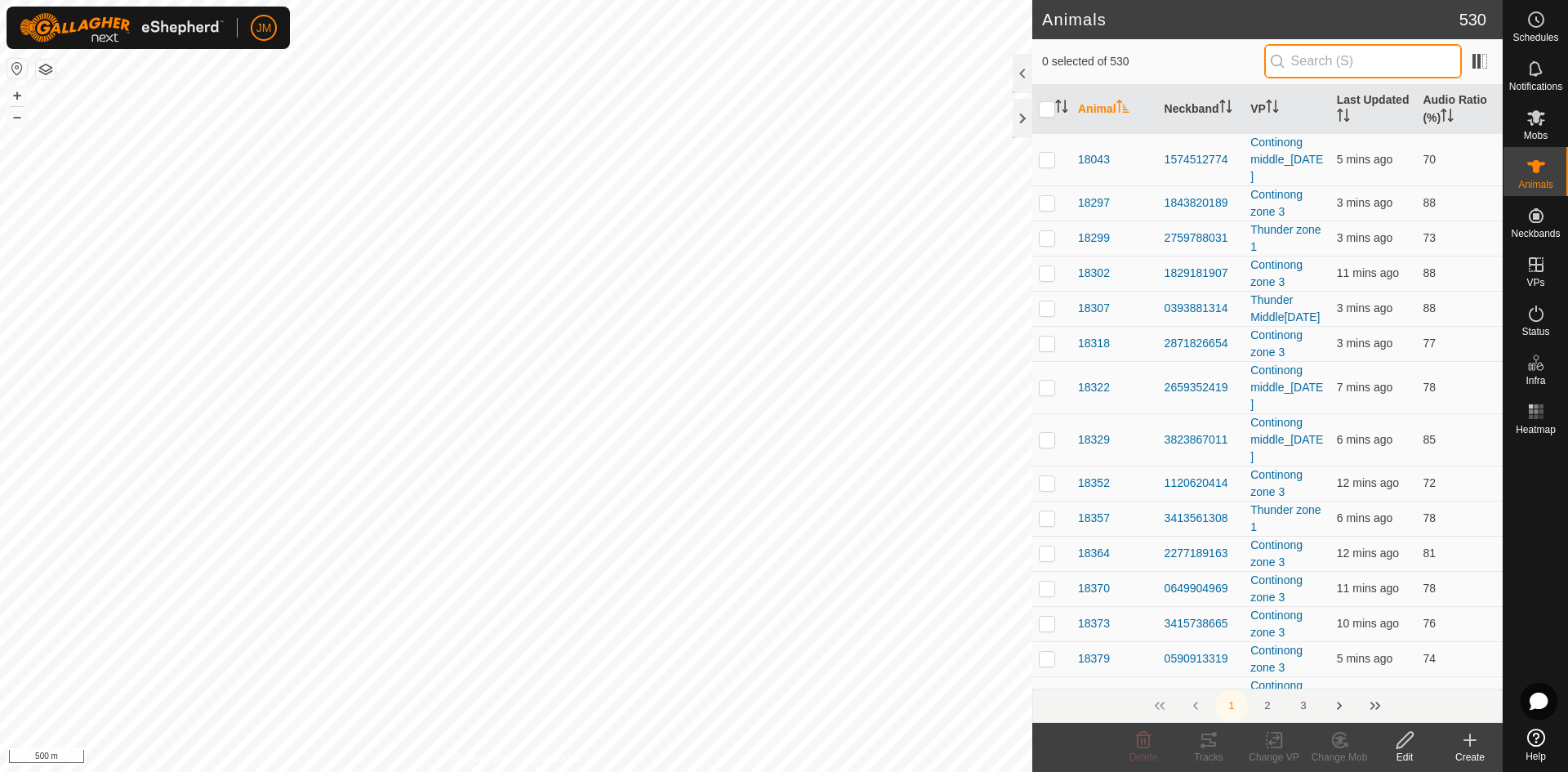
paste input "Fitted19Jun8"
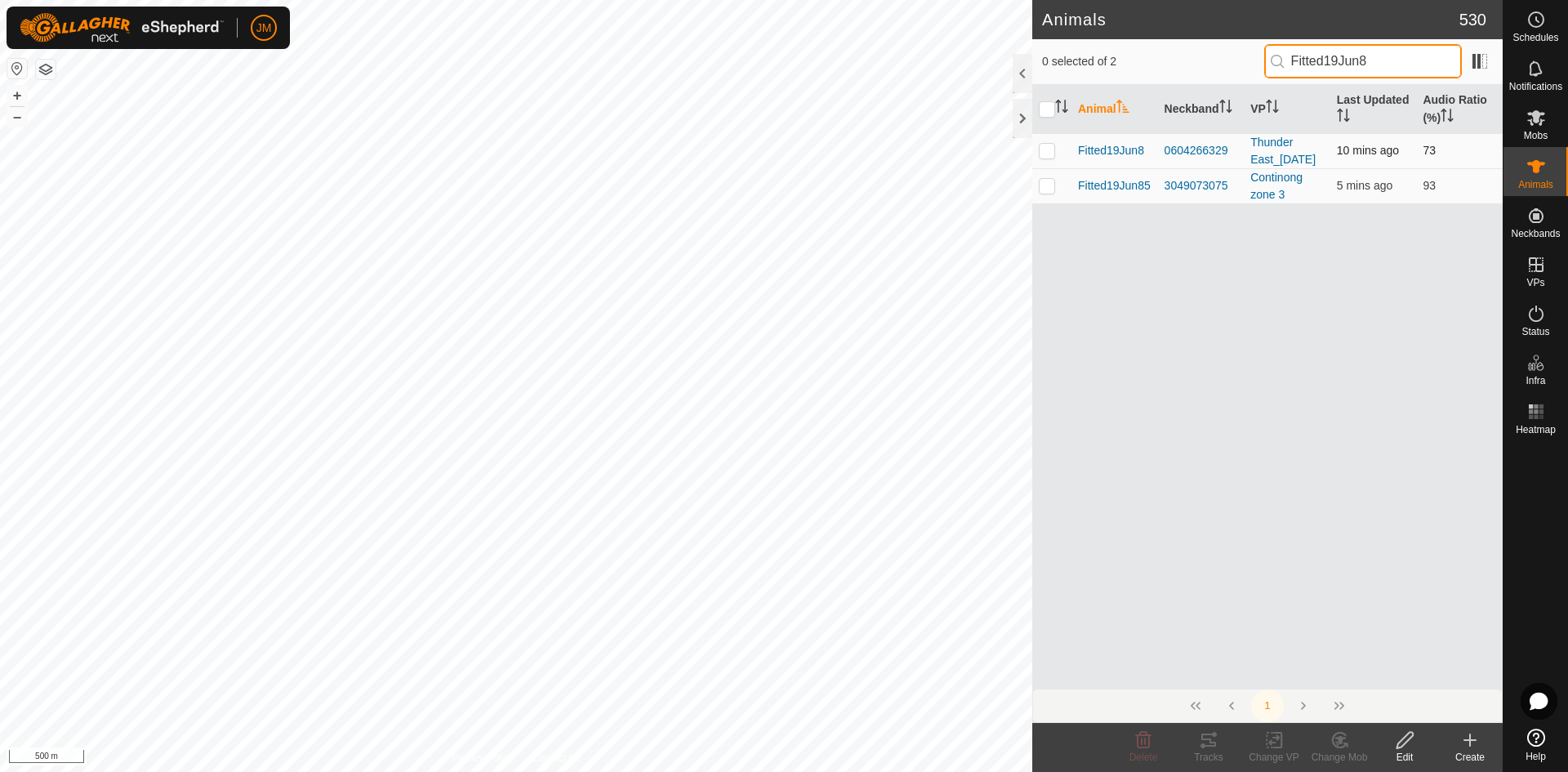
type input "Fitted19Jun8"
click at [1049, 157] on p-checkbox at bounding box center [1047, 150] width 16 height 13
checkbox input "true"
click at [1208, 674] on icon at bounding box center [1209, 740] width 15 height 13
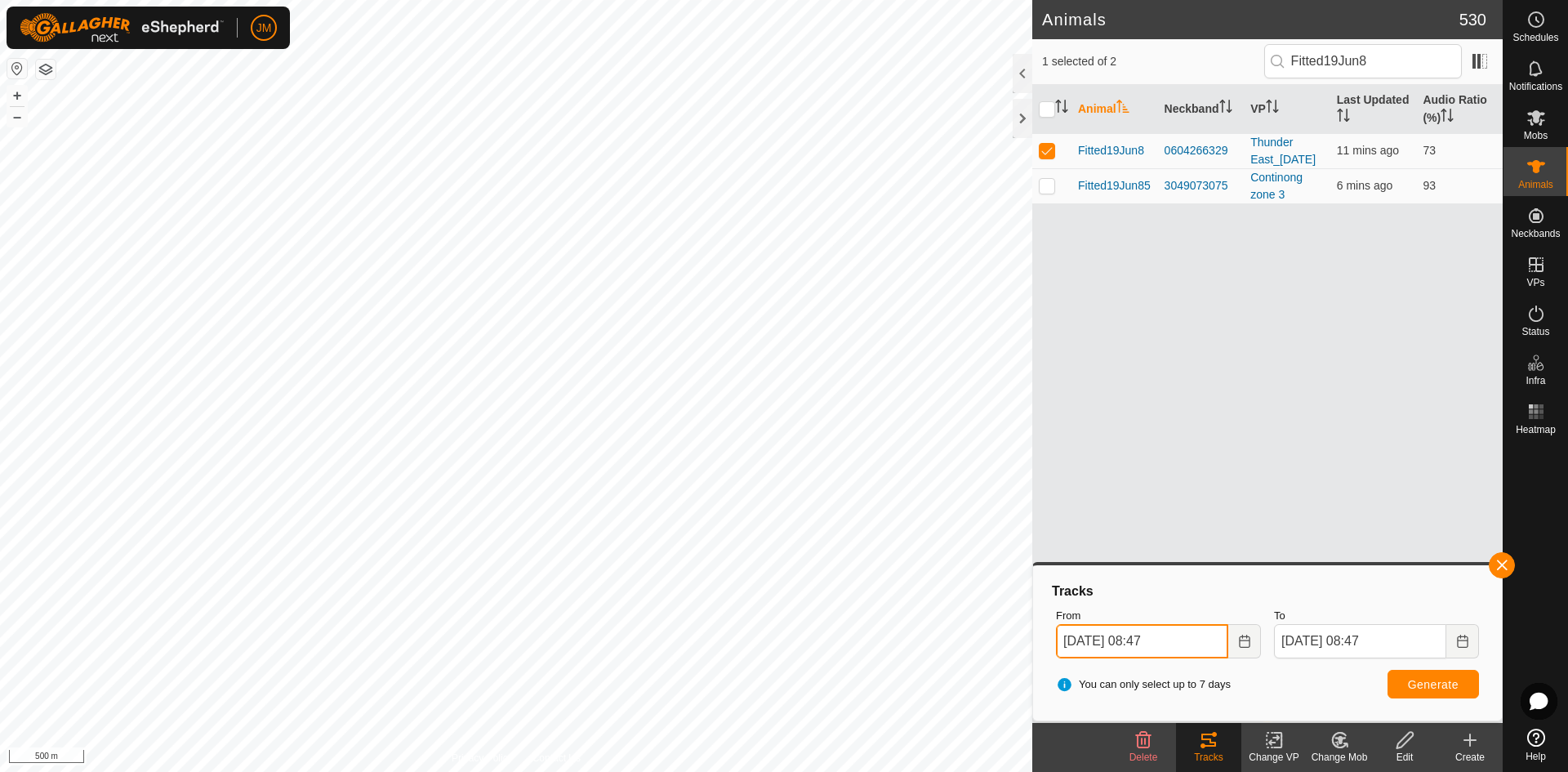
click at [1066, 646] on input "[DATE] 08:47" at bounding box center [1142, 641] width 172 height 34
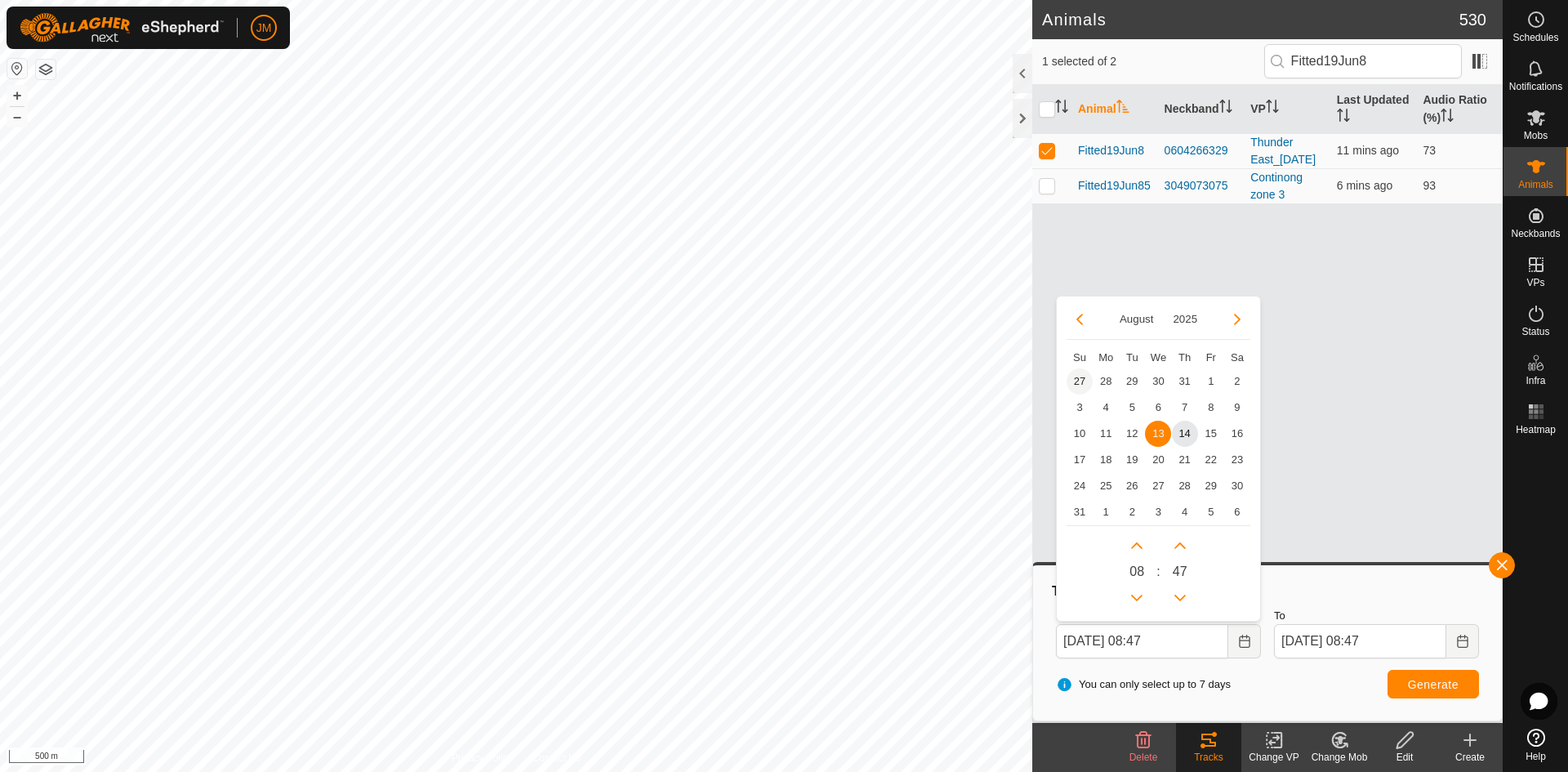
click at [1076, 391] on span "27" at bounding box center [1080, 382] width 26 height 26
type input "[DATE] 08:47"
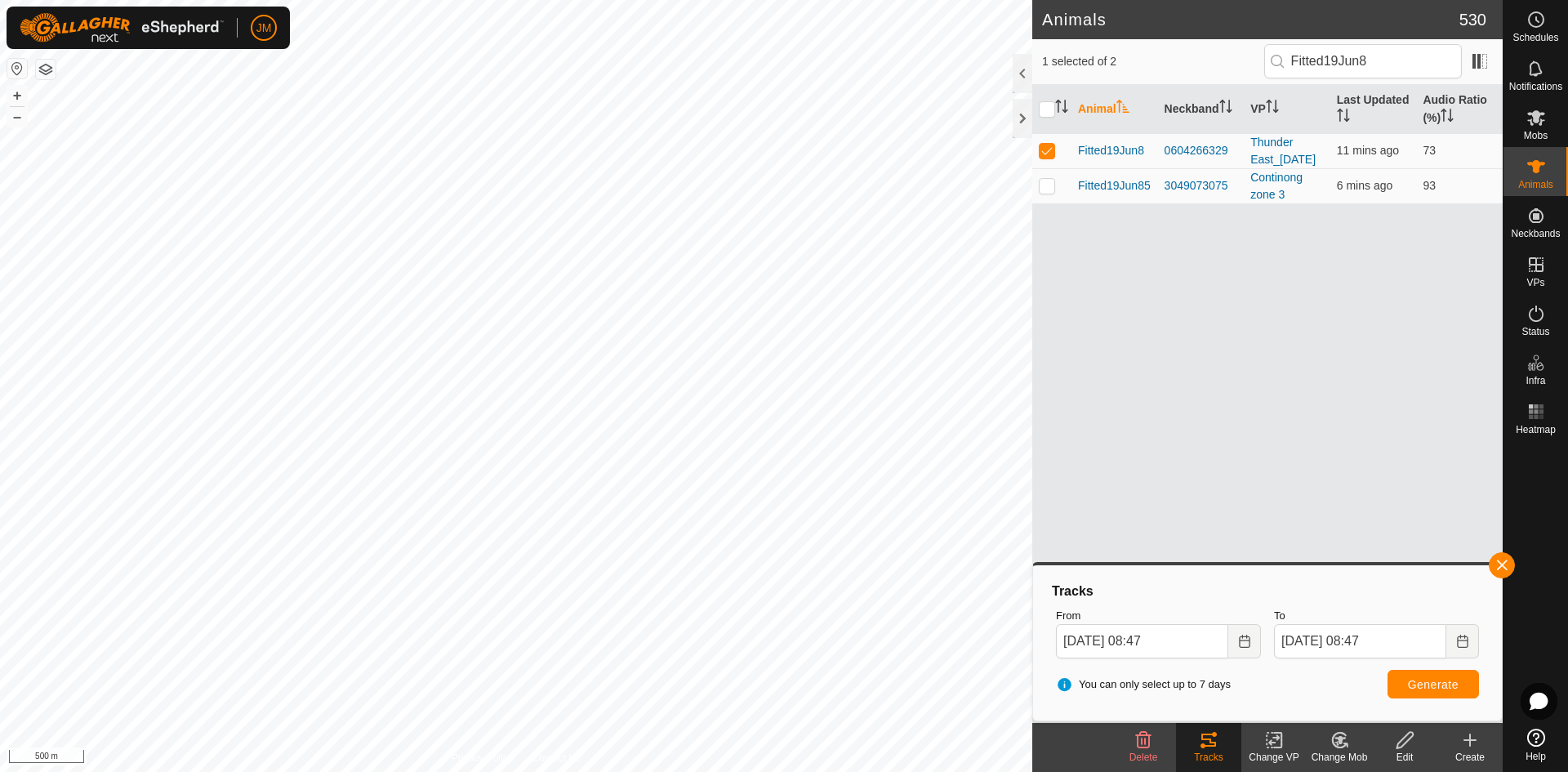
click at [1076, 399] on div "Animal Neckband VP Last Updated Audio Ratio (%) Fitted19Jun8 0604266329 Thunder…" at bounding box center [1268, 386] width 470 height 604
click at [1065, 630] on input "[DATE] 08:47" at bounding box center [1142, 641] width 172 height 34
click at [1253, 674] on span "Generate" at bounding box center [1433, 685] width 51 height 13
drag, startPoint x: 1238, startPoint y: 160, endPoint x: 1159, endPoint y: 162, distance: 79.0
click at [1159, 162] on td "0604266329" at bounding box center [1202, 150] width 87 height 35
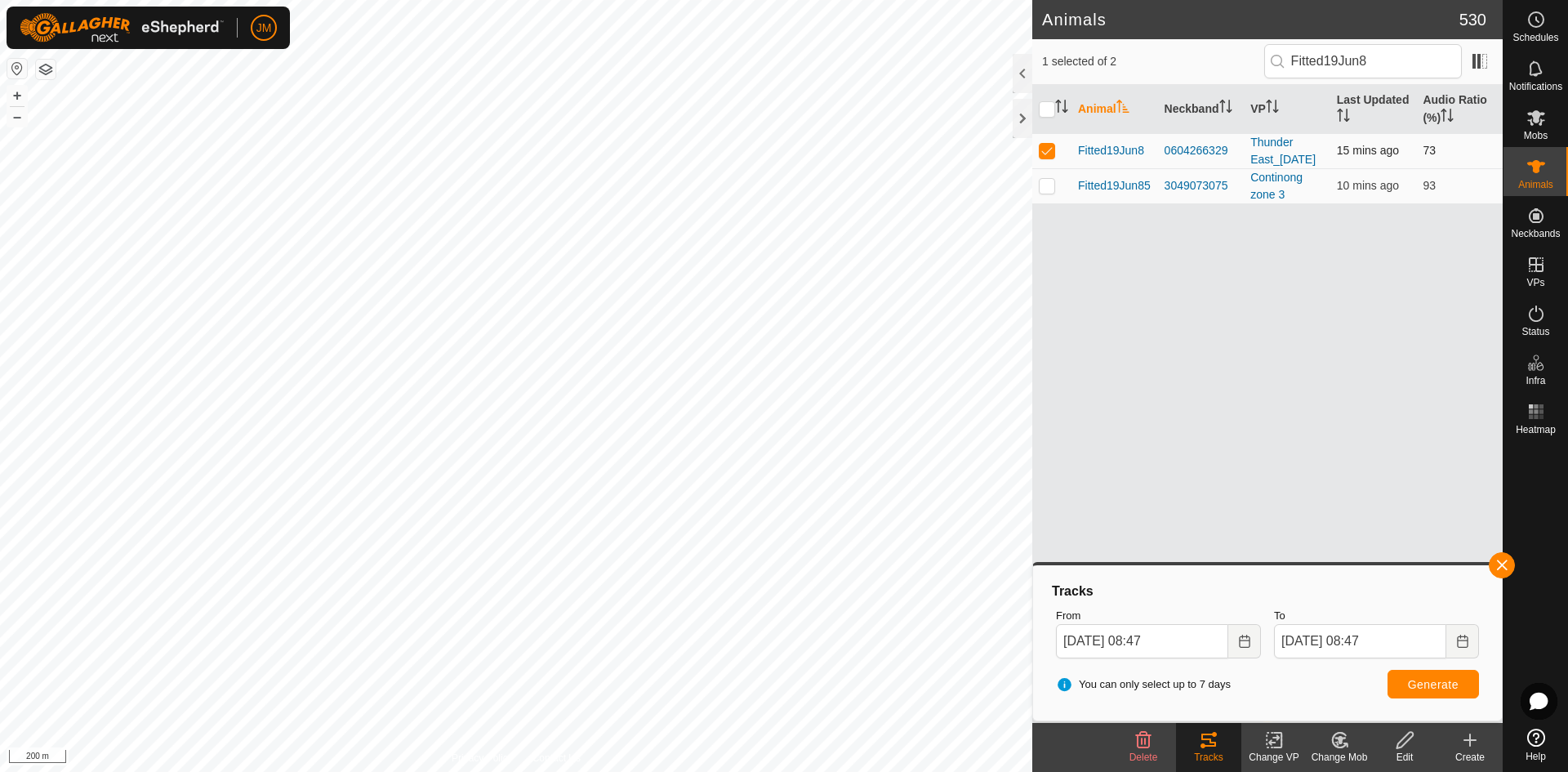
copy div "0604266329"
click at [1236, 160] on div "0604266329" at bounding box center [1202, 150] width 74 height 17
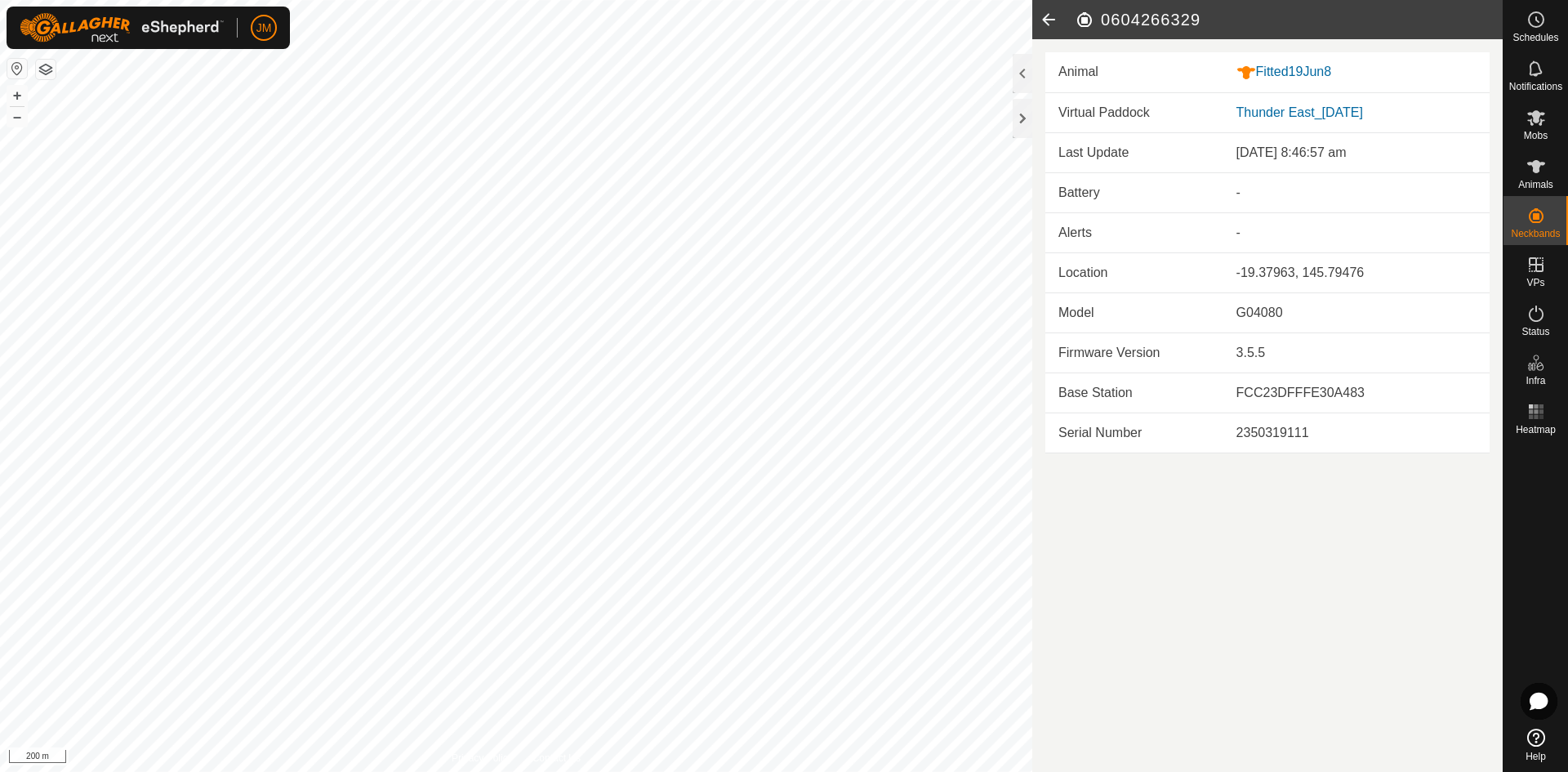
drag, startPoint x: 1208, startPoint y: 22, endPoint x: 1117, endPoint y: 28, distance: 91.2
click at [1117, 28] on h2 "0604266329" at bounding box center [1288, 19] width 428 height 20
drag, startPoint x: 1113, startPoint y: 26, endPoint x: 1219, endPoint y: 15, distance: 106.6
click at [1219, 15] on h2 "0604266329" at bounding box center [1288, 19] width 428 height 20
copy h2 "604266329"
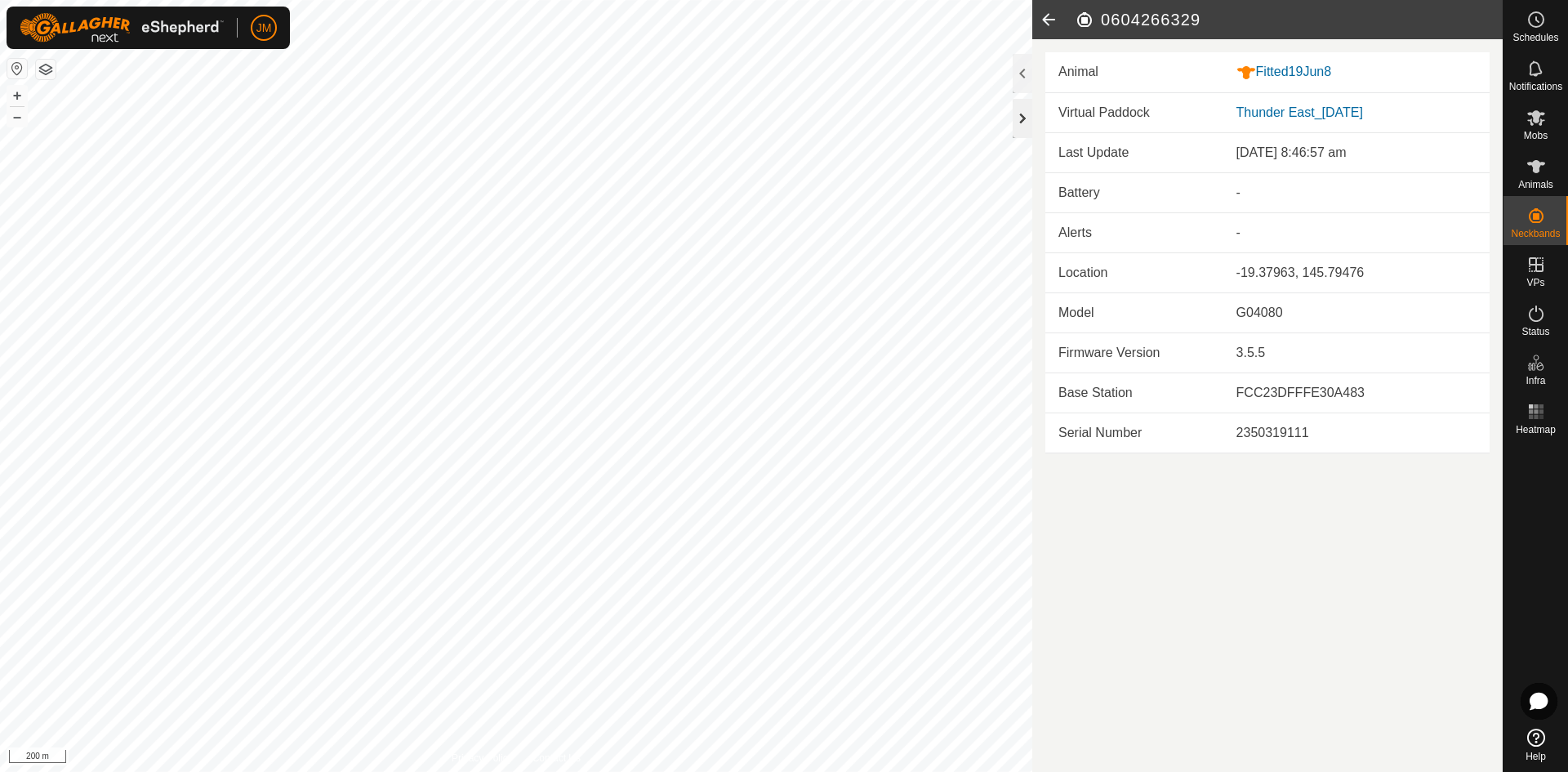
click at [1021, 124] on div at bounding box center [1022, 118] width 20 height 39
